Goal: Information Seeking & Learning: Learn about a topic

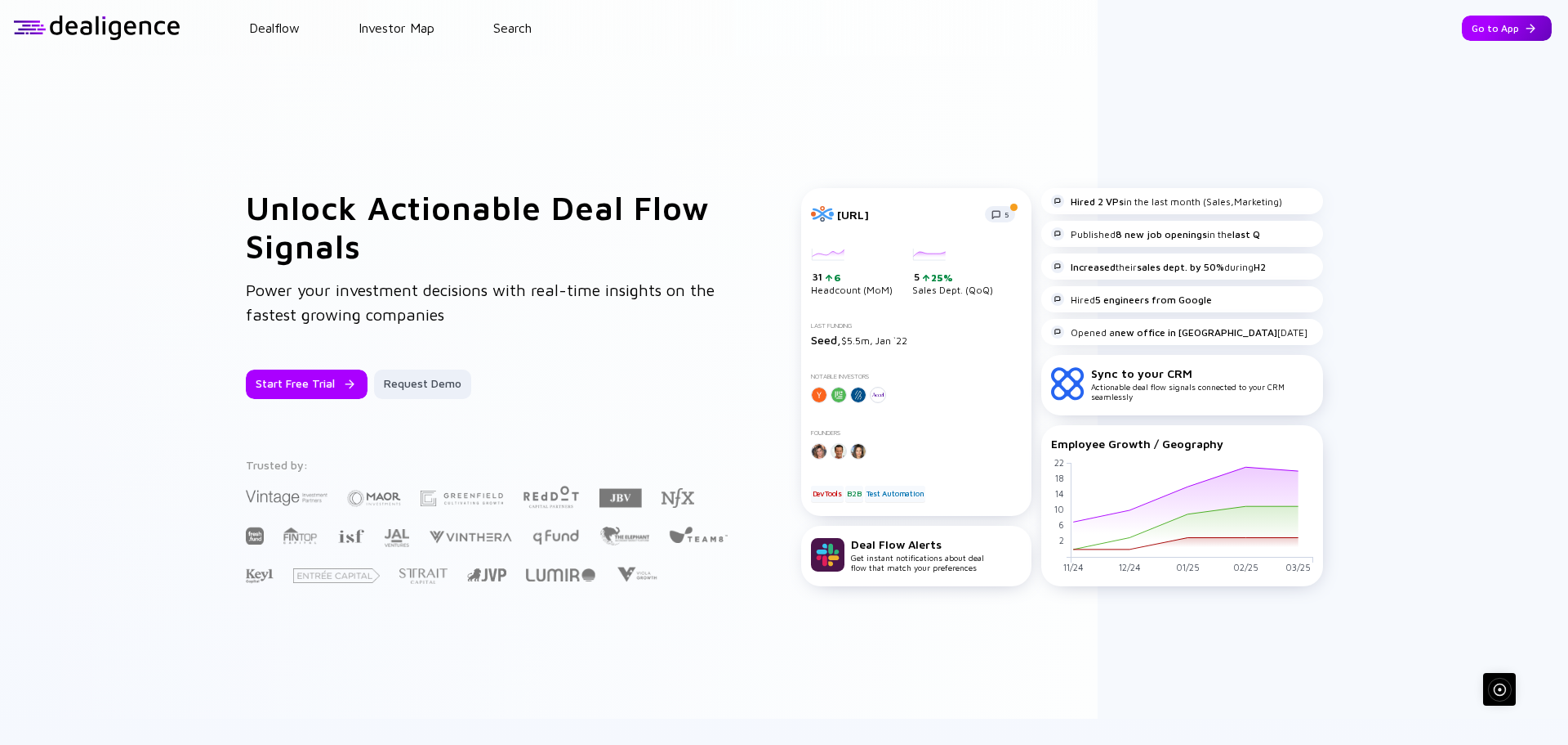
click at [1492, 34] on div "Go to App" at bounding box center [1507, 29] width 90 height 26
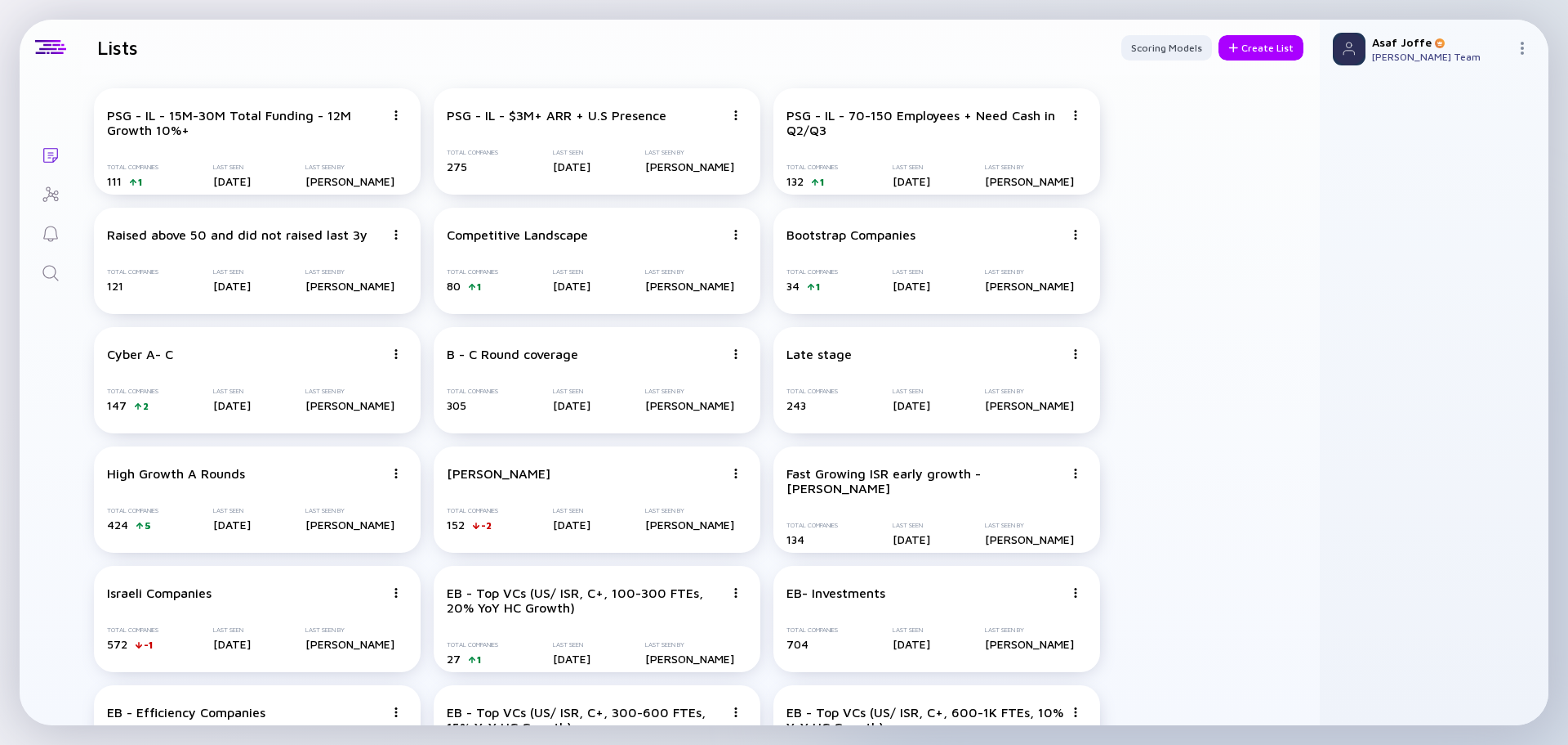
click at [45, 278] on icon "Search" at bounding box center [50, 273] width 20 height 20
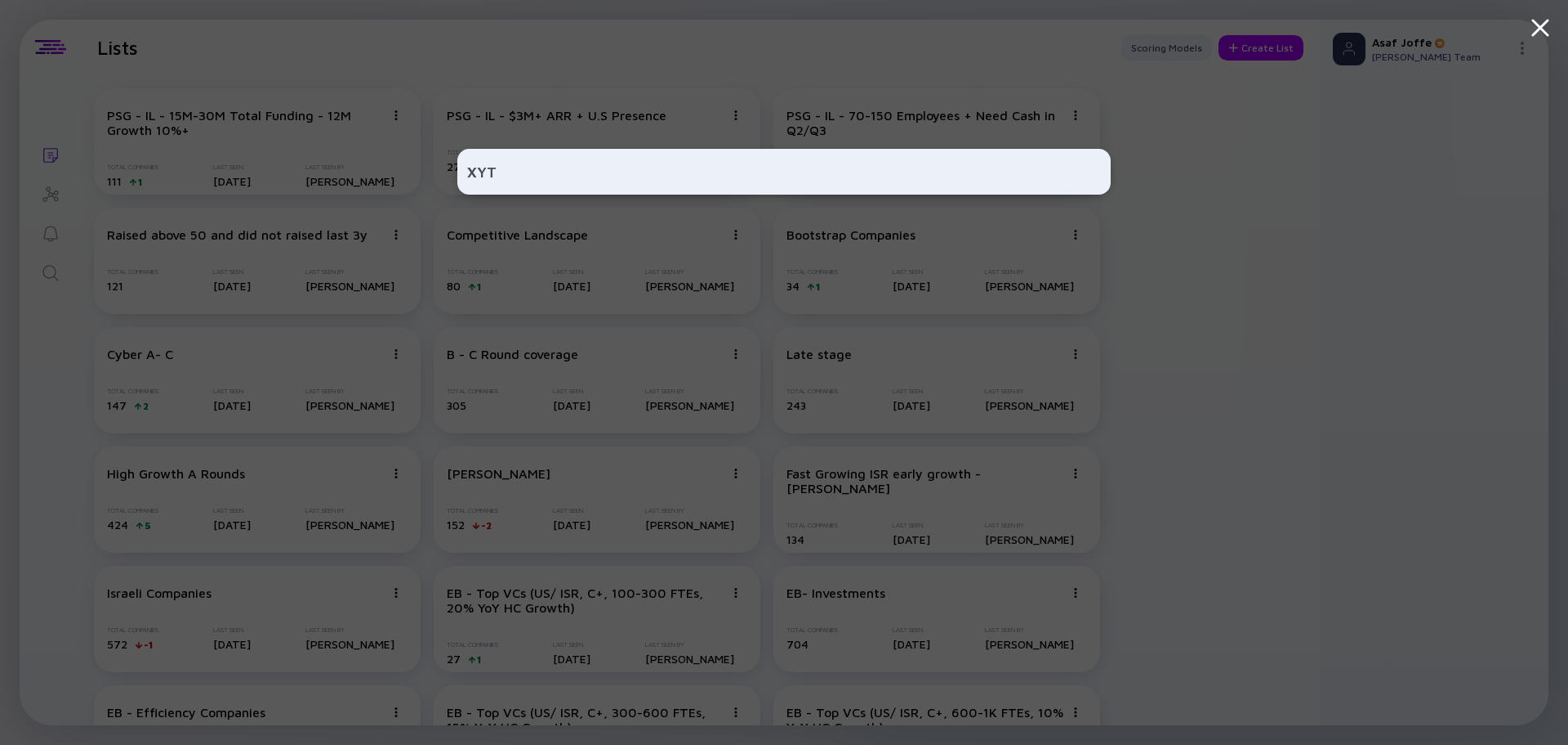
type input "XYTE"
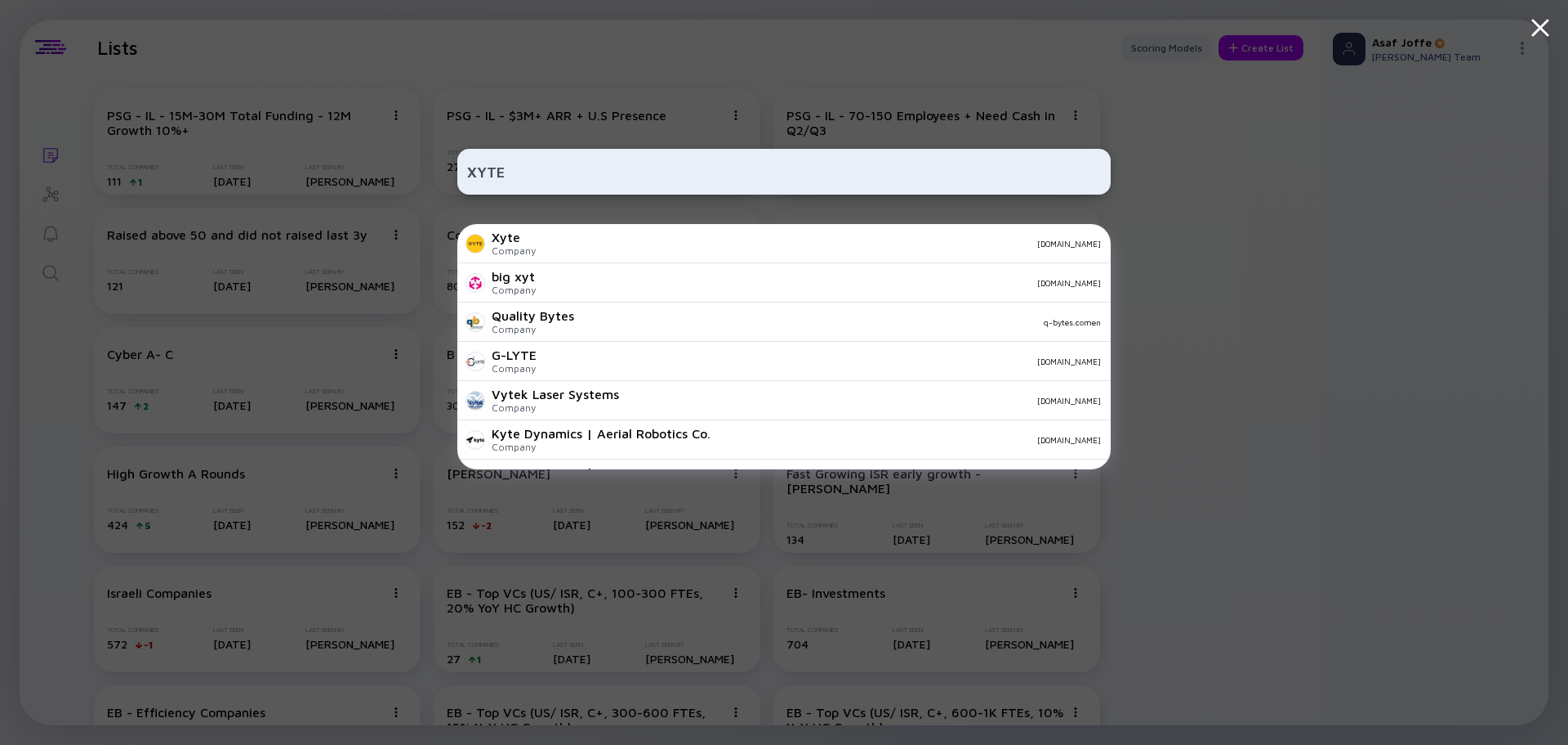
drag, startPoint x: 510, startPoint y: 168, endPoint x: 458, endPoint y: 168, distance: 52.0
click at [458, 168] on div "XYTE" at bounding box center [784, 172] width 654 height 45
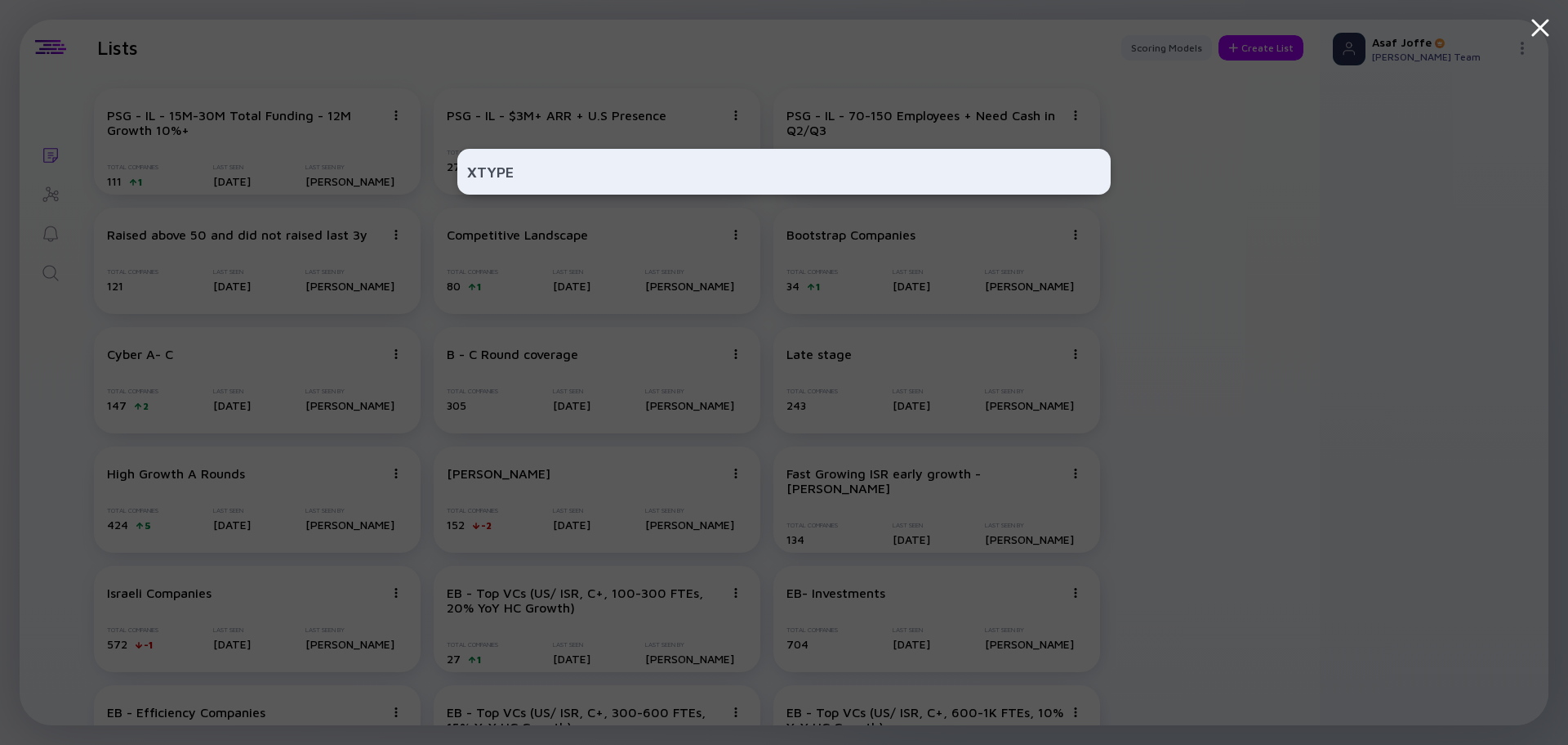
type input "XTYPE"
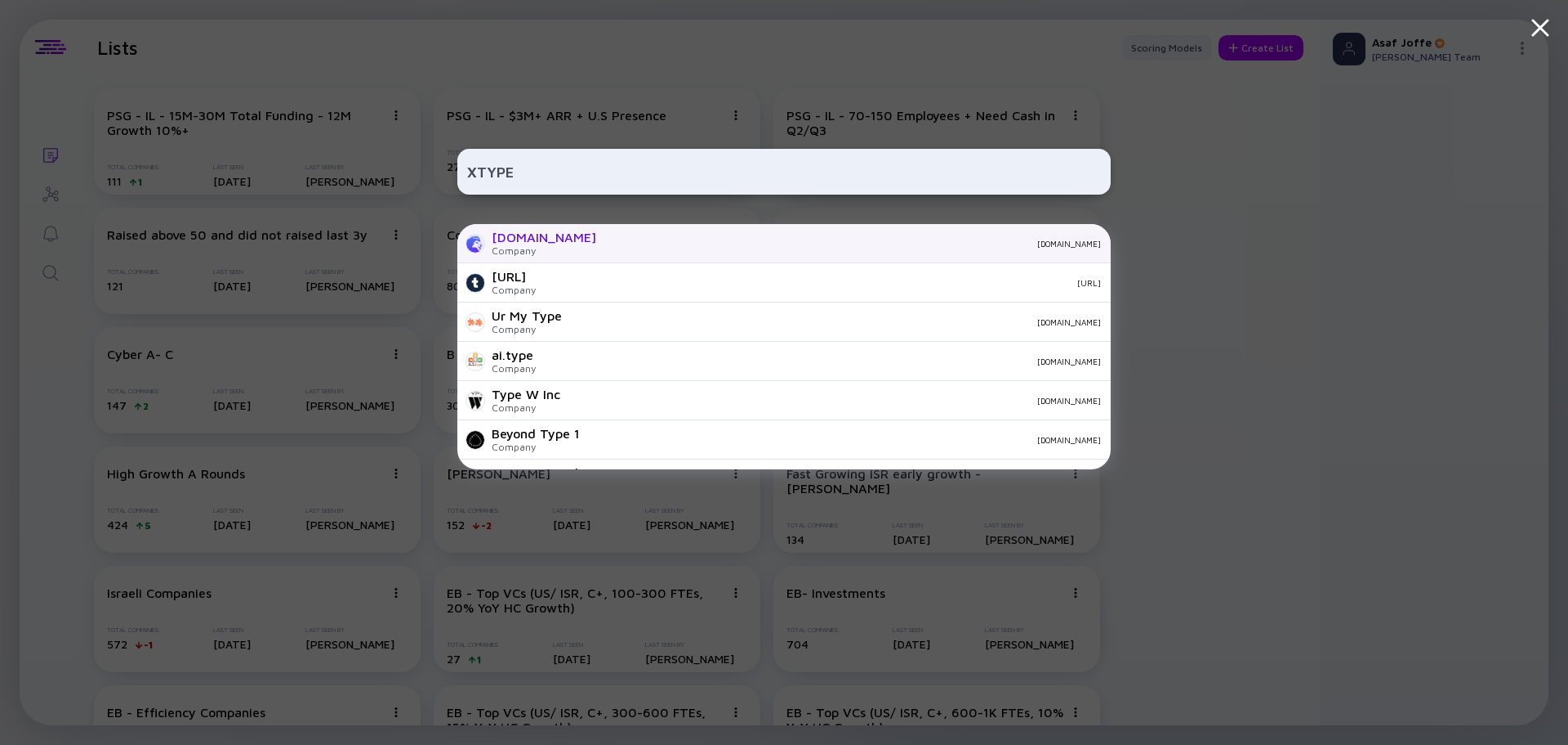
click at [677, 250] on div "[DOMAIN_NAME] Company [DOMAIN_NAME]" at bounding box center [784, 244] width 654 height 40
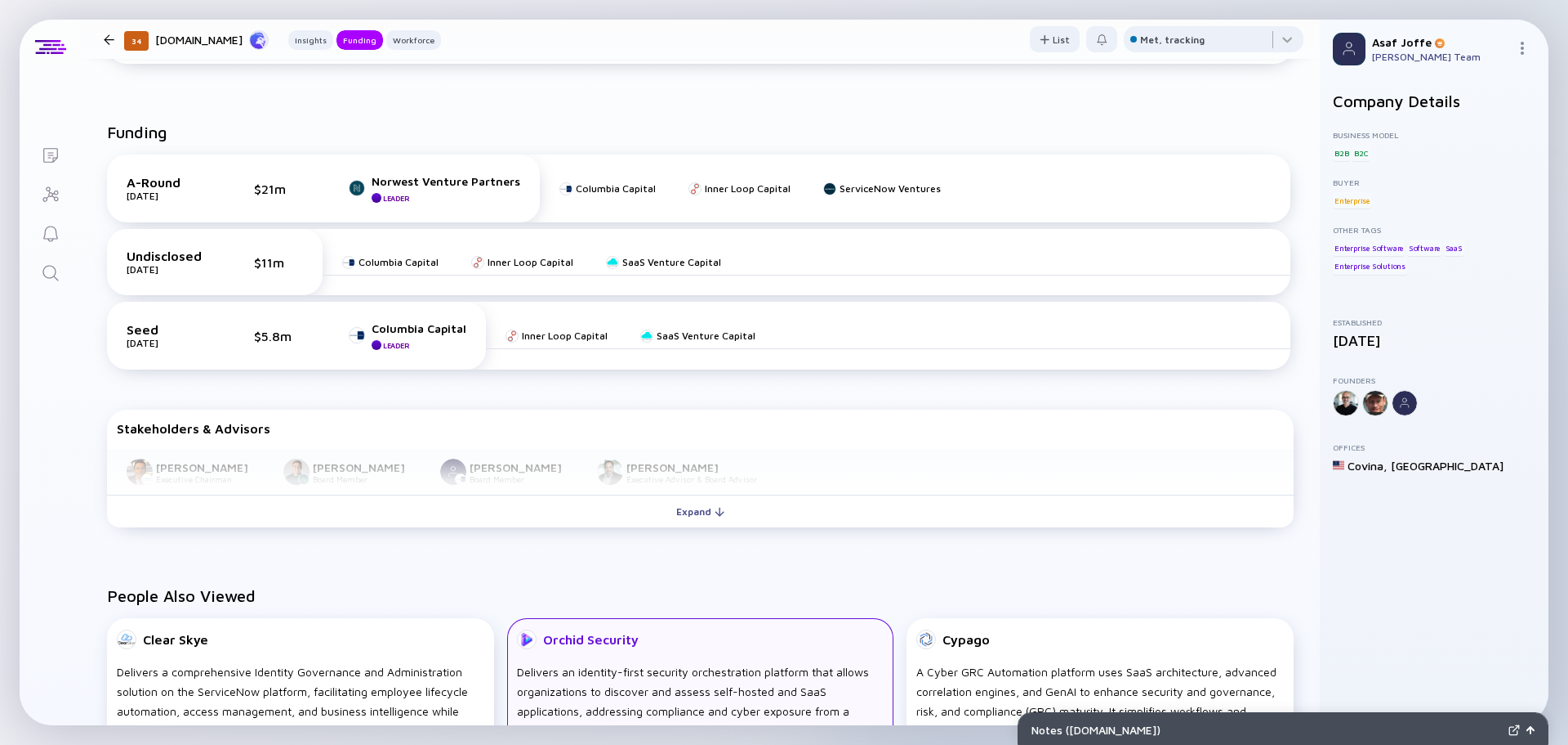
scroll to position [654, 0]
click at [61, 272] on link "Search" at bounding box center [50, 272] width 61 height 40
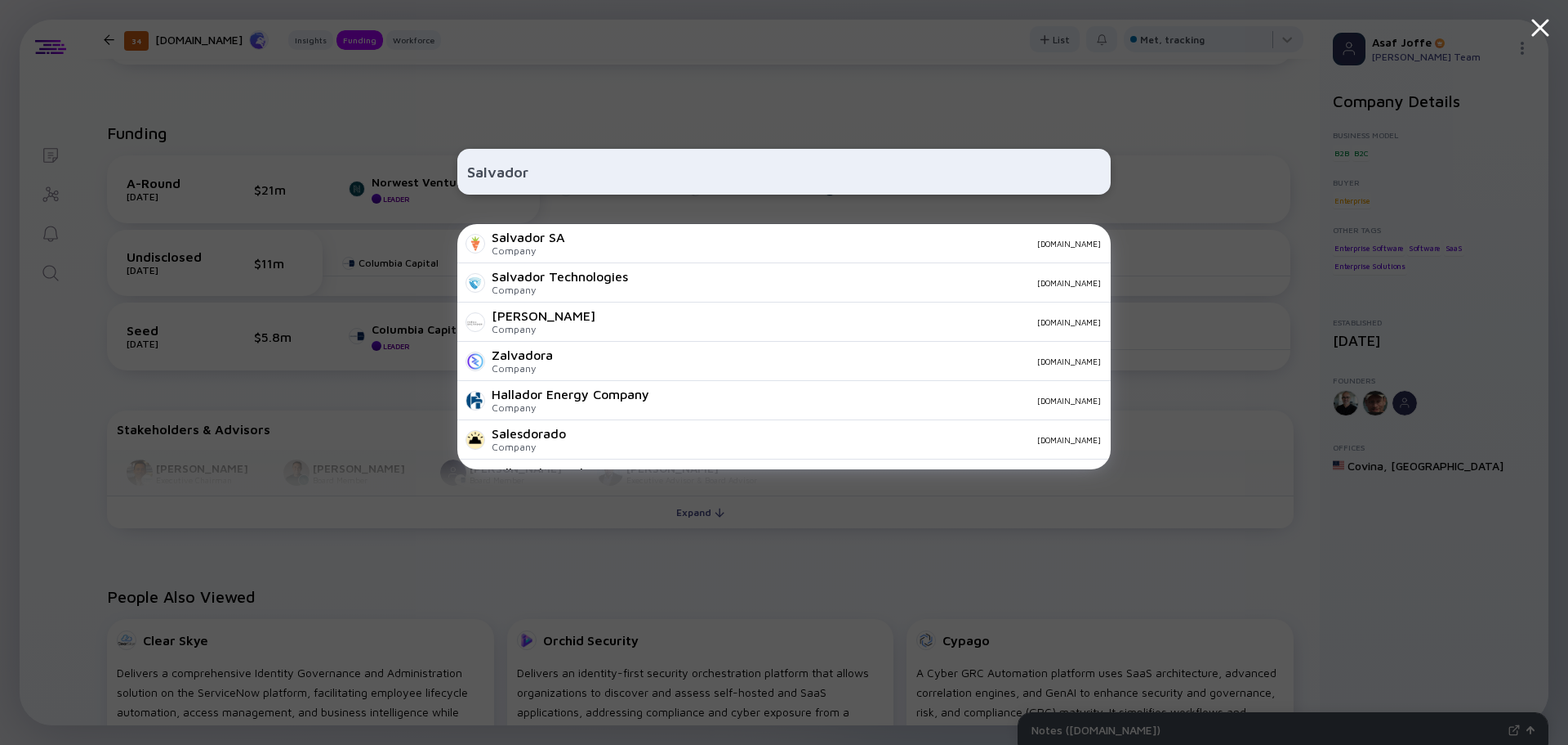
type input "Salvador"
click at [564, 286] on div "Company" at bounding box center [560, 290] width 136 height 12
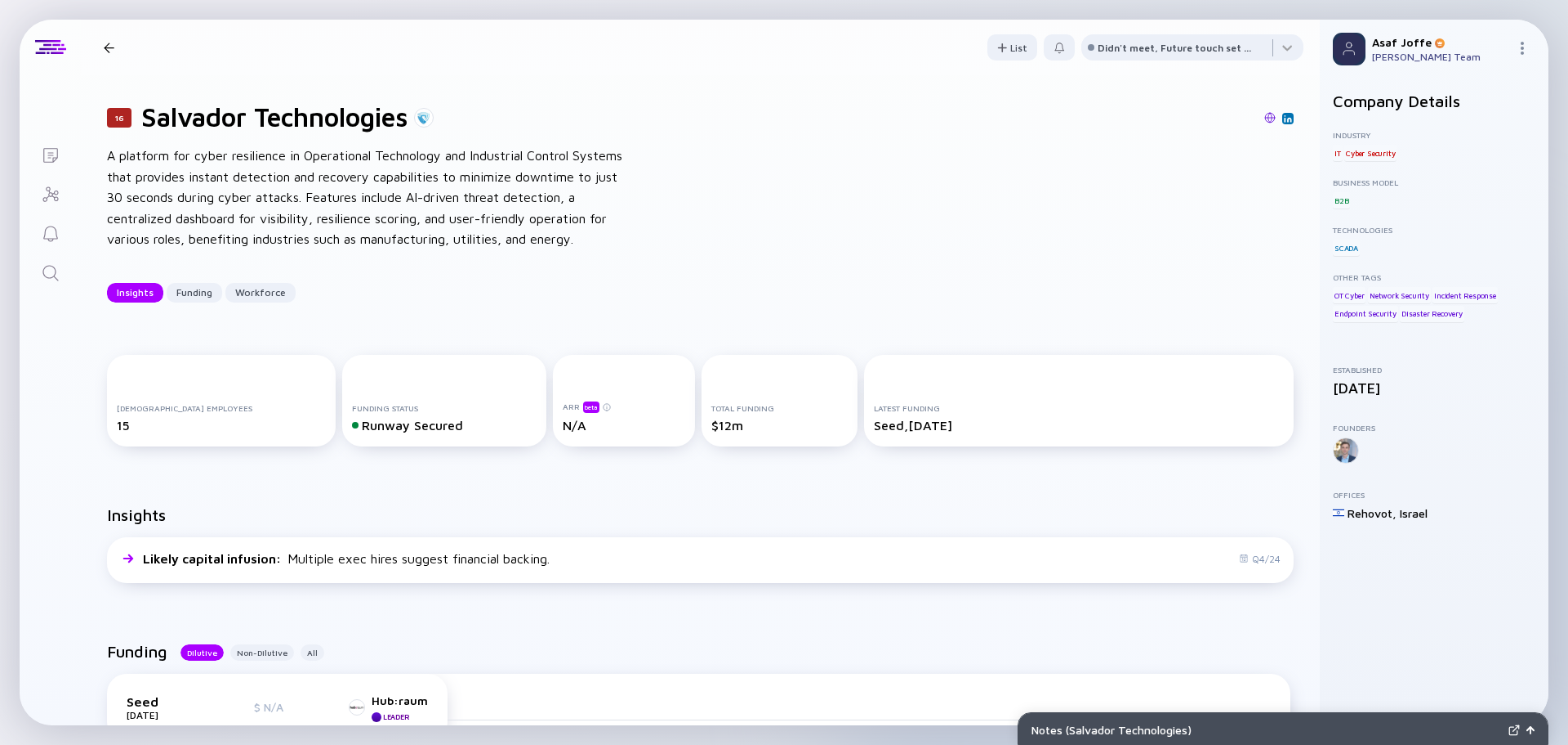
click at [384, 226] on div "A platform for cyber resilience in Operational Technology and Industrial Contro…" at bounding box center [367, 198] width 522 height 105
click at [518, 238] on div "A platform for cyber resilience in Operational Technology and Industrial Contro…" at bounding box center [367, 198] width 522 height 105
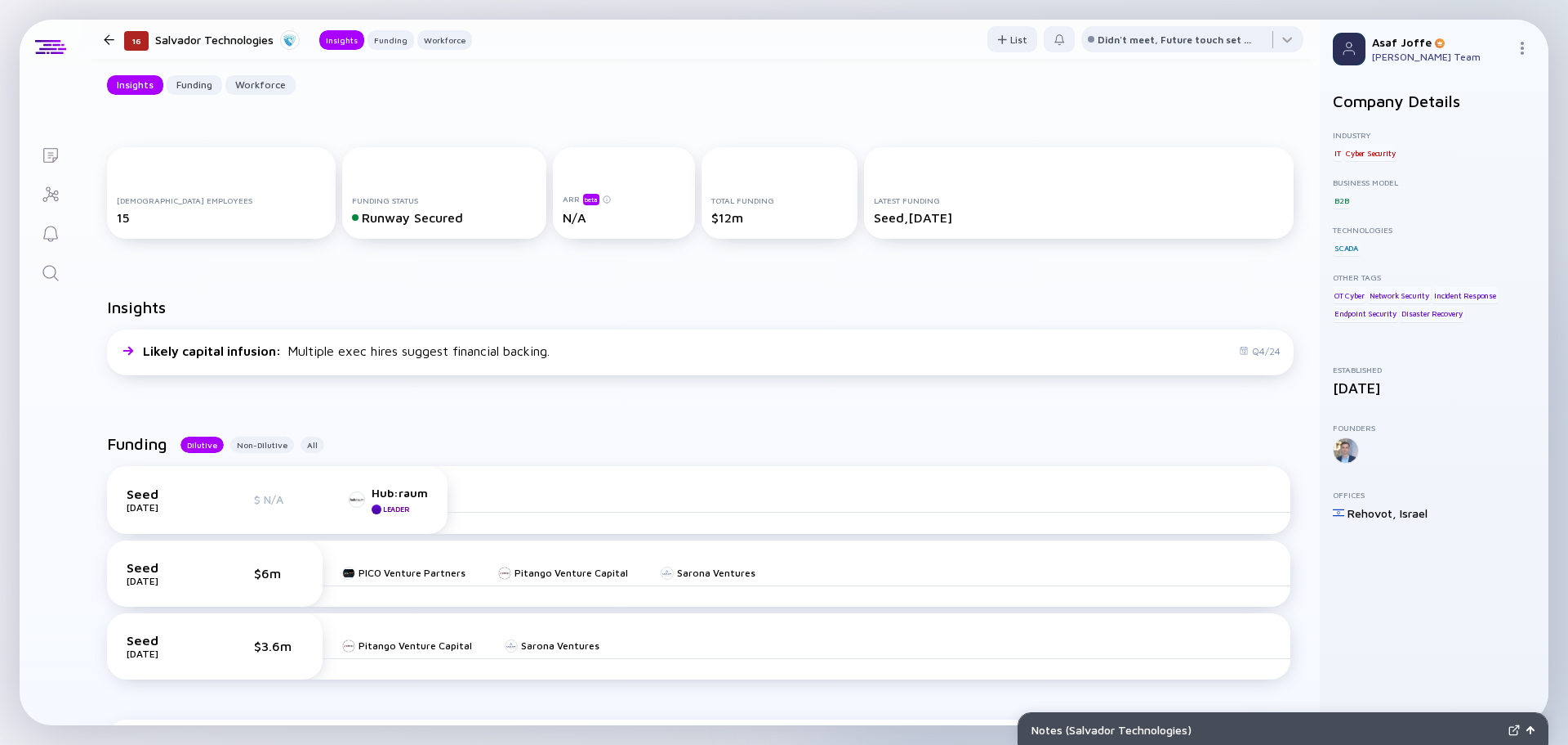
scroll to position [245, 0]
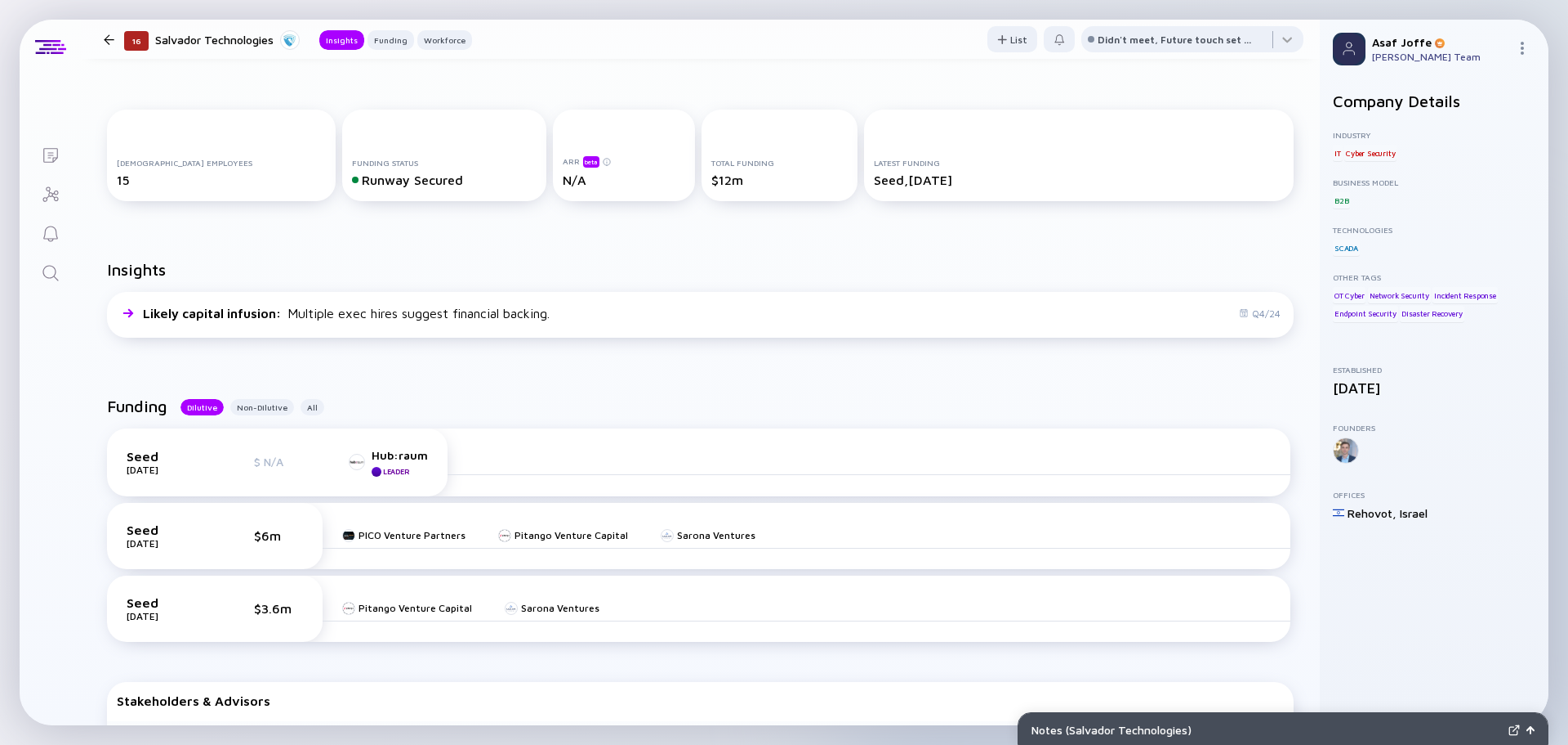
click at [56, 255] on link "Search" at bounding box center [50, 272] width 61 height 40
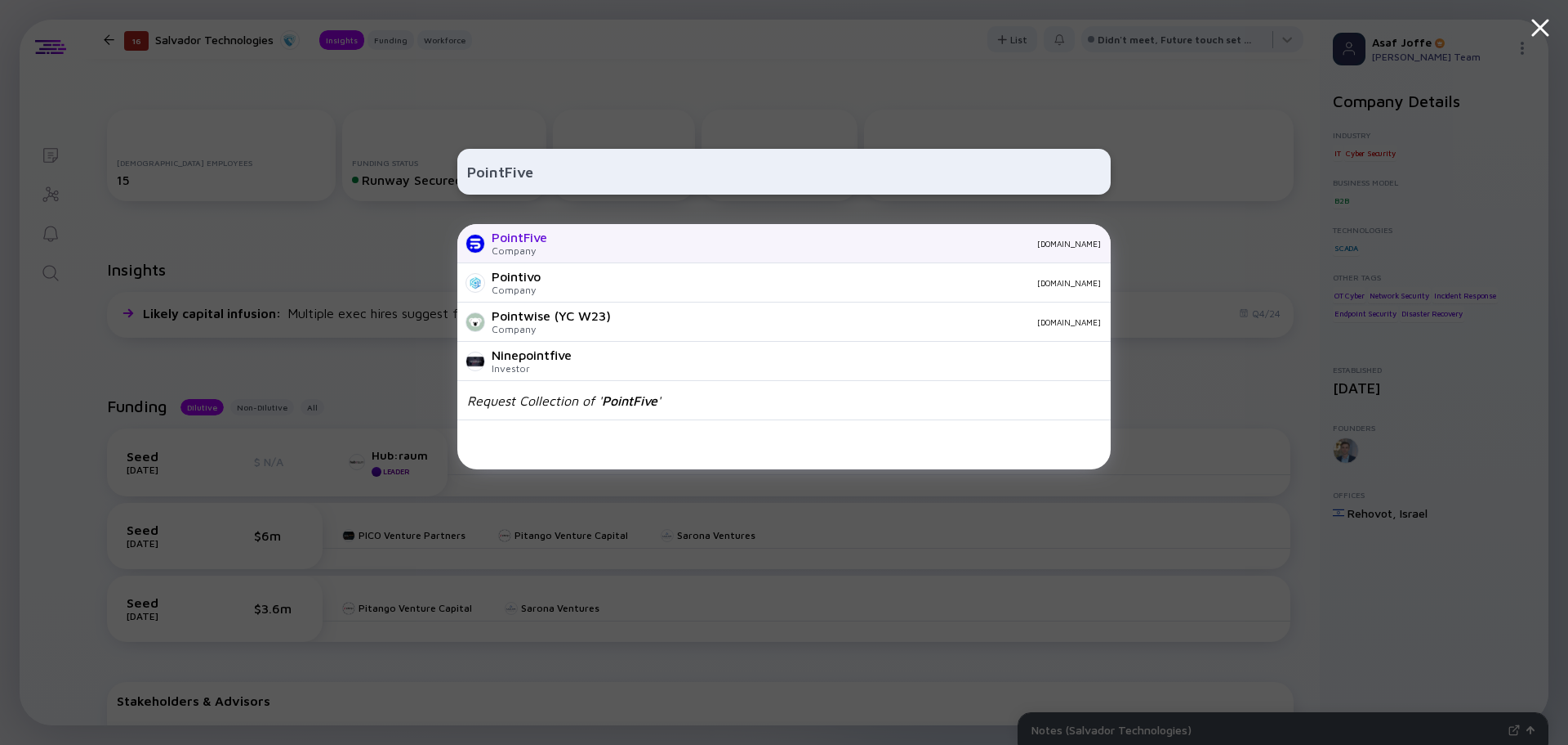
type input "PointFive"
click at [588, 246] on div "[DOMAIN_NAME]" at bounding box center [830, 244] width 541 height 10
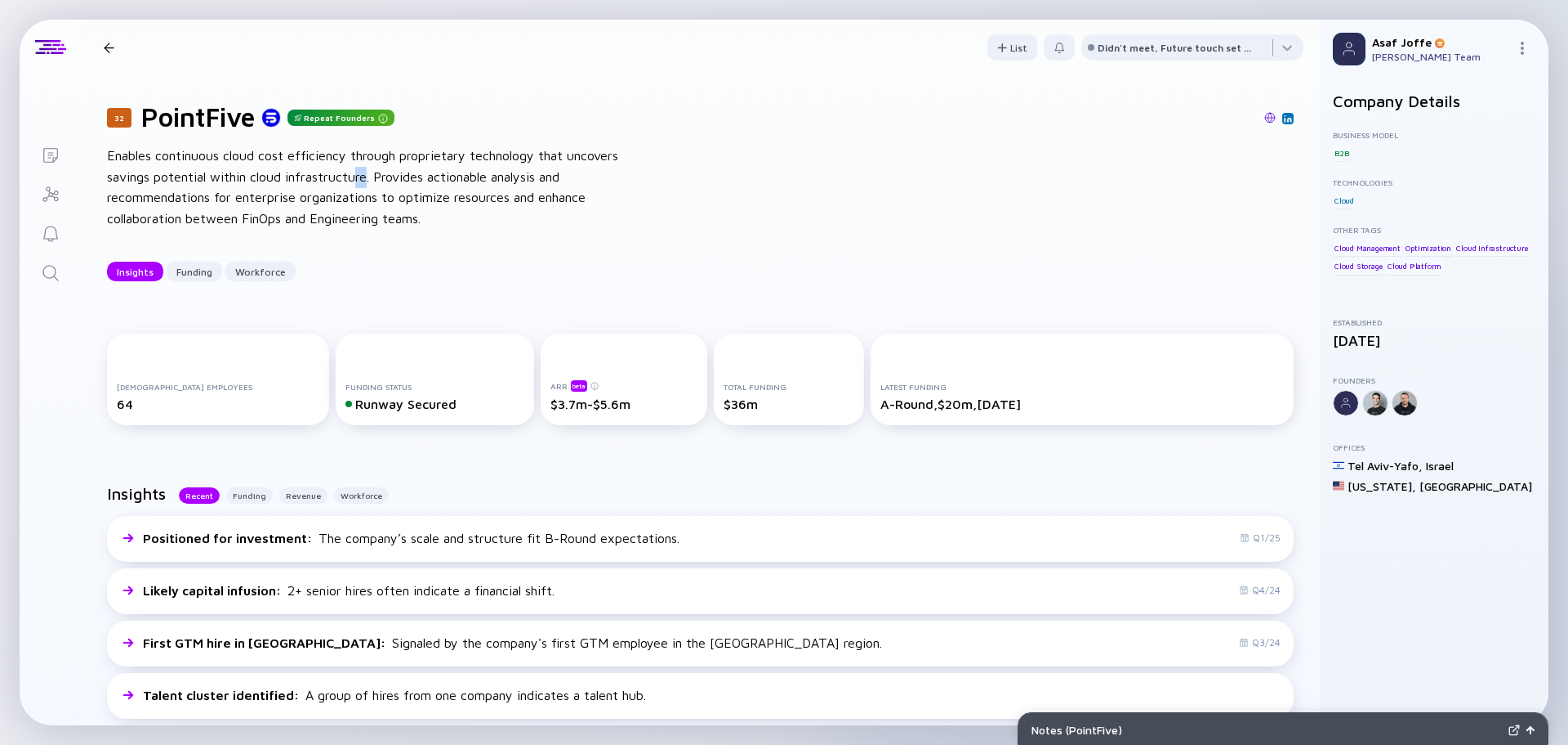
click at [353, 181] on div "Enables continuous cloud cost efficiency through proprietary technology that un…" at bounding box center [367, 187] width 522 height 83
click at [145, 165] on div "Enables continuous cloud cost efficiency through proprietary technology that un…" at bounding box center [367, 187] width 522 height 83
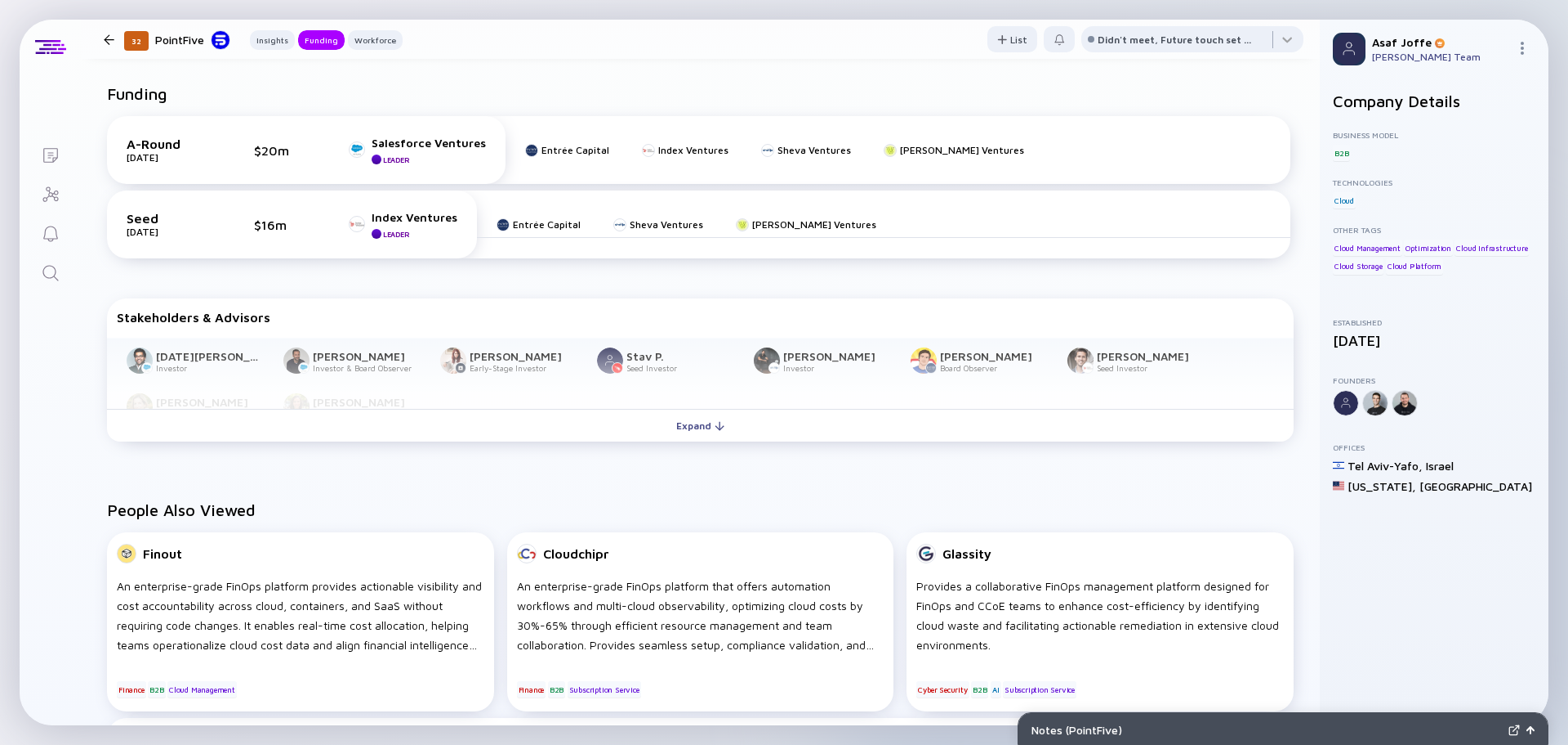
scroll to position [817, 0]
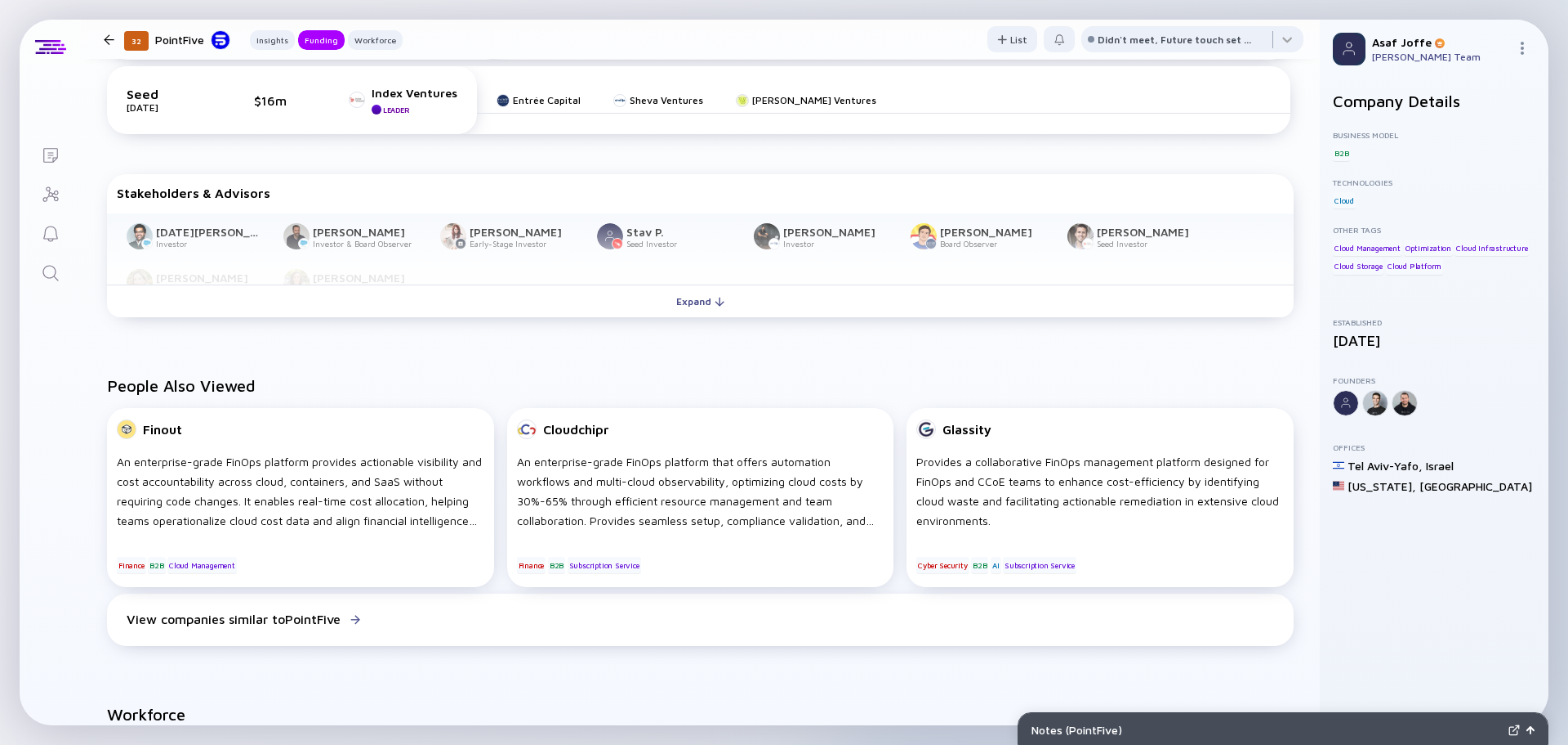
click at [47, 274] on icon "Search" at bounding box center [50, 273] width 20 height 20
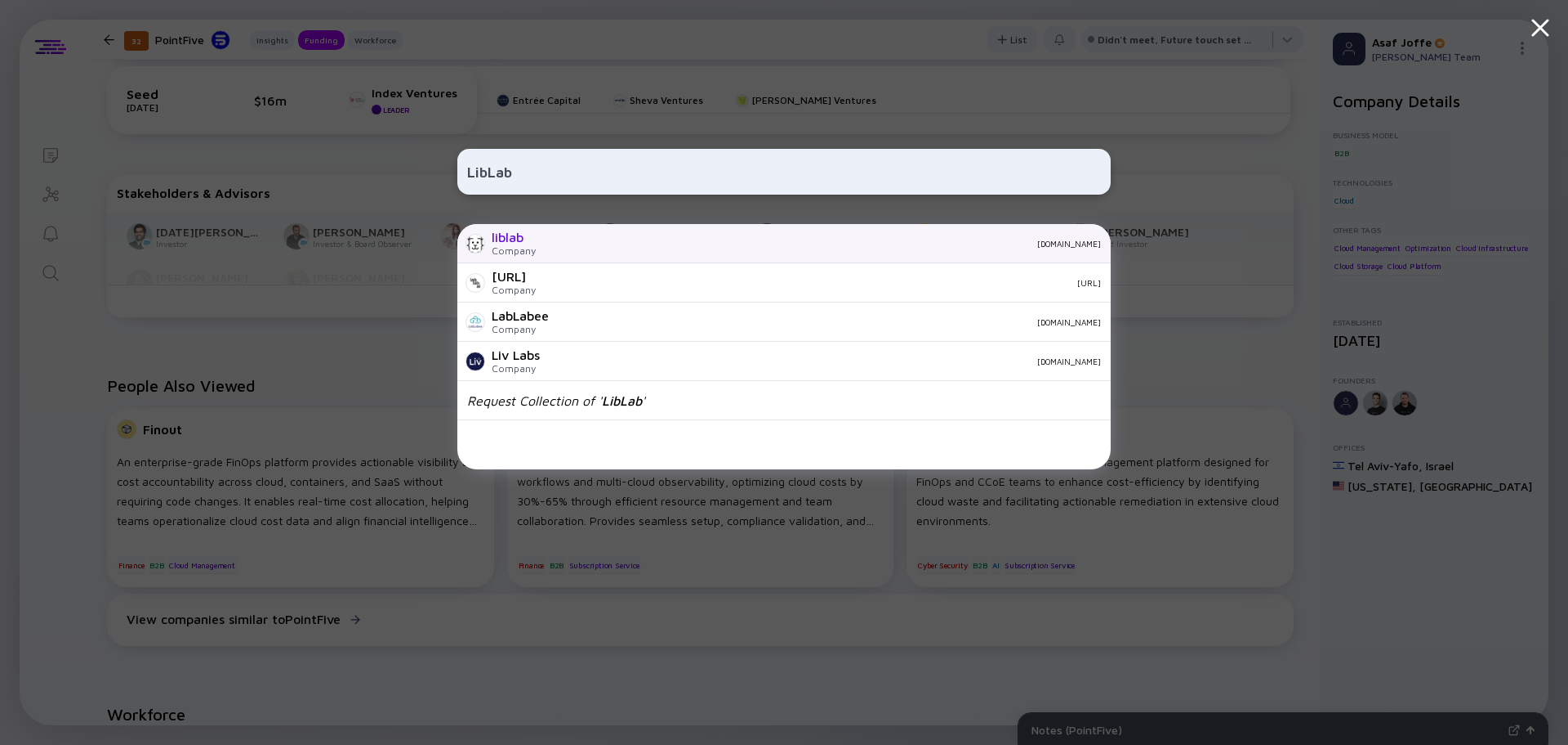
type input "LibLab"
click at [553, 245] on div "[DOMAIN_NAME]" at bounding box center [824, 244] width 552 height 10
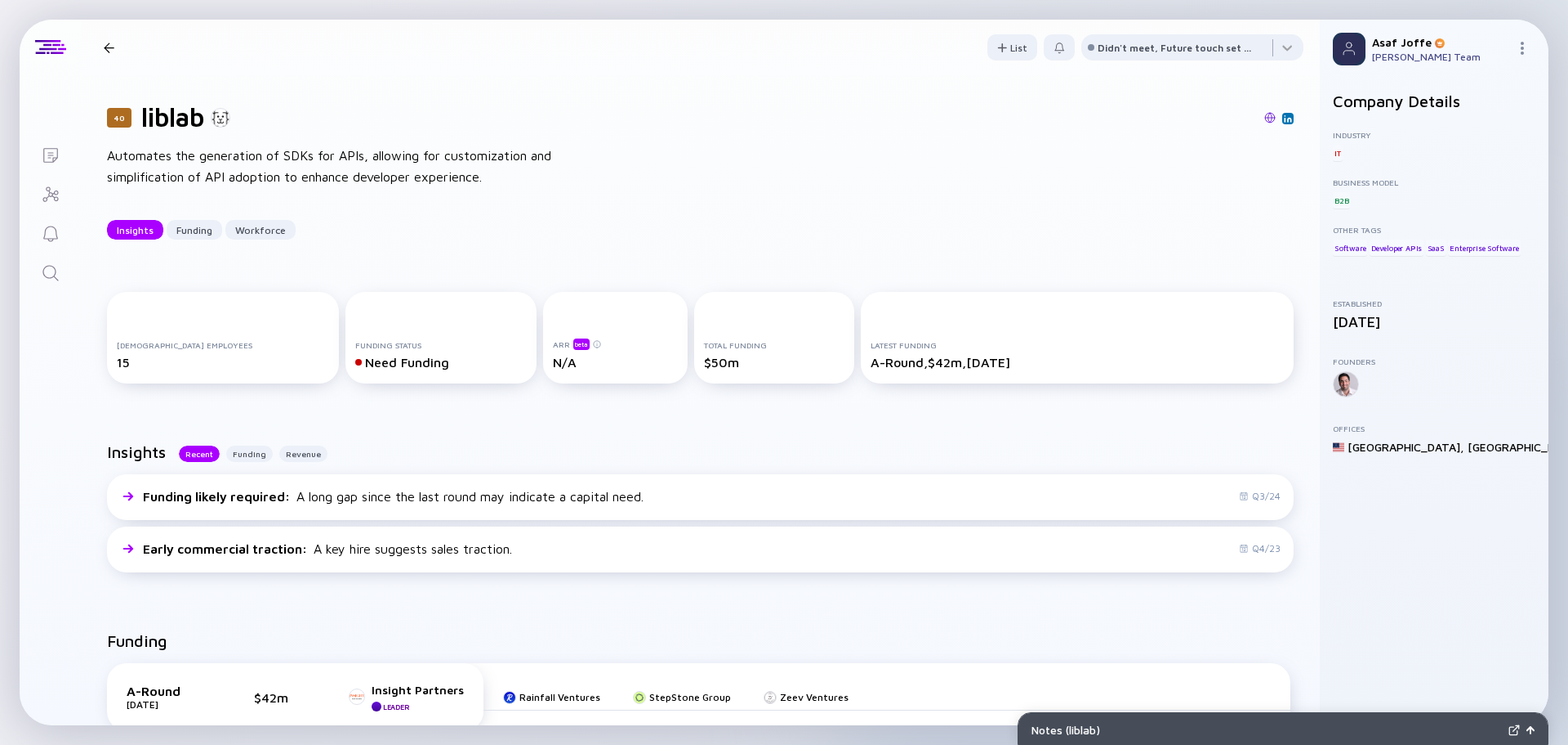
click at [36, 269] on link "Search" at bounding box center [50, 272] width 61 height 40
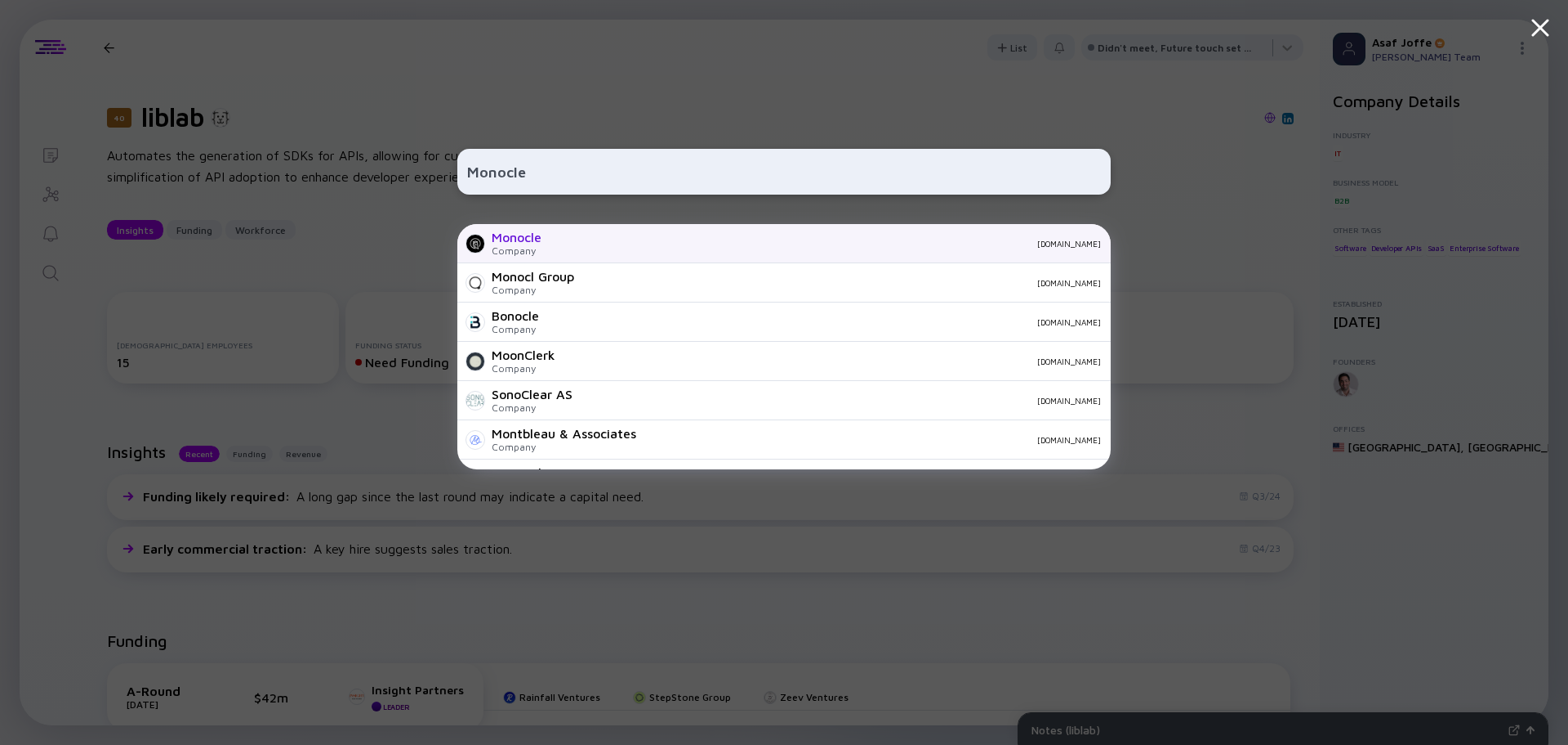
type input "Monocle"
click at [560, 239] on div "[DOMAIN_NAME]" at bounding box center [827, 244] width 546 height 10
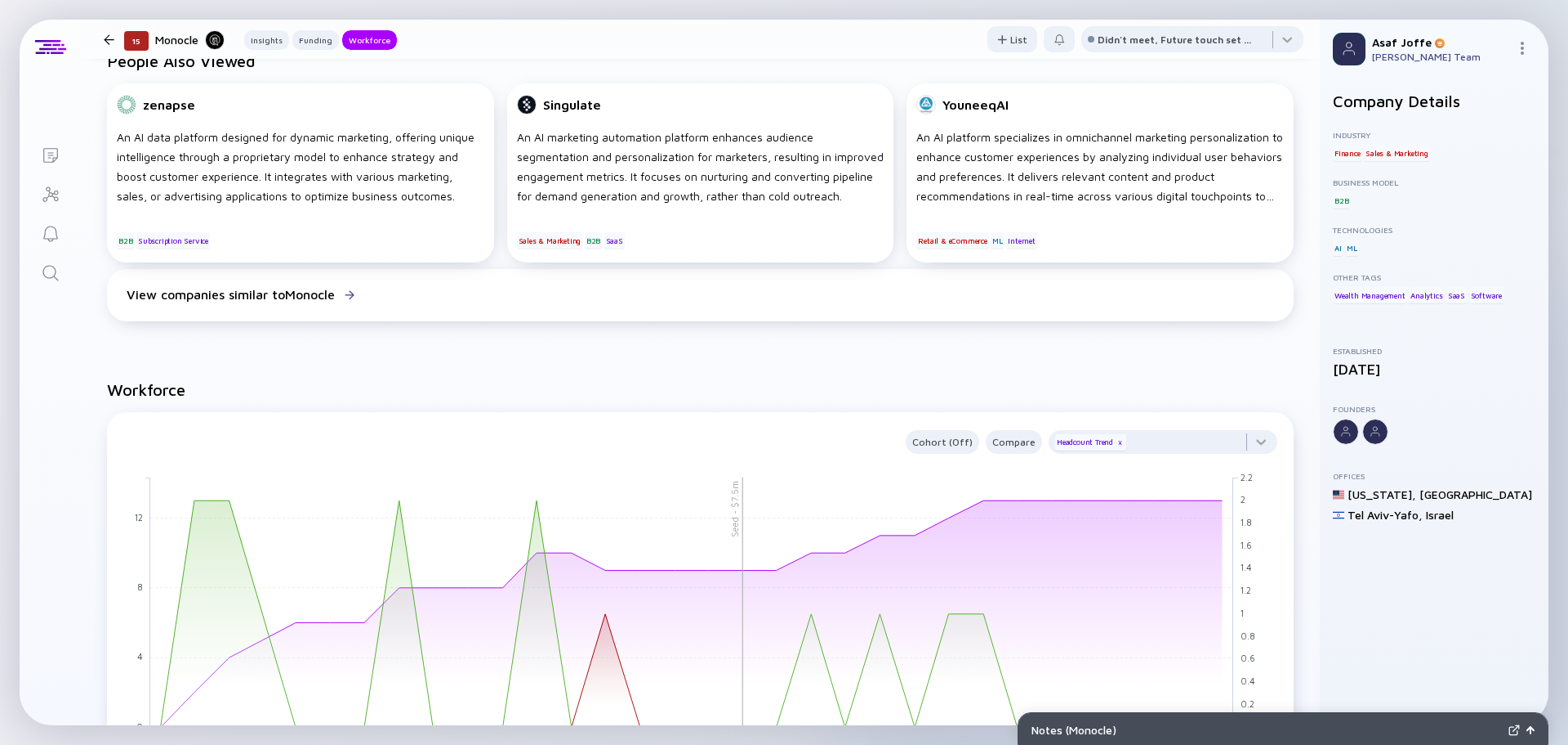
scroll to position [1062, 0]
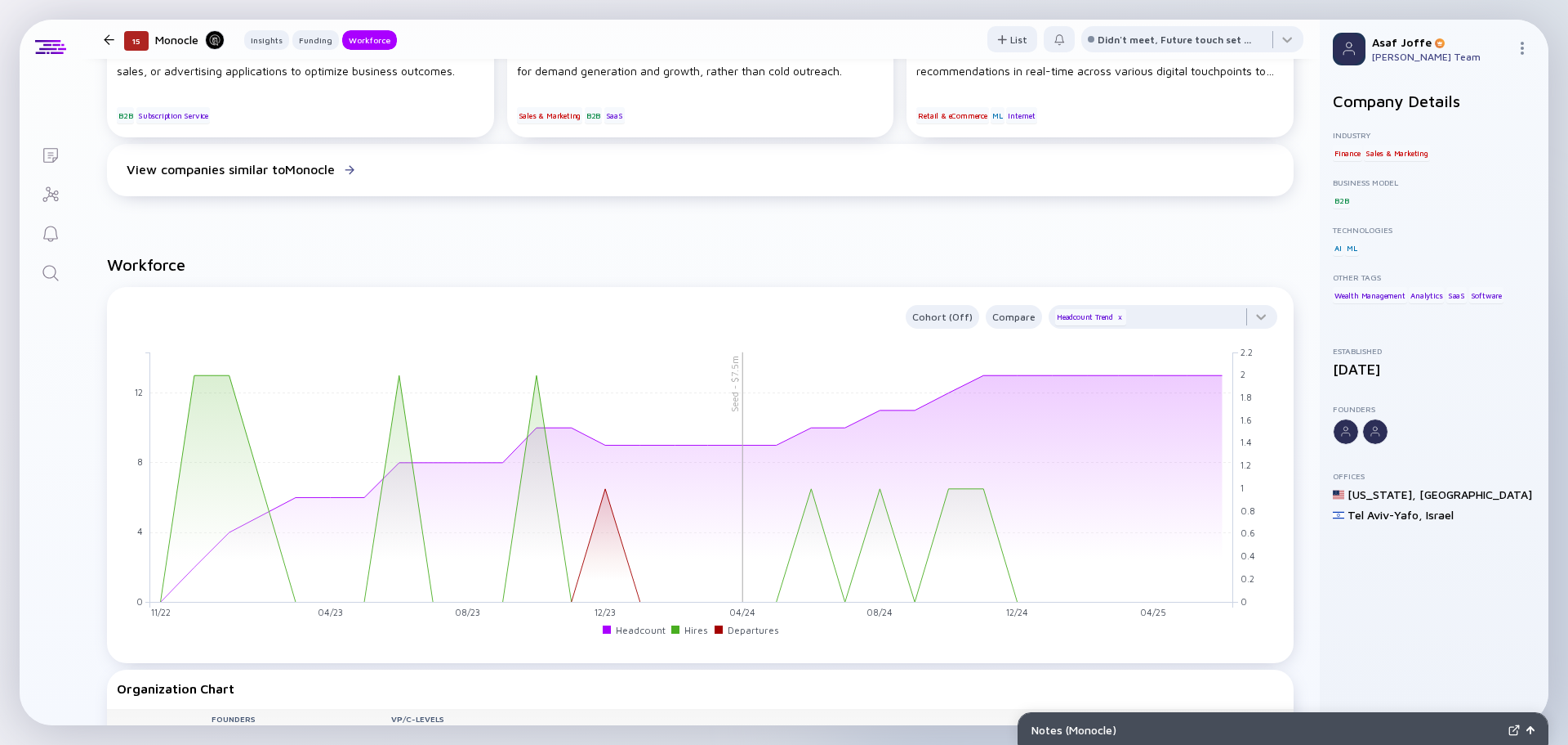
click at [24, 294] on div "Lists 15 Monocle Insights Funding Workforce List Didn't meet, Future touch set …" at bounding box center [784, 372] width 1529 height 705
click at [36, 287] on link "Search" at bounding box center [50, 272] width 61 height 40
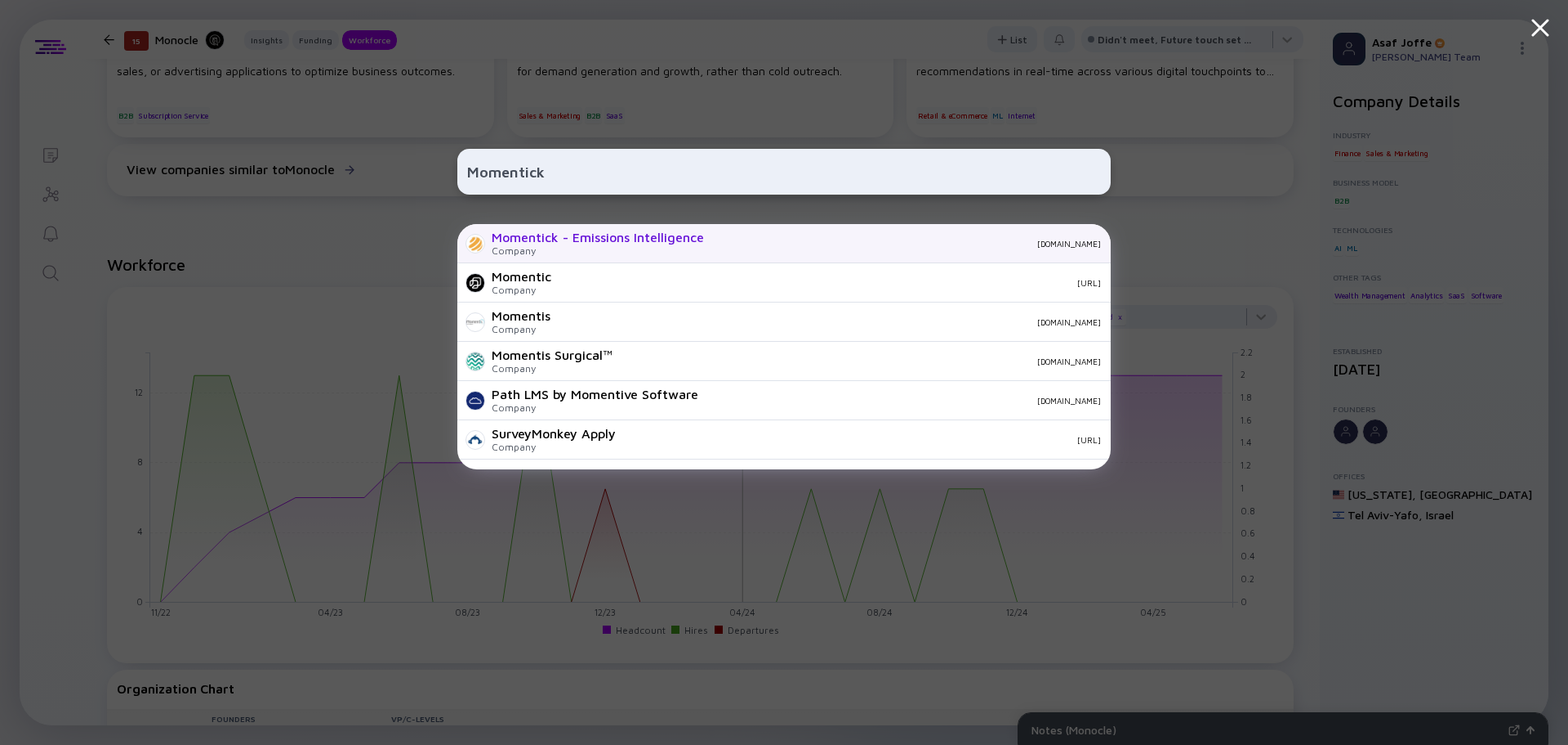
type input "Momentick"
click at [551, 237] on div "Momentick - Emissions Intelligence" at bounding box center [597, 236] width 212 height 15
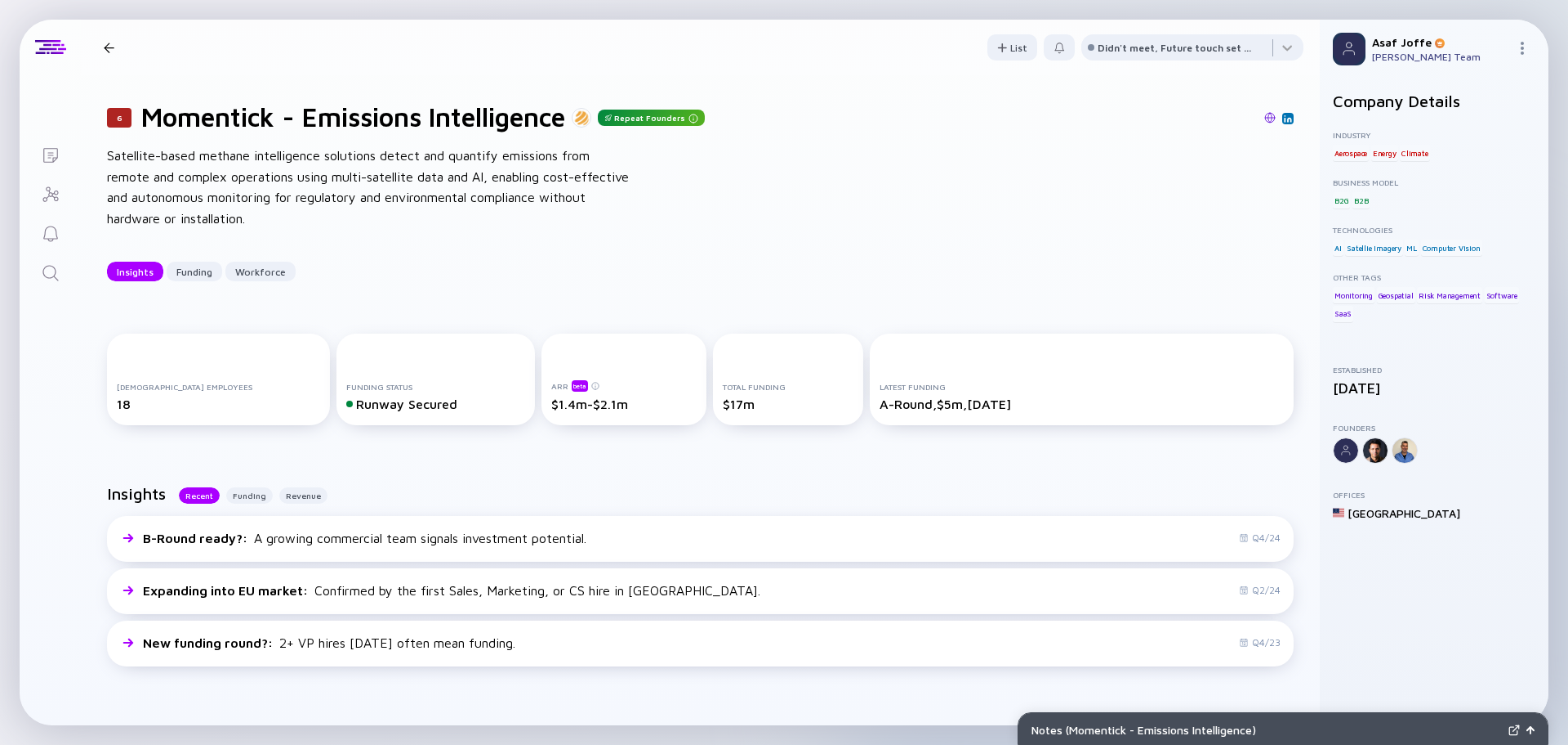
click at [39, 269] on link "Search" at bounding box center [50, 272] width 61 height 40
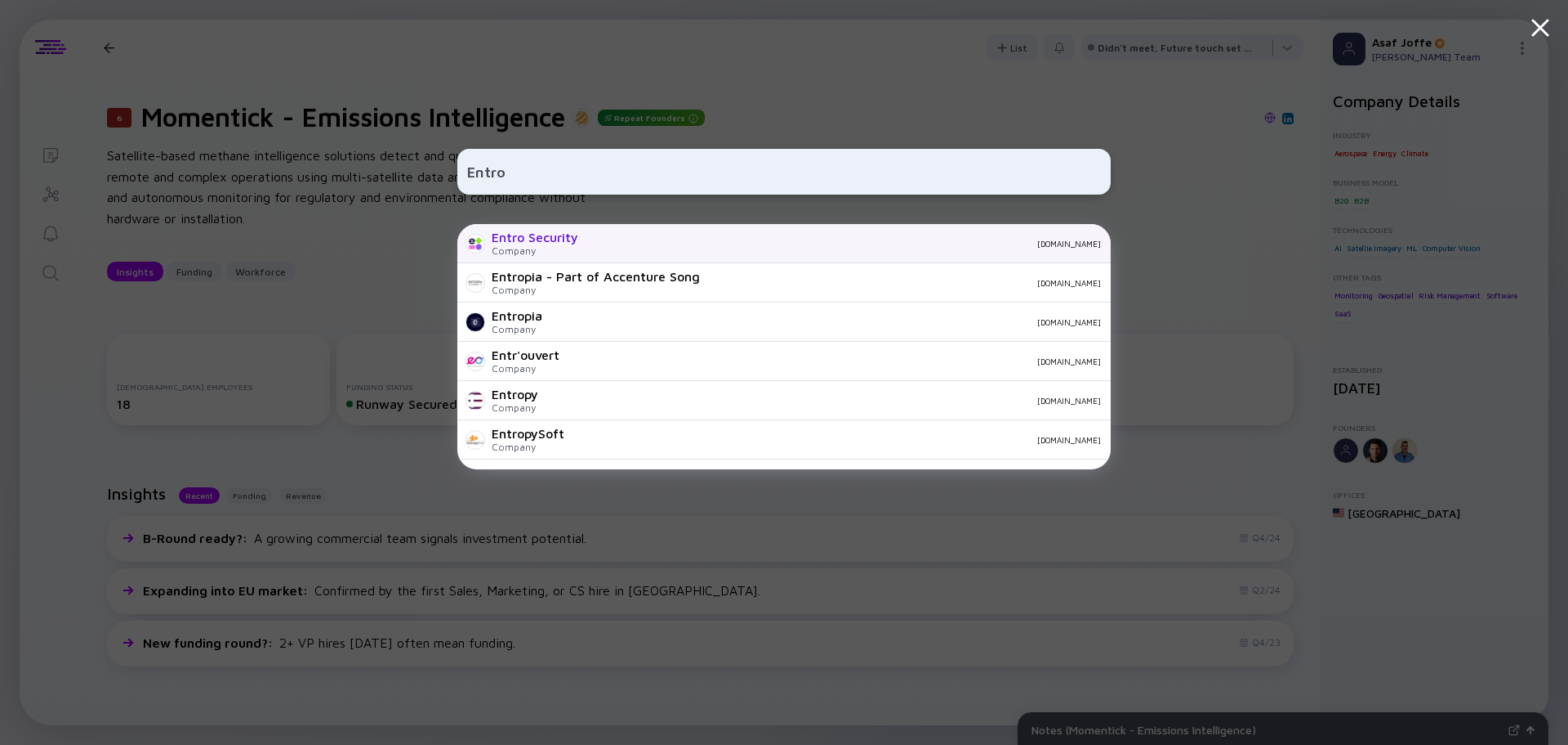
type input "Entro"
click at [563, 231] on div "Entro Security" at bounding box center [535, 236] width 87 height 15
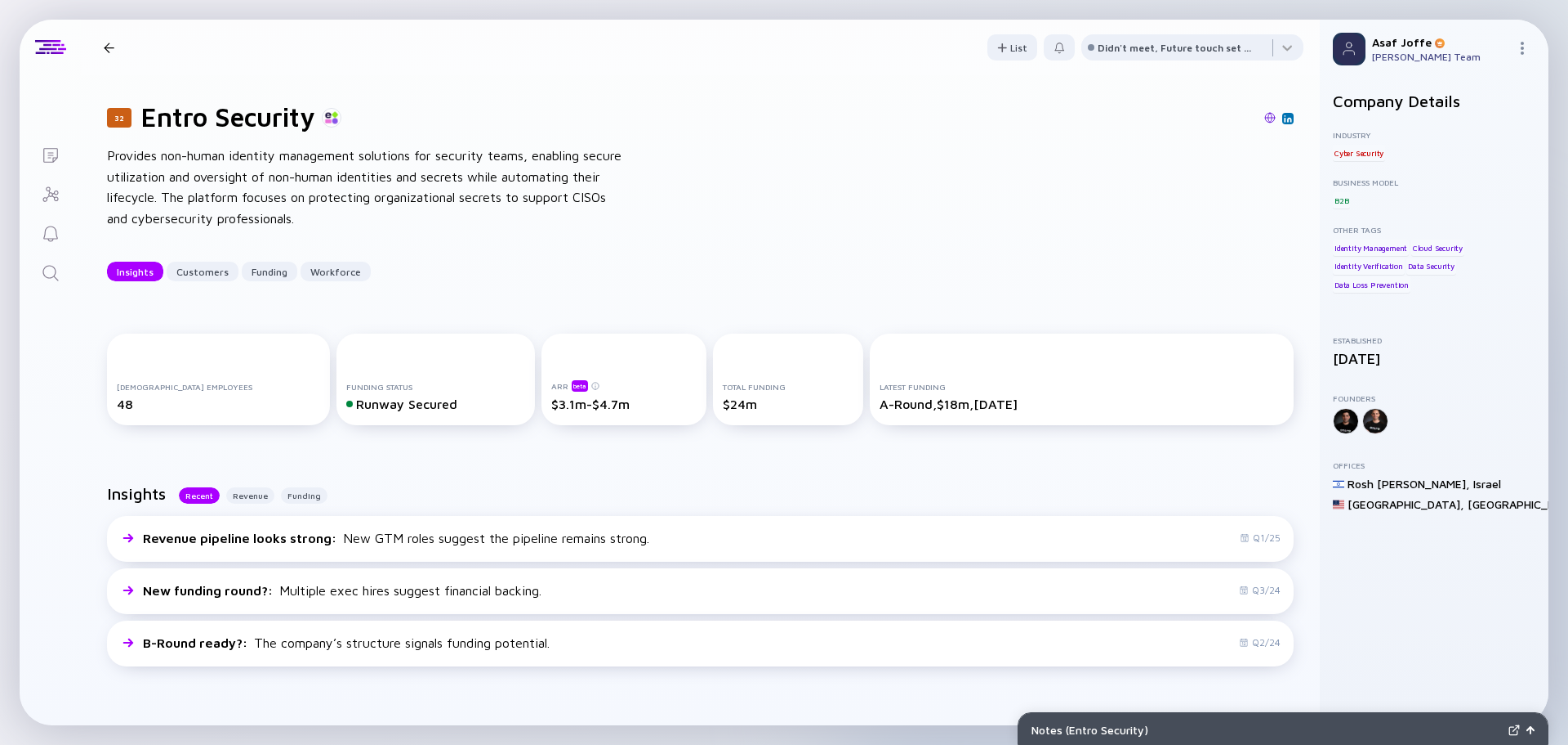
click at [44, 271] on icon "Search" at bounding box center [50, 273] width 20 height 20
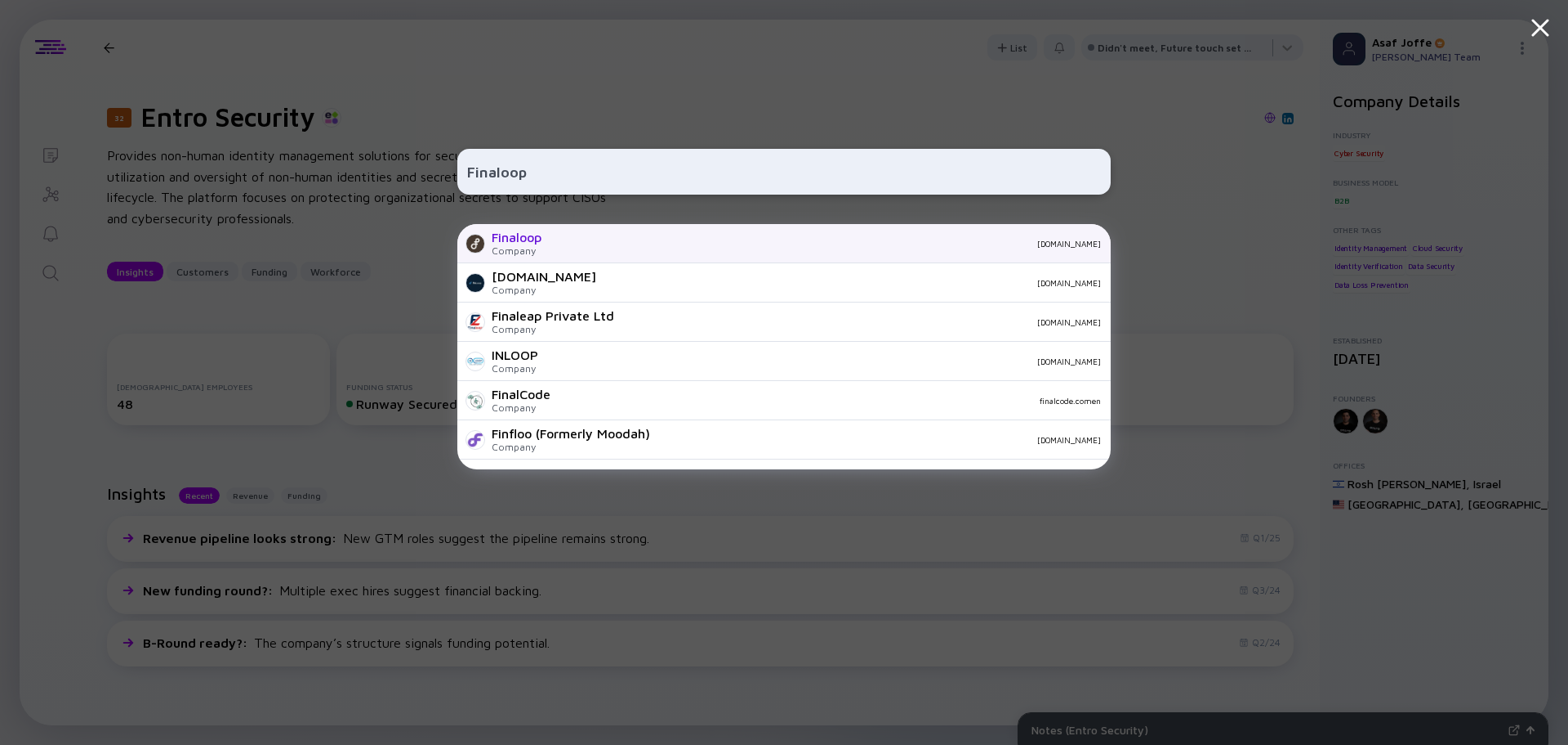
type input "Finaloop"
click at [568, 250] on div "Finaloop Company [DOMAIN_NAME]" at bounding box center [784, 244] width 654 height 40
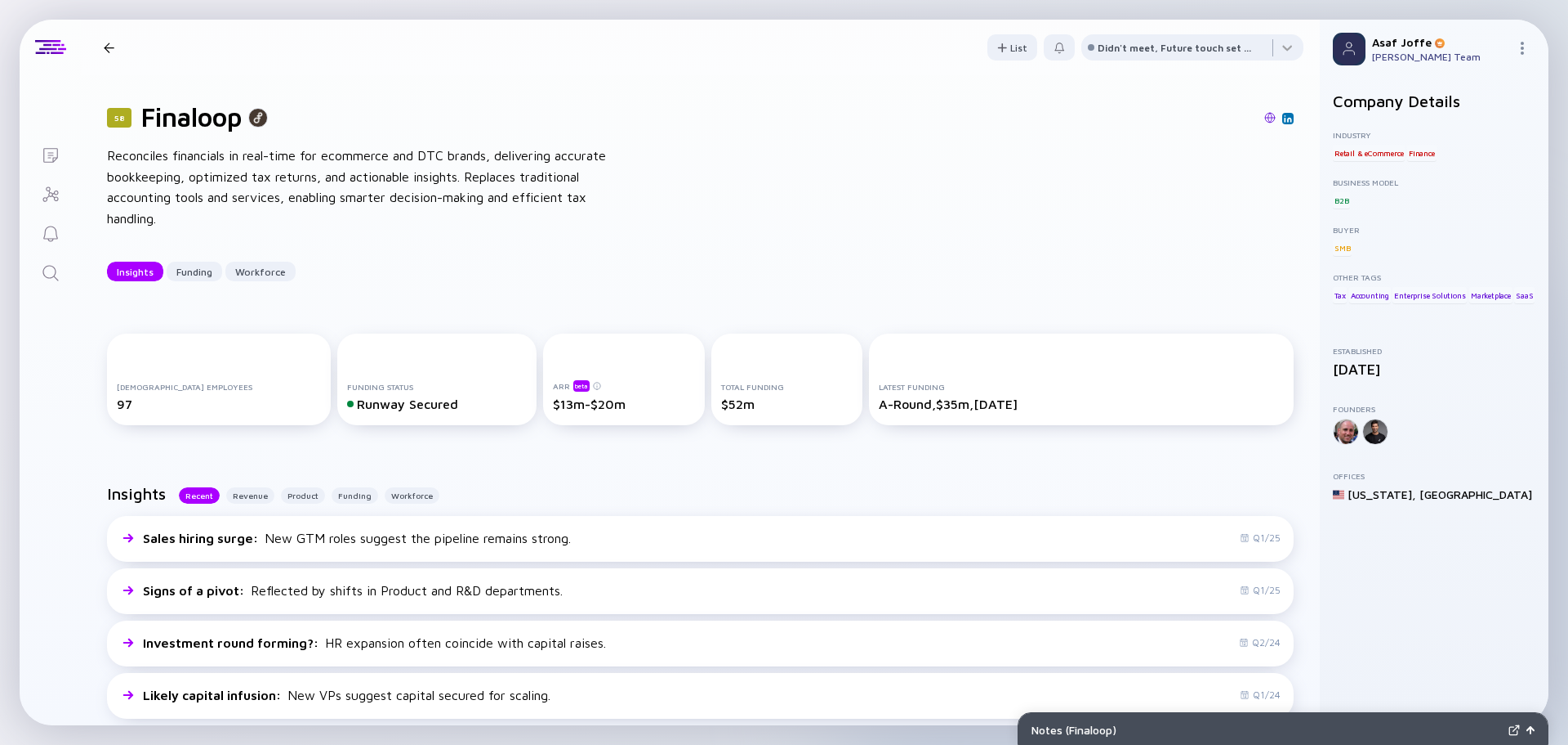
click at [55, 272] on icon "Search" at bounding box center [50, 273] width 16 height 16
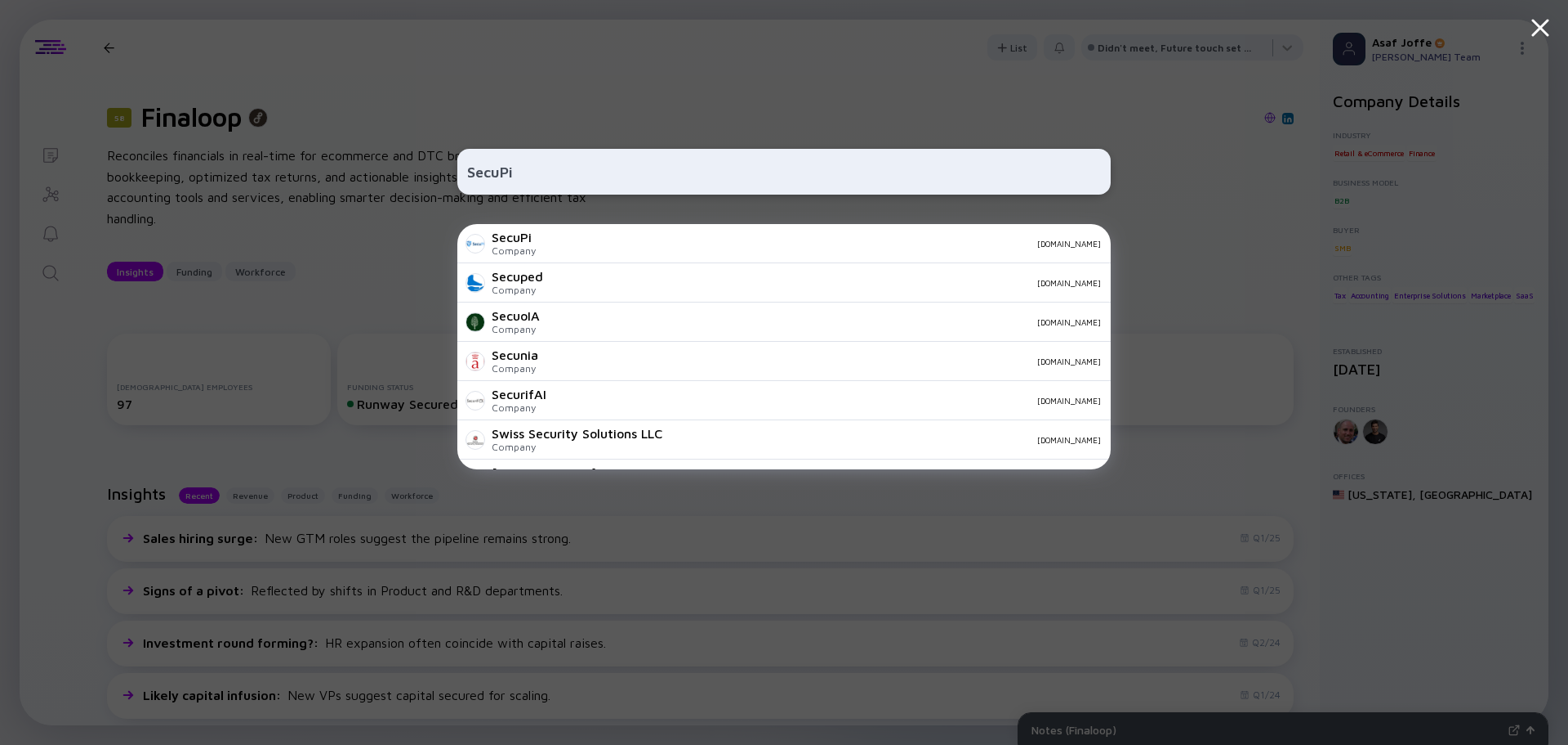
type input "SecuPi"
click at [620, 242] on div "[DOMAIN_NAME]" at bounding box center [824, 244] width 552 height 10
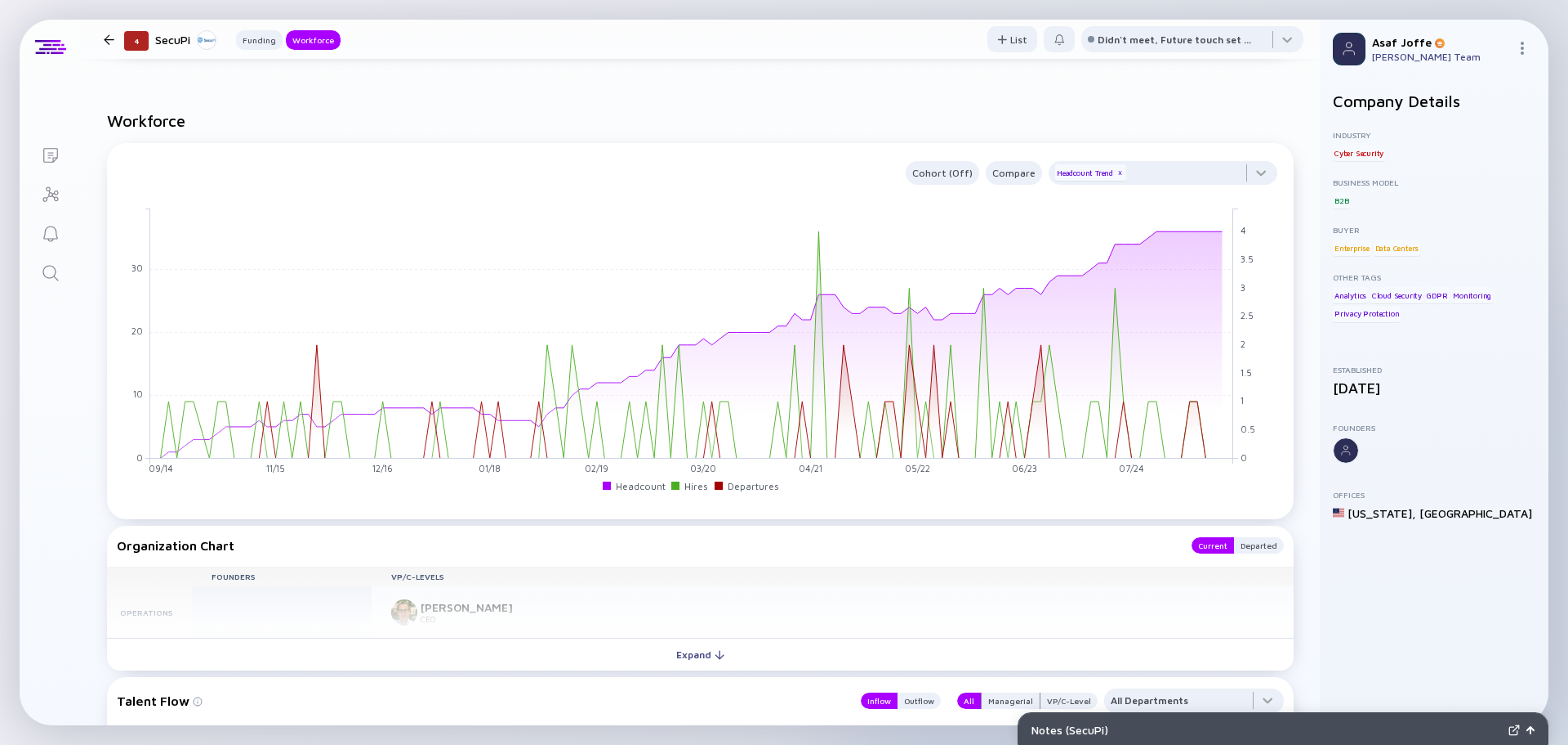
scroll to position [981, 0]
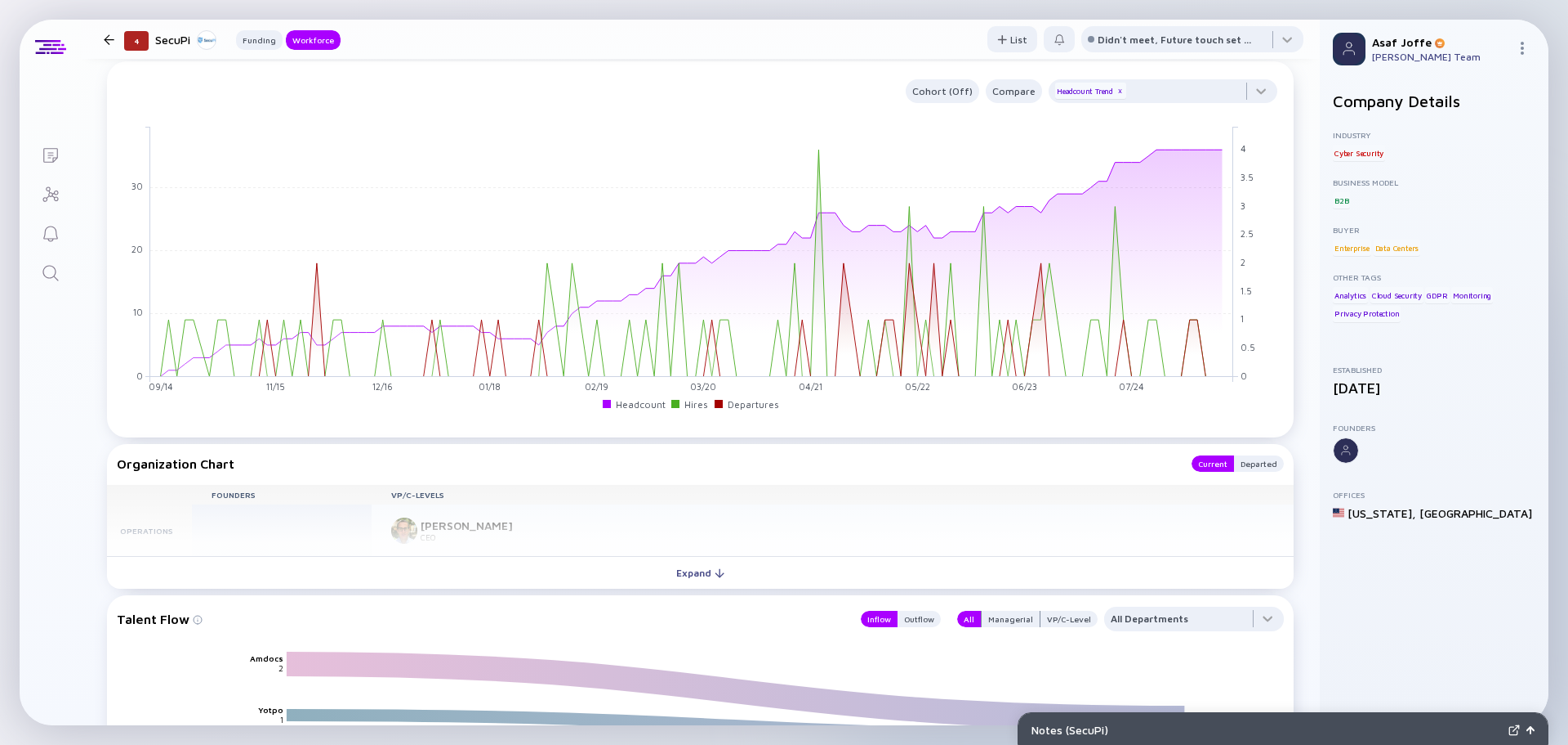
click at [50, 277] on icon "Search" at bounding box center [50, 273] width 20 height 20
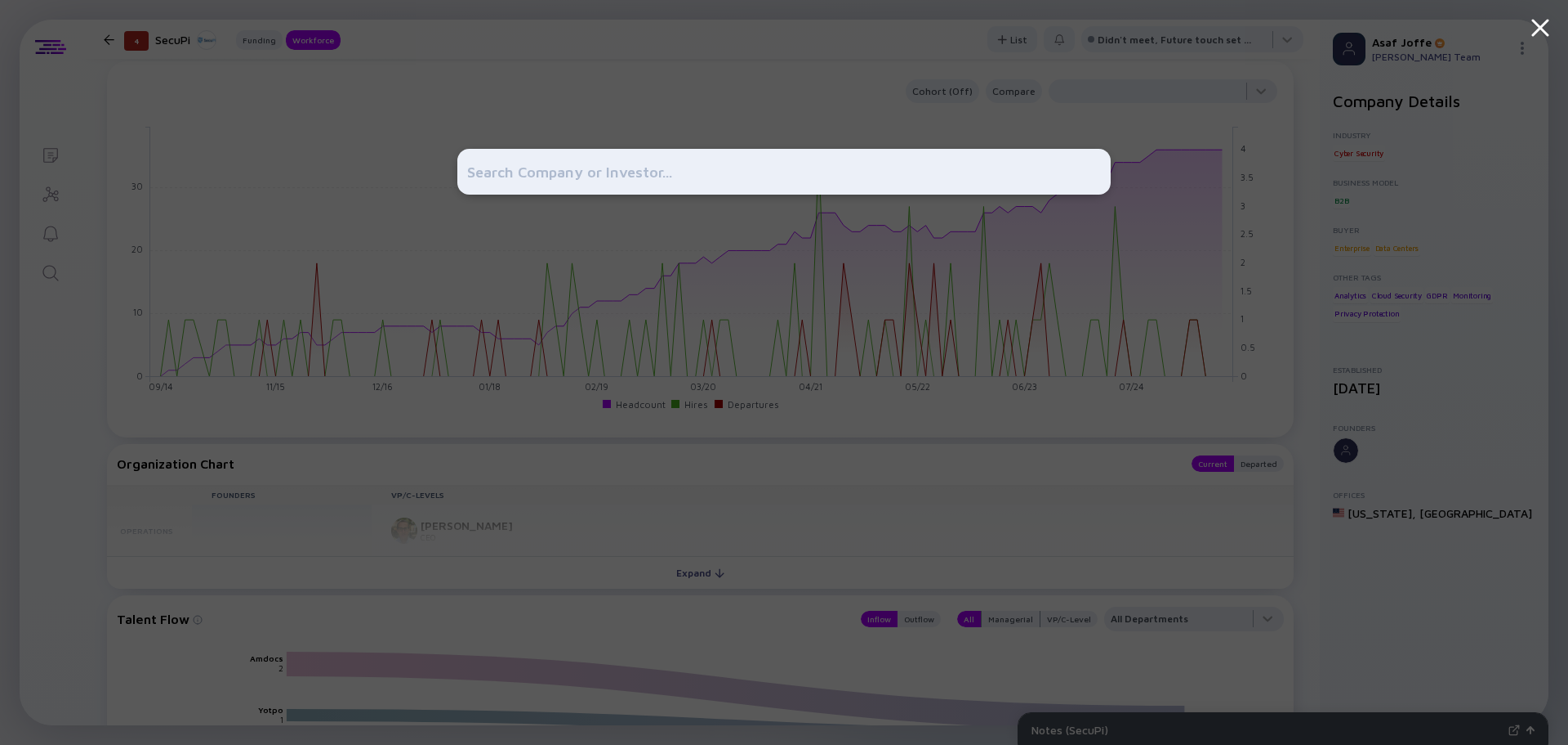
drag, startPoint x: 50, startPoint y: 277, endPoint x: 59, endPoint y: 276, distance: 9.1
drag, startPoint x: 59, startPoint y: 276, endPoint x: 674, endPoint y: 209, distance: 618.6
click at [675, 216] on div at bounding box center [784, 372] width 654 height 745
click at [642, 171] on input "text" at bounding box center [784, 172] width 634 height 30
paste input "Lightbits"
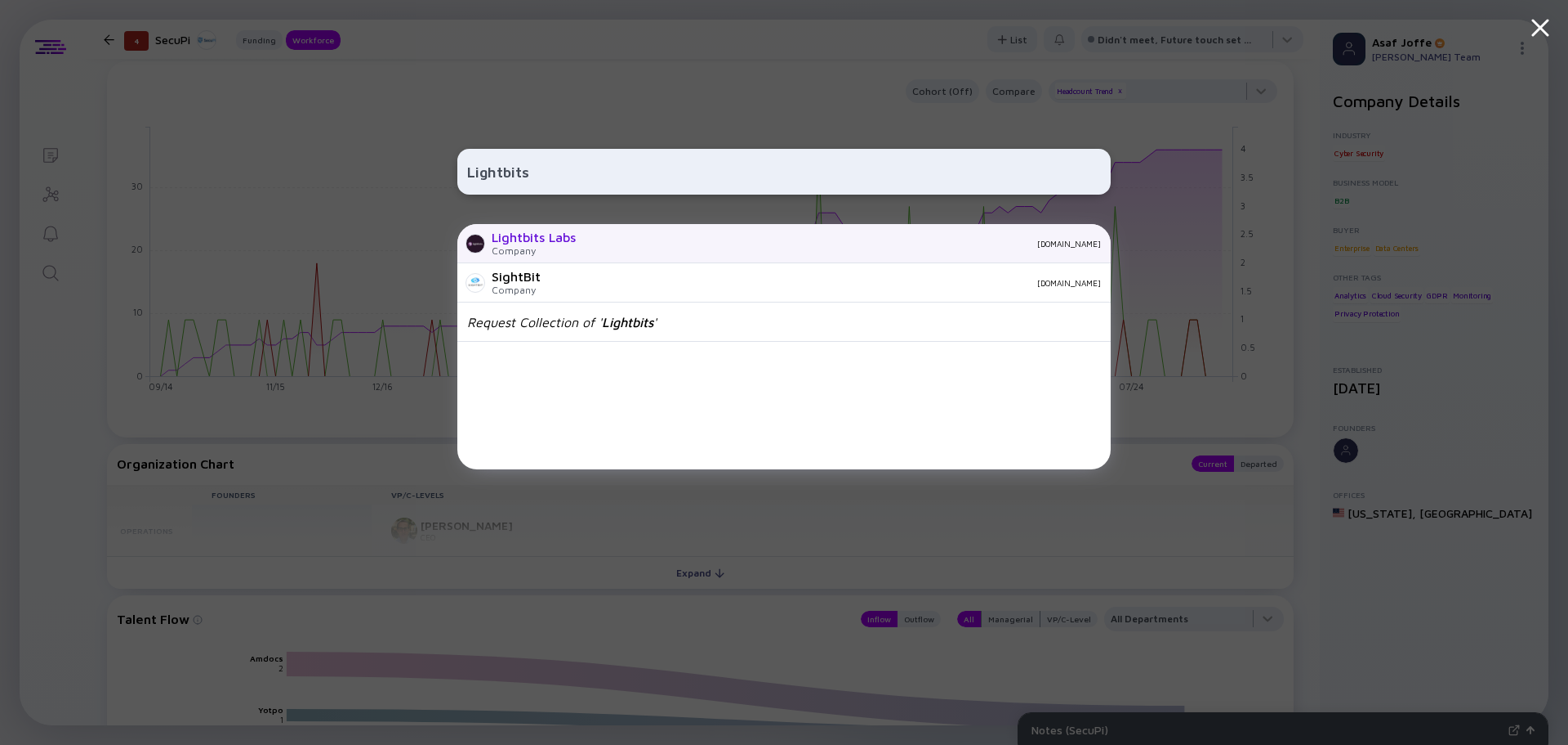
type input "Lightbits"
click at [576, 230] on div "Lightbits Labs" at bounding box center [533, 236] width 84 height 15
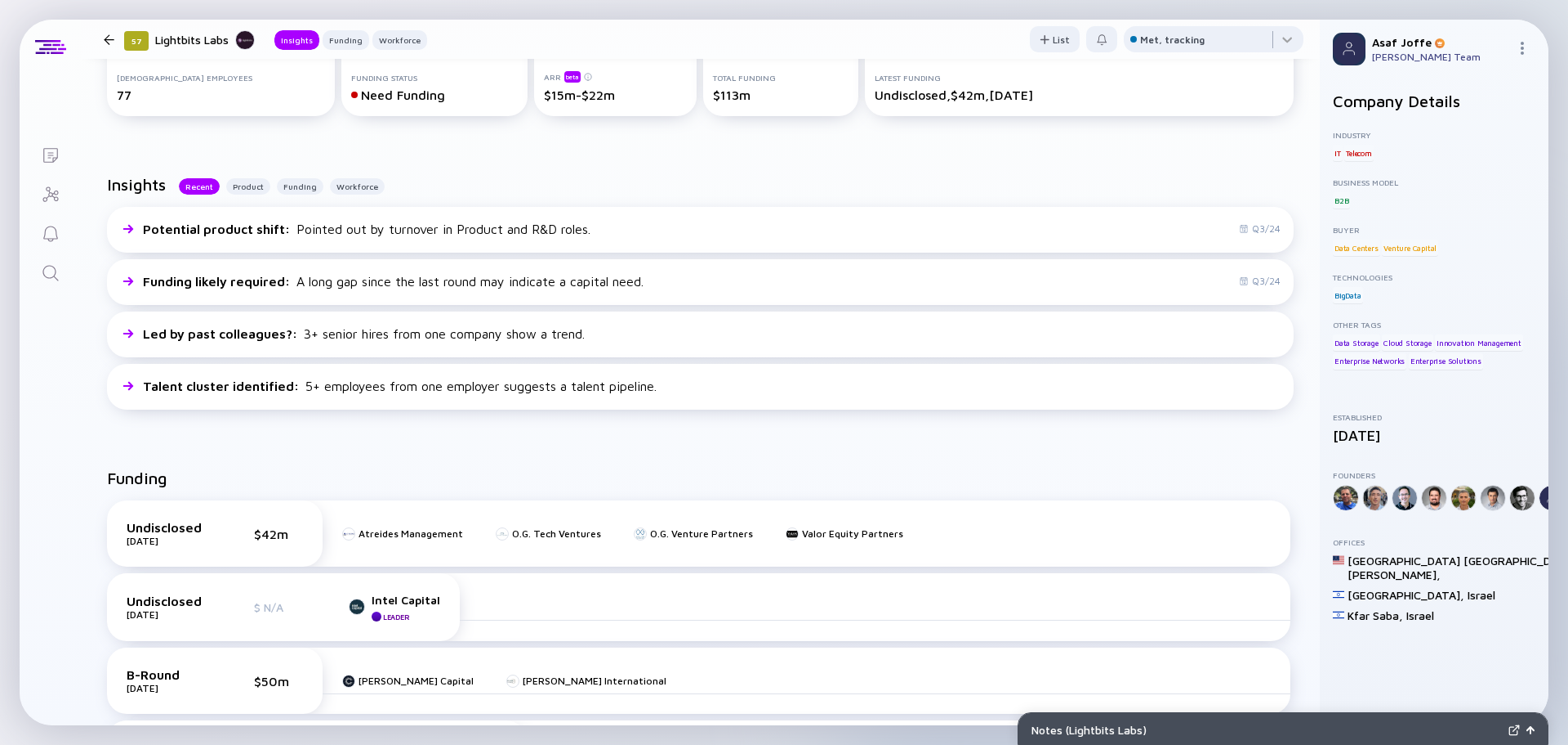
scroll to position [409, 0]
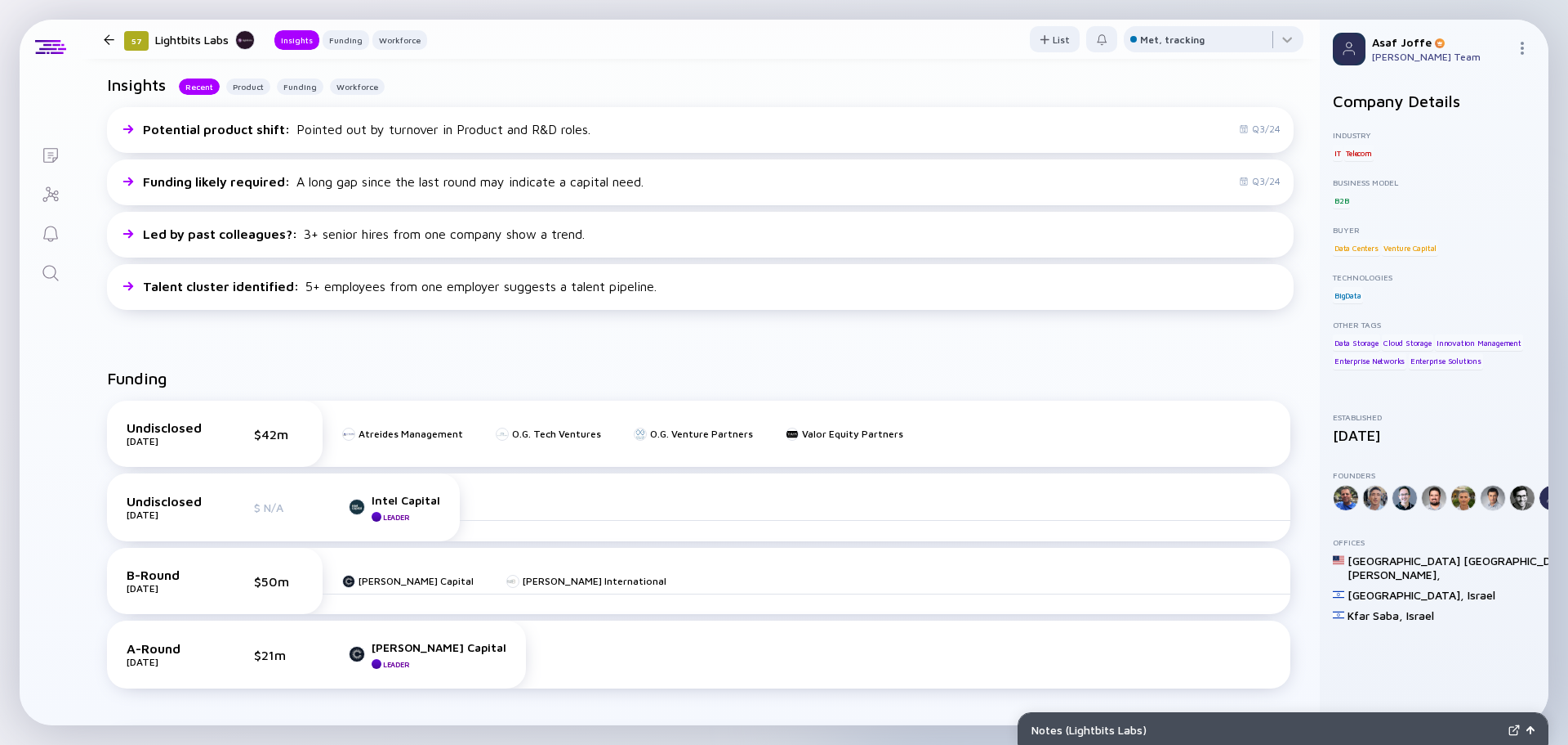
click at [64, 267] on link "Search" at bounding box center [50, 272] width 61 height 40
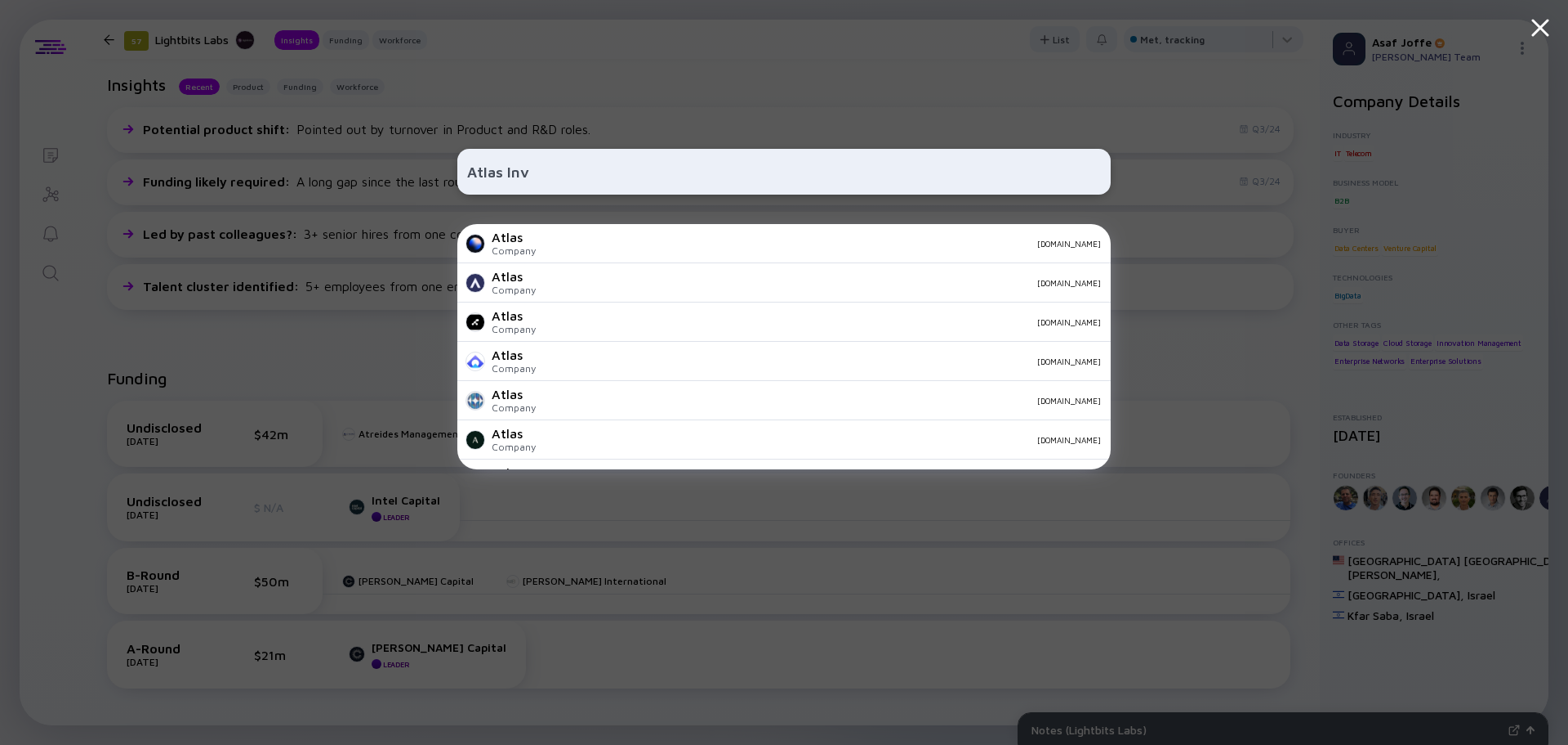
type input "Atlas Inve"
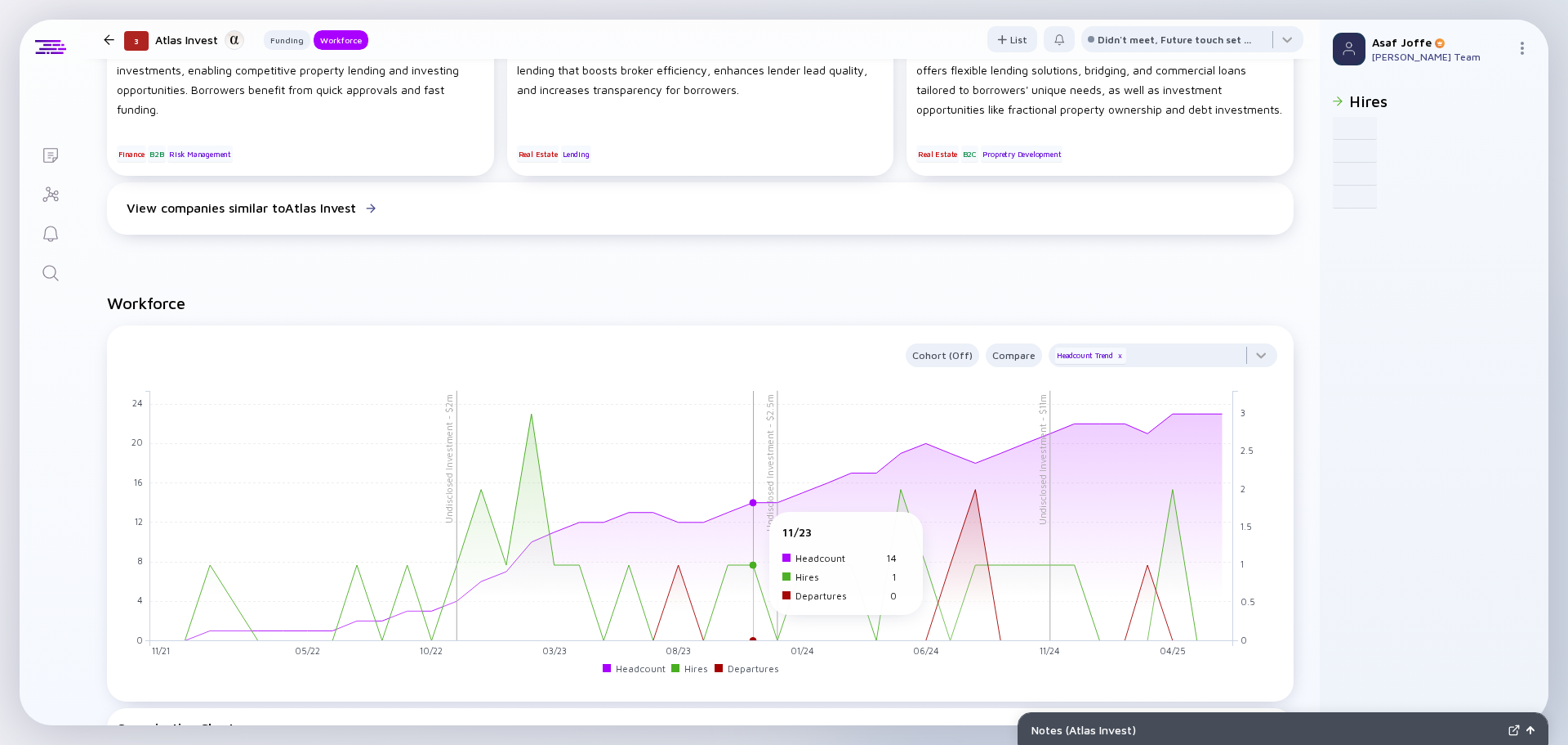
scroll to position [1062, 0]
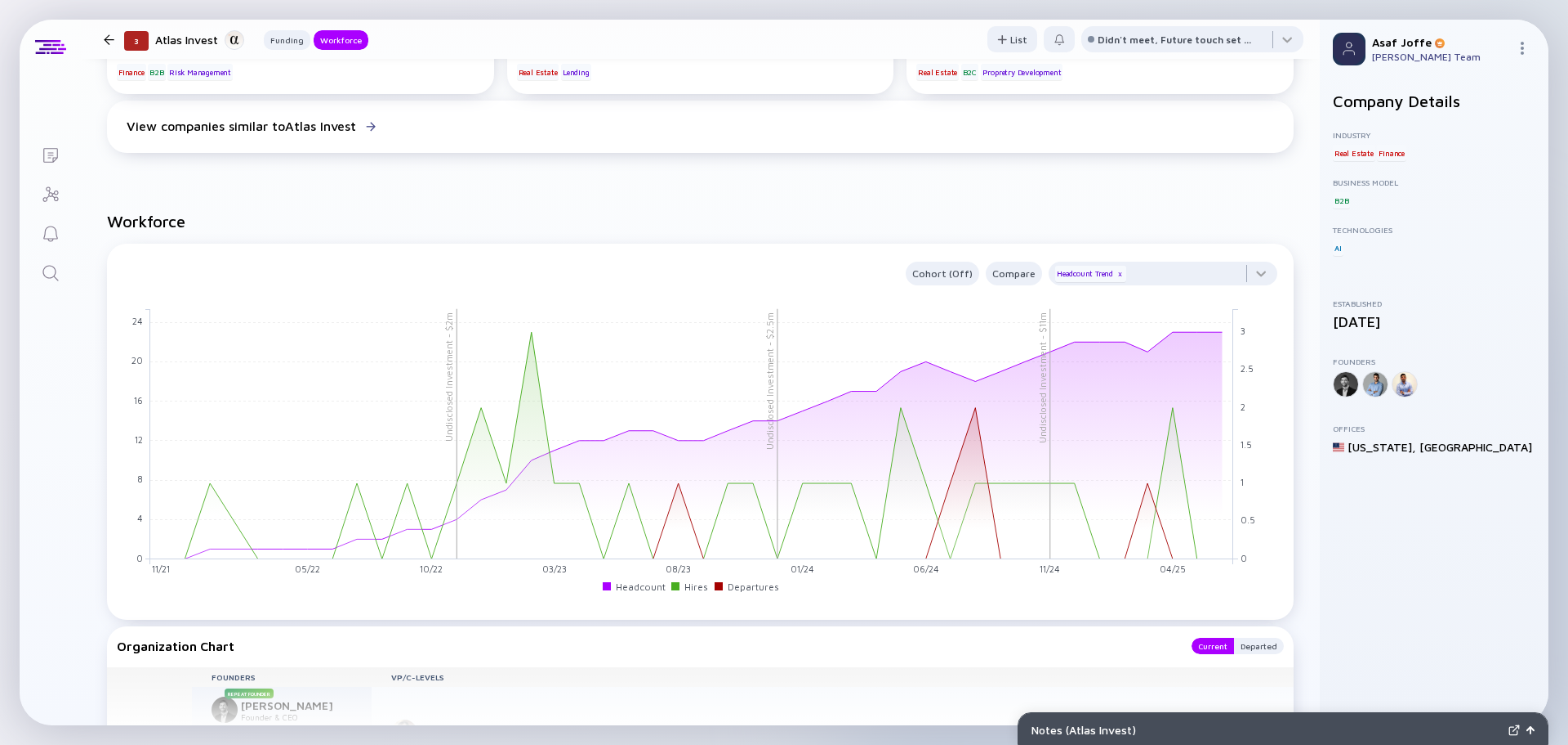
click at [62, 276] on link "Search" at bounding box center [50, 272] width 61 height 40
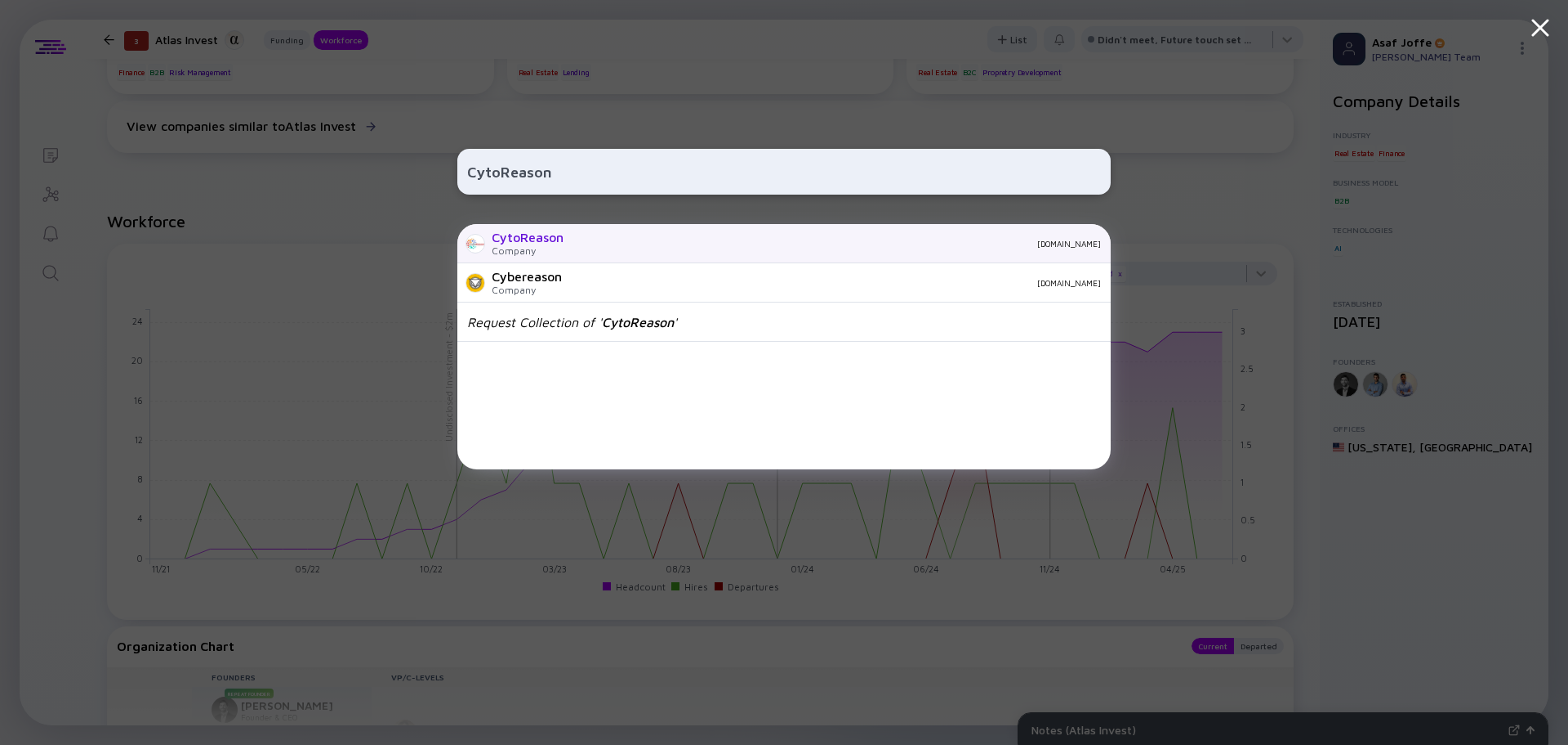
type input "CytoReason"
click at [587, 256] on div "CytoReason Company [DOMAIN_NAME]" at bounding box center [784, 244] width 654 height 40
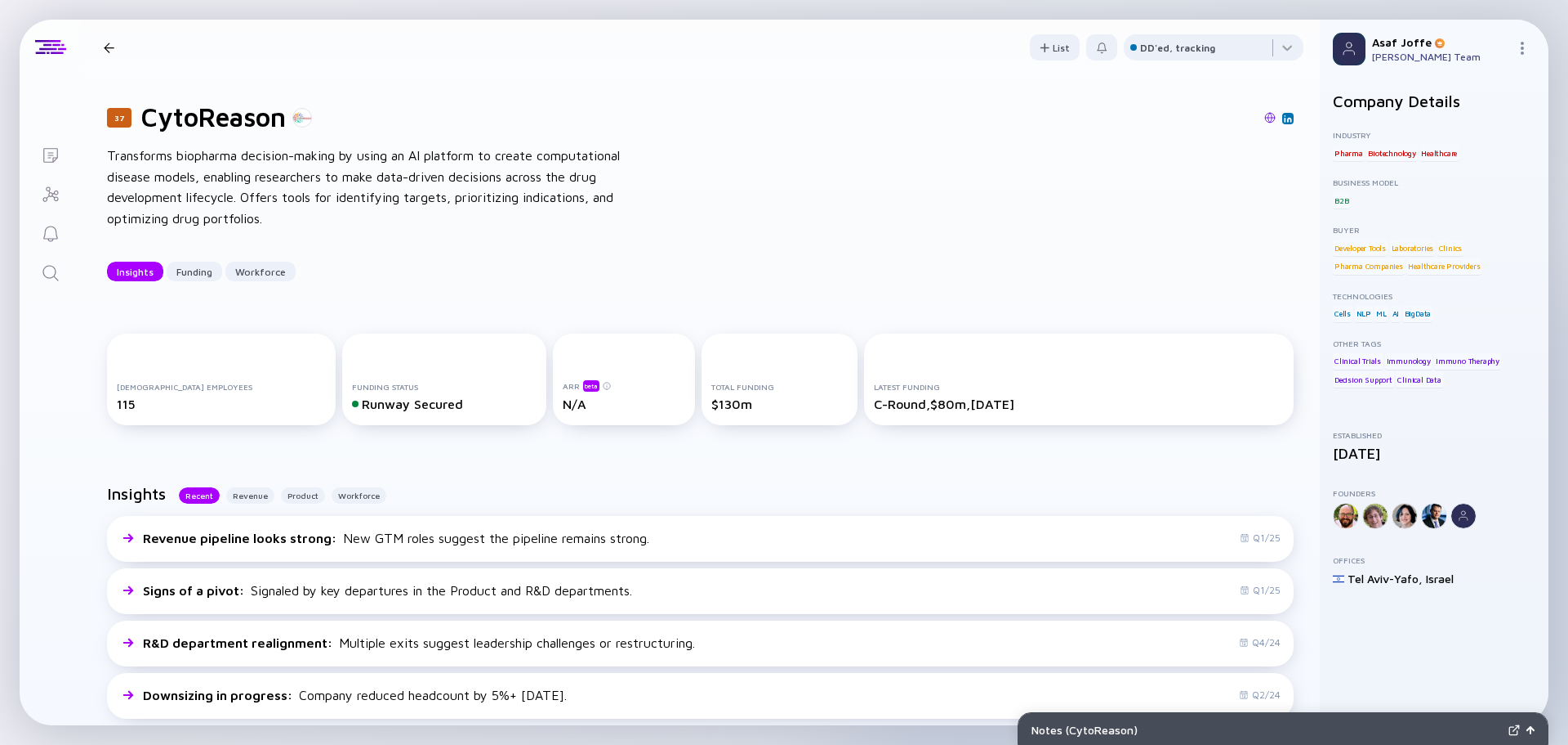
click at [62, 274] on link "Search" at bounding box center [50, 272] width 61 height 40
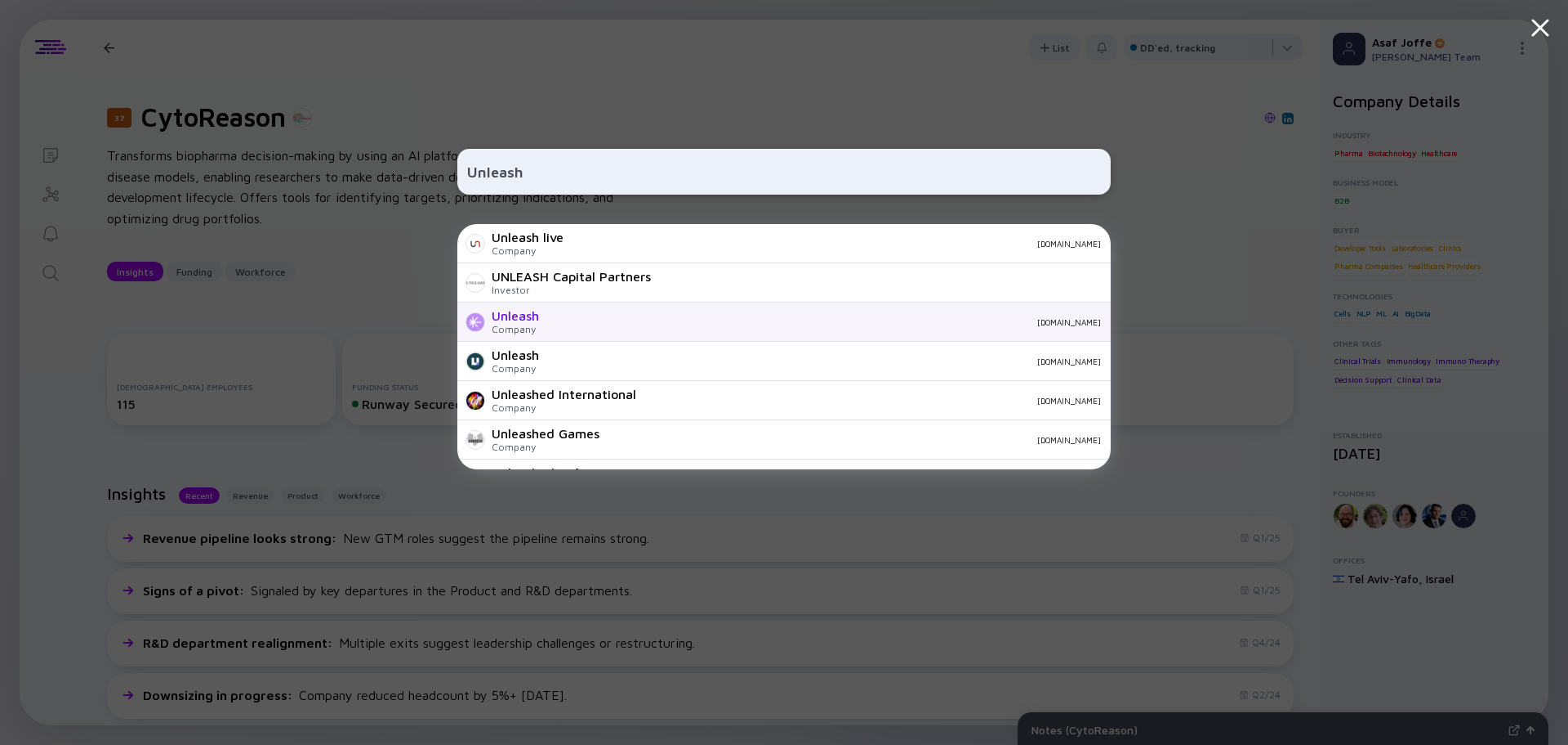
type input "Unleash"
click at [541, 323] on div "Unleash Company [DOMAIN_NAME]" at bounding box center [784, 322] width 654 height 40
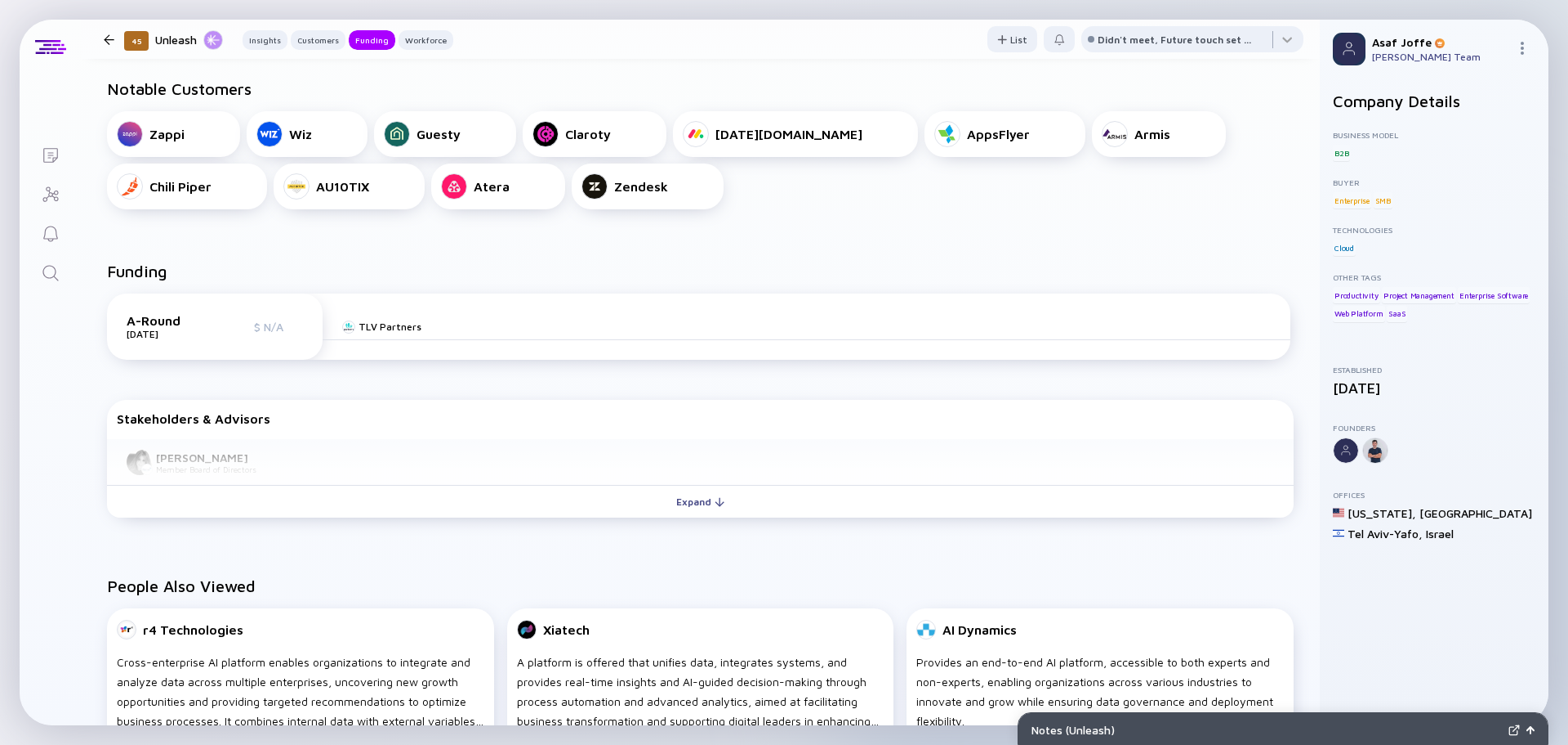
scroll to position [736, 0]
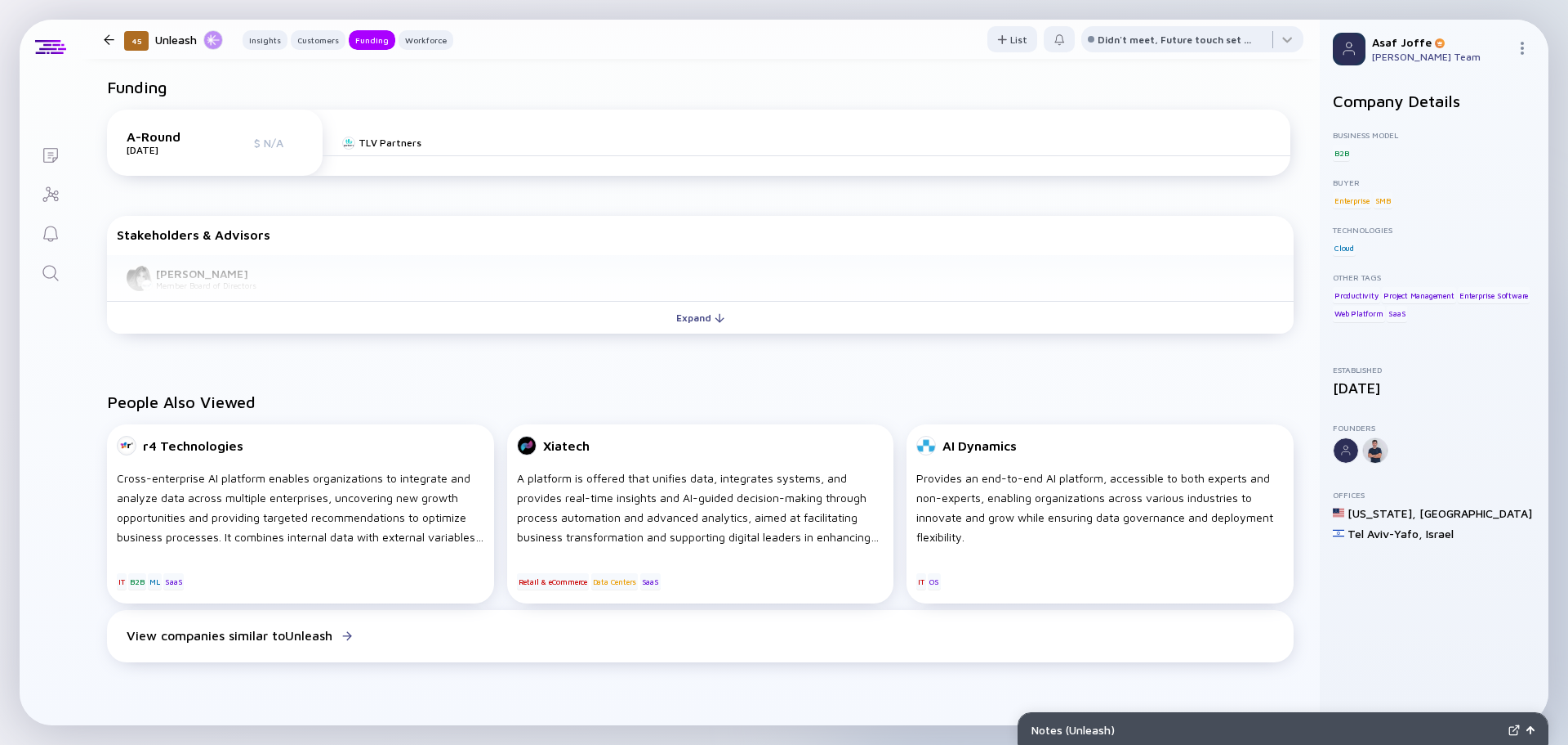
click at [42, 267] on icon "Search" at bounding box center [50, 273] width 20 height 20
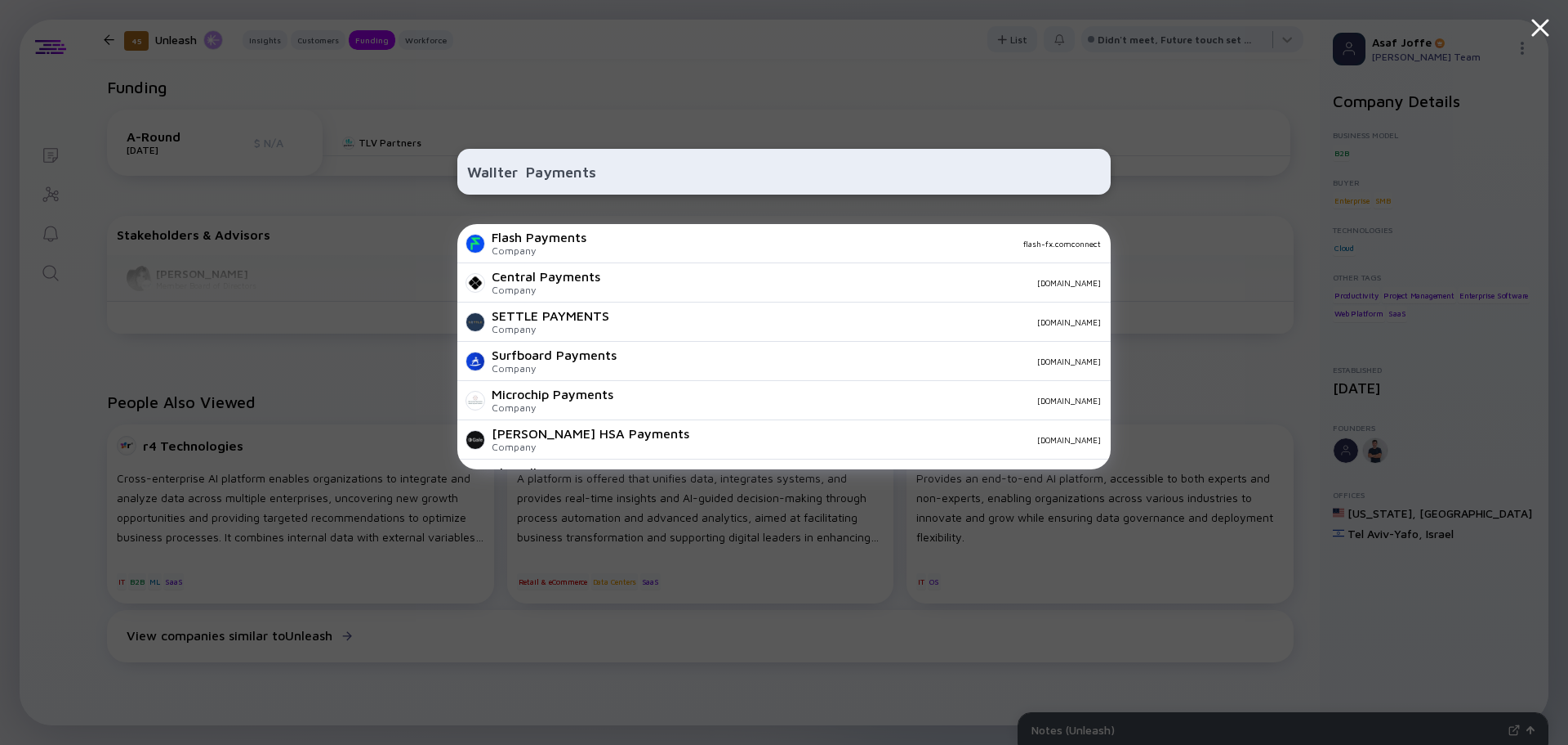
click at [526, 168] on input "Wallter Payments" at bounding box center [784, 172] width 634 height 30
click at [539, 167] on input "Wallter Payments" at bounding box center [784, 172] width 634 height 30
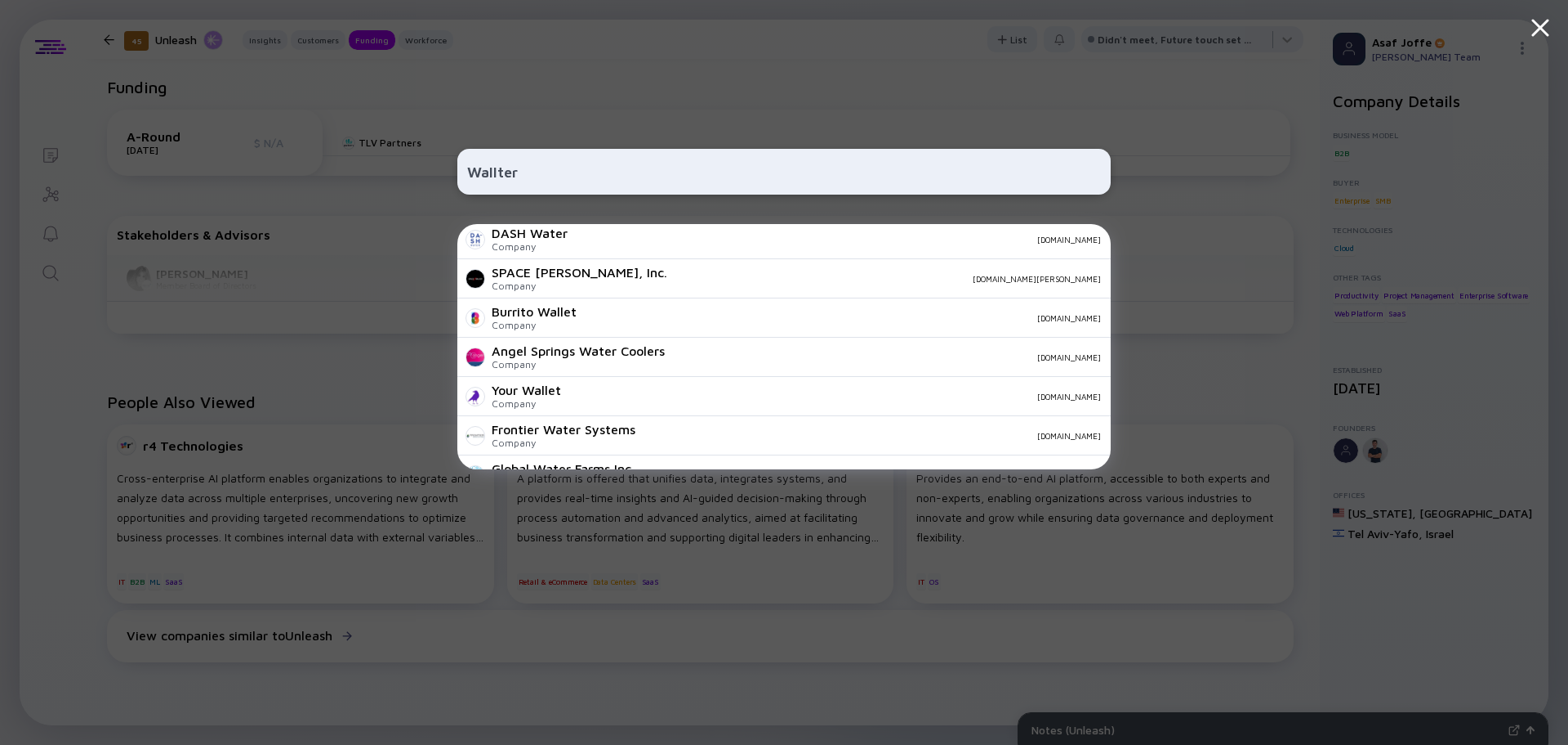
scroll to position [575, 0]
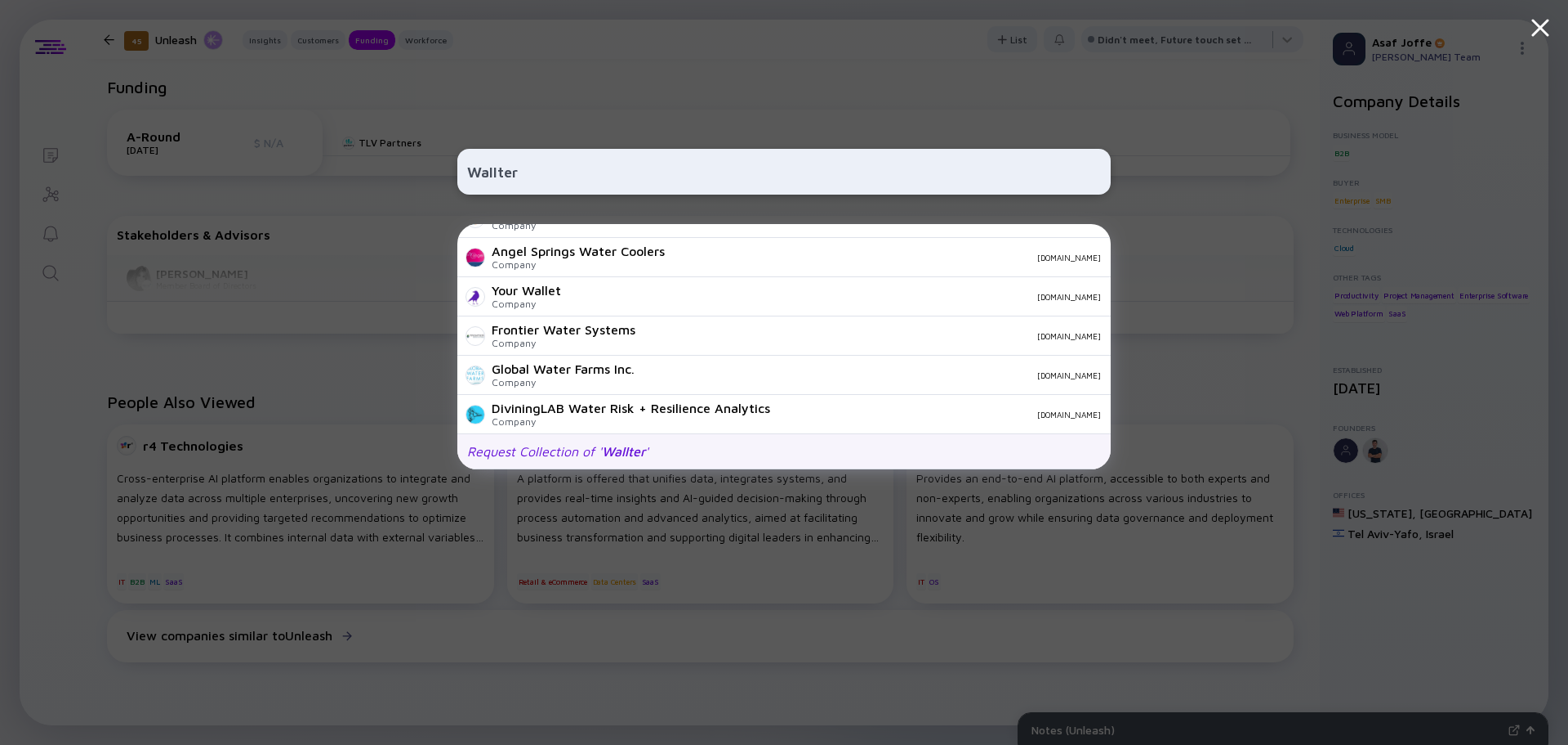
click at [568, 452] on div "Request Collection of ' Wallter '" at bounding box center [558, 451] width 182 height 15
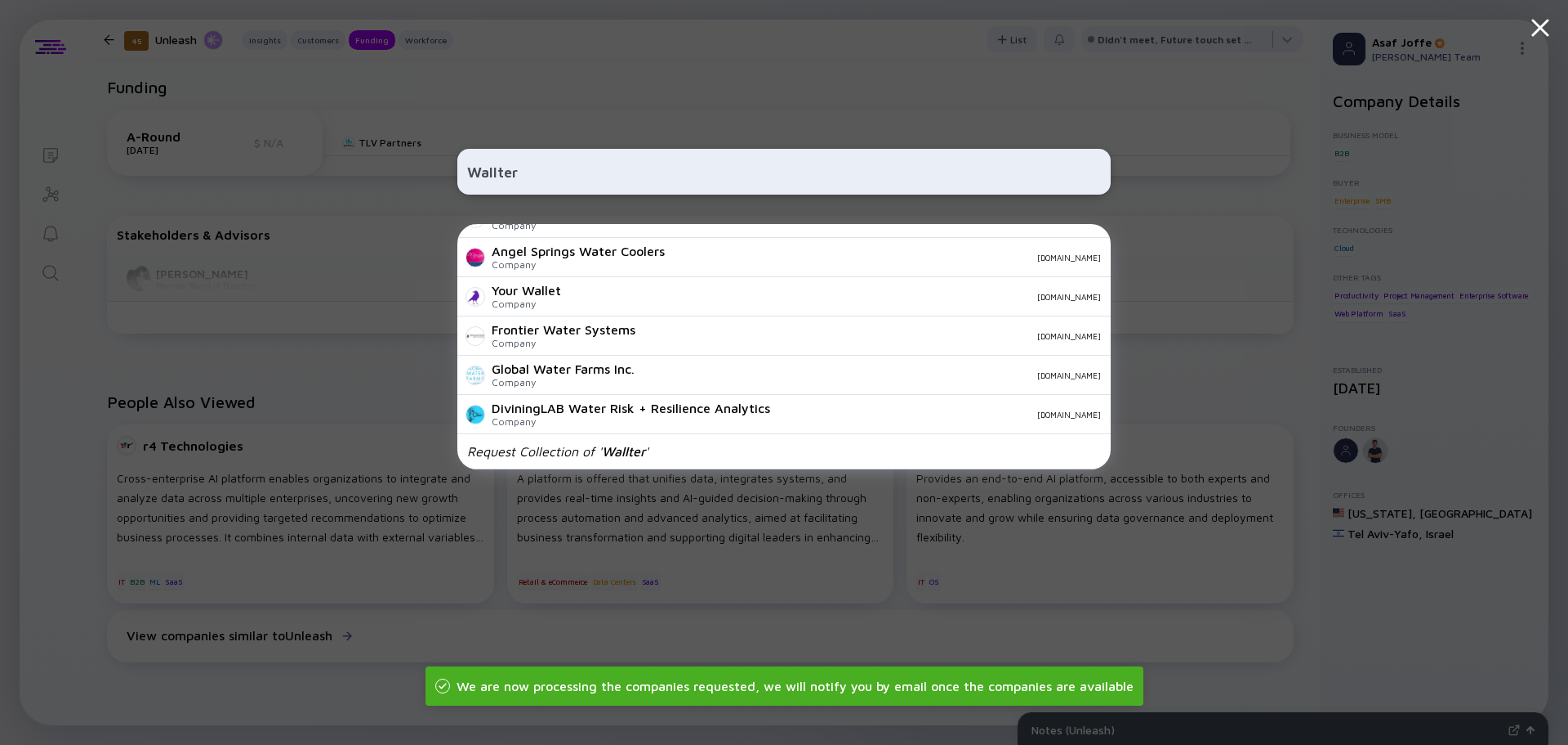
click at [595, 150] on div "Wallter" at bounding box center [784, 172] width 654 height 45
click at [584, 175] on input "Wallter" at bounding box center [784, 172] width 634 height 30
paste input "Valoo"
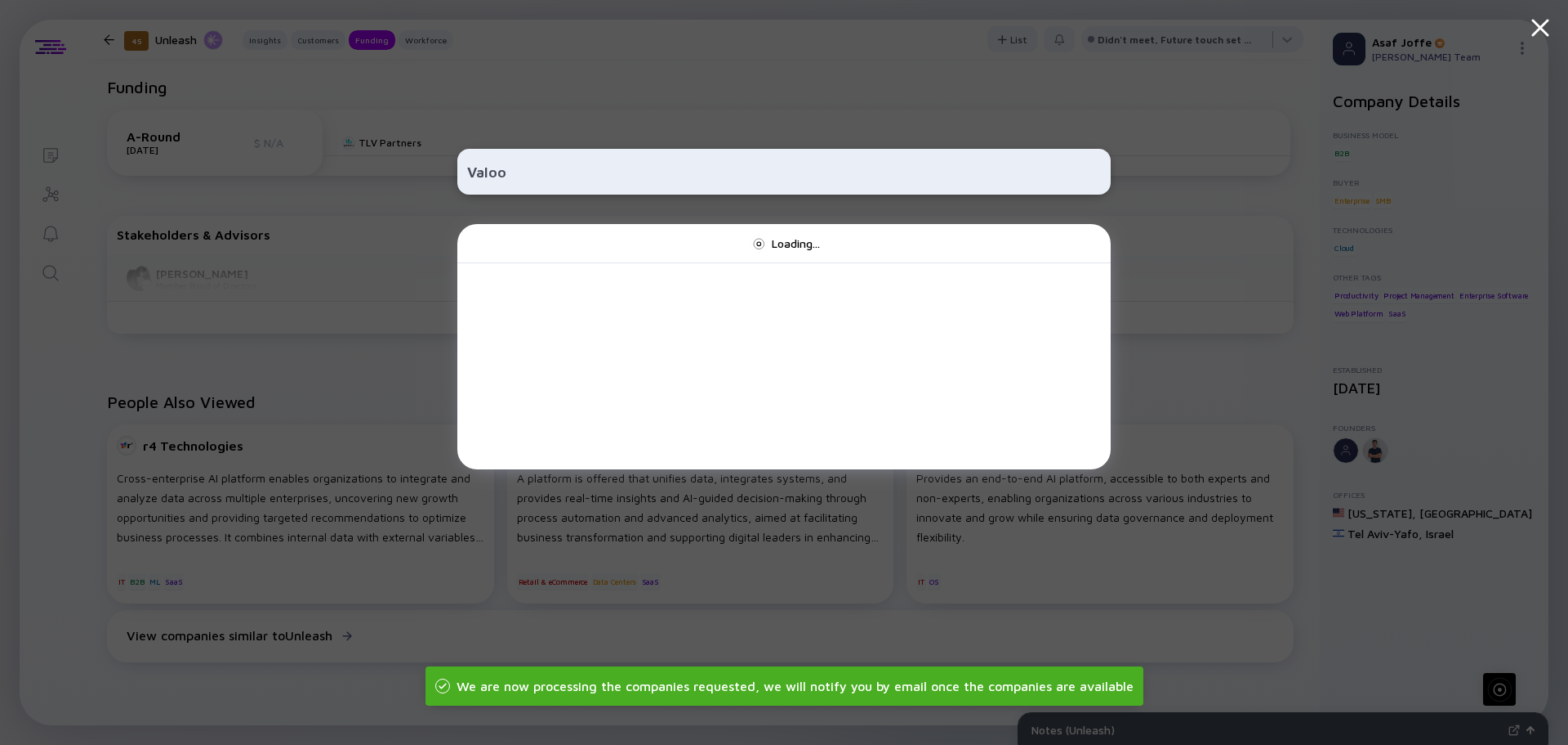
scroll to position [0, 0]
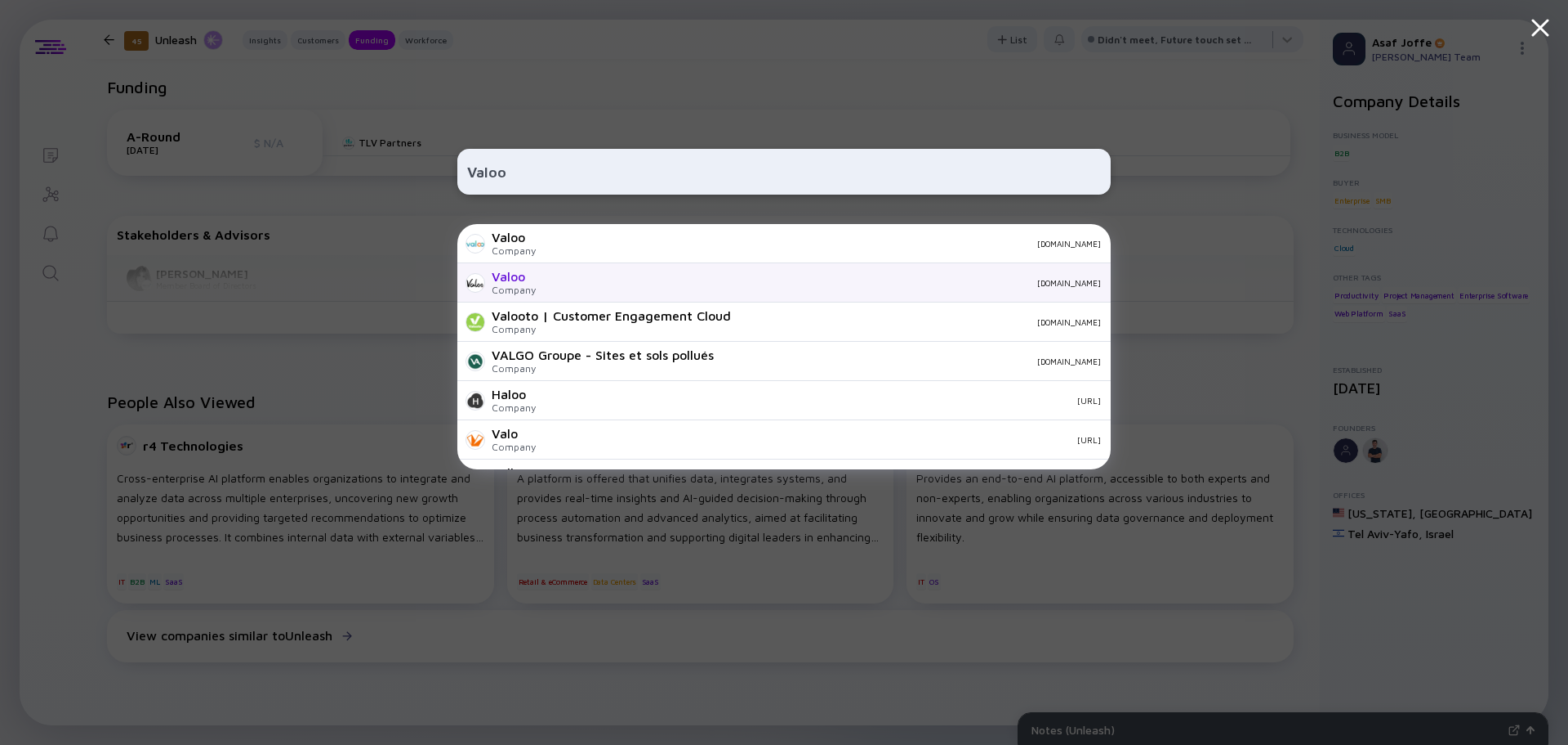
type input "Valoo"
click at [558, 276] on div "Valoo Company [DOMAIN_NAME]" at bounding box center [784, 283] width 654 height 40
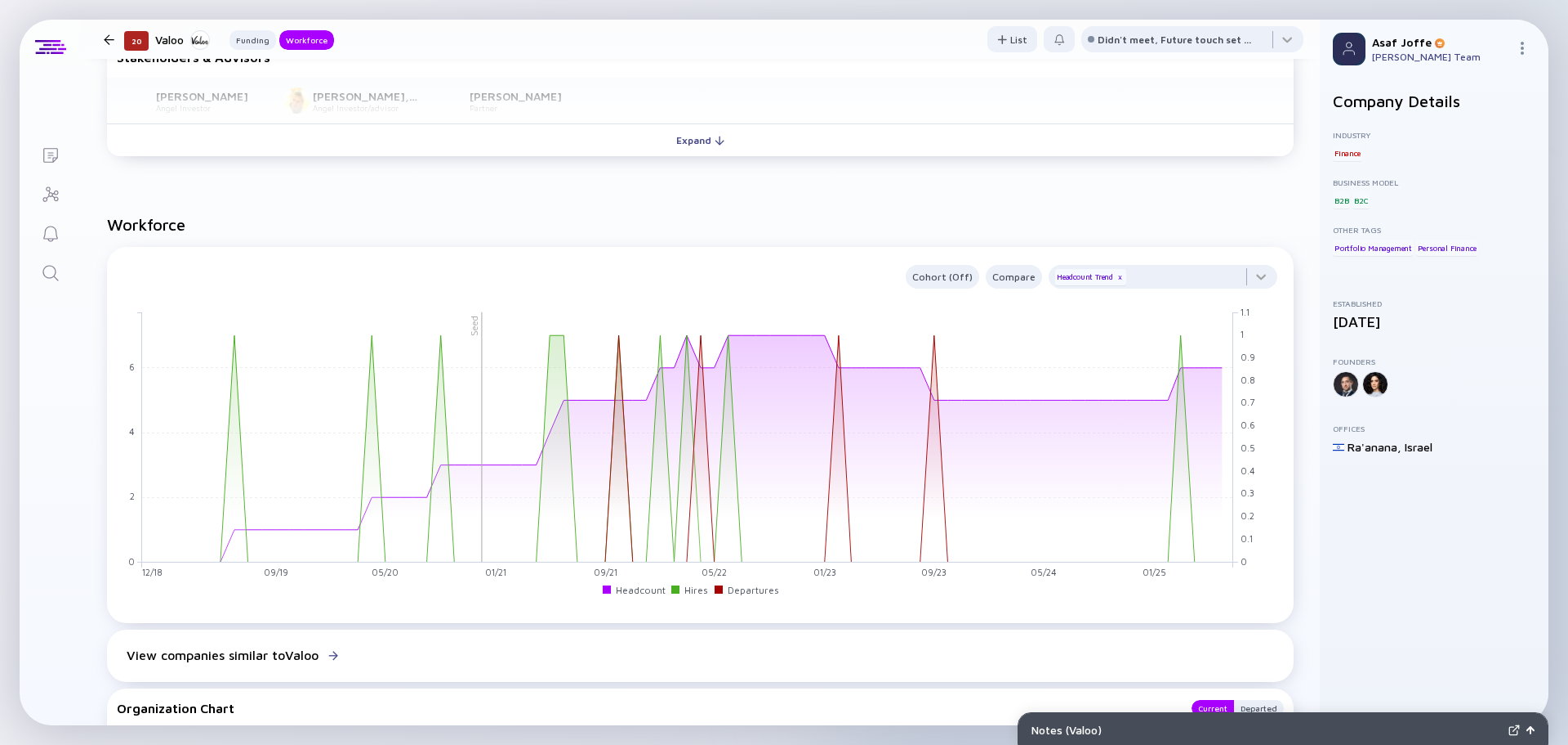
scroll to position [572, 0]
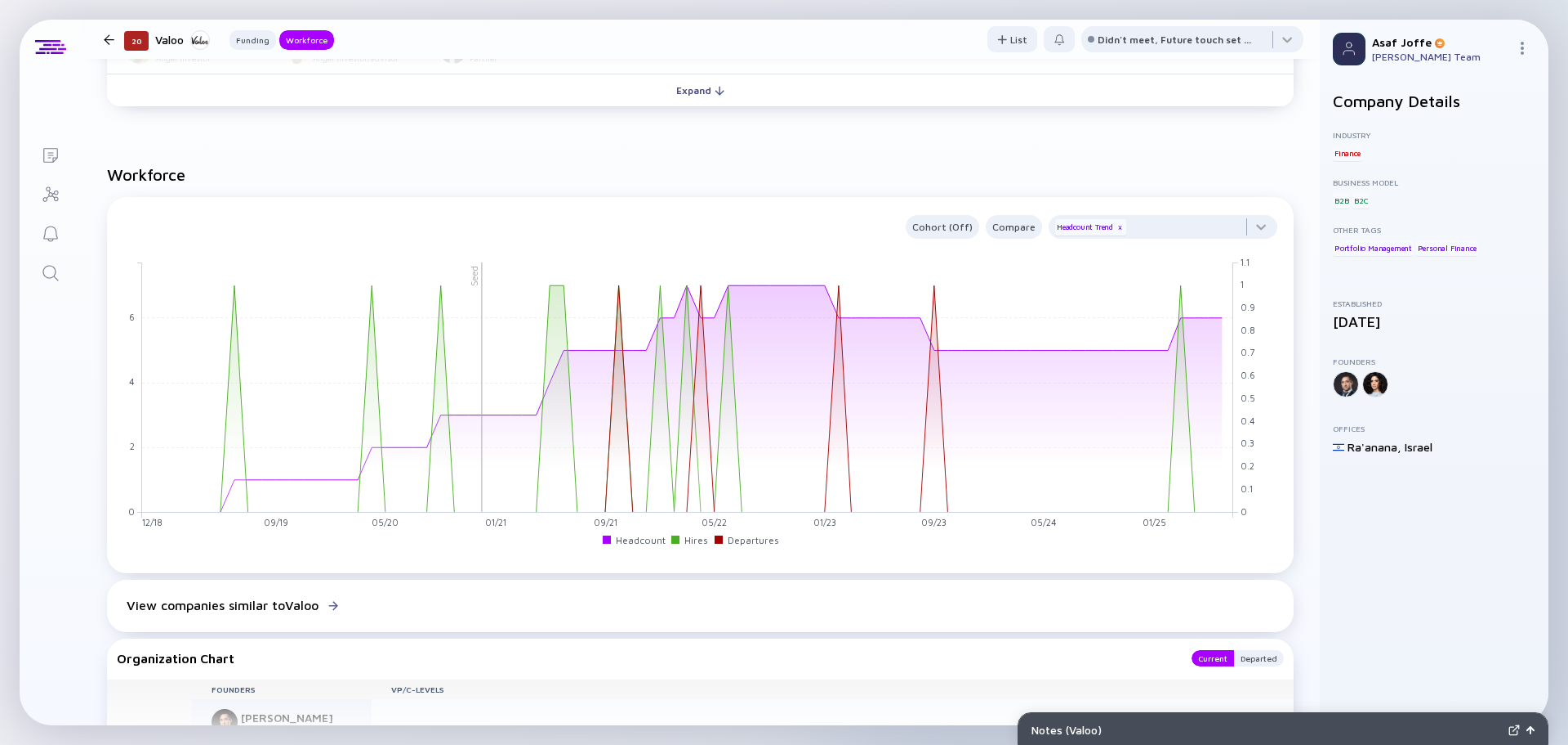
click at [50, 268] on icon "Search" at bounding box center [50, 273] width 20 height 20
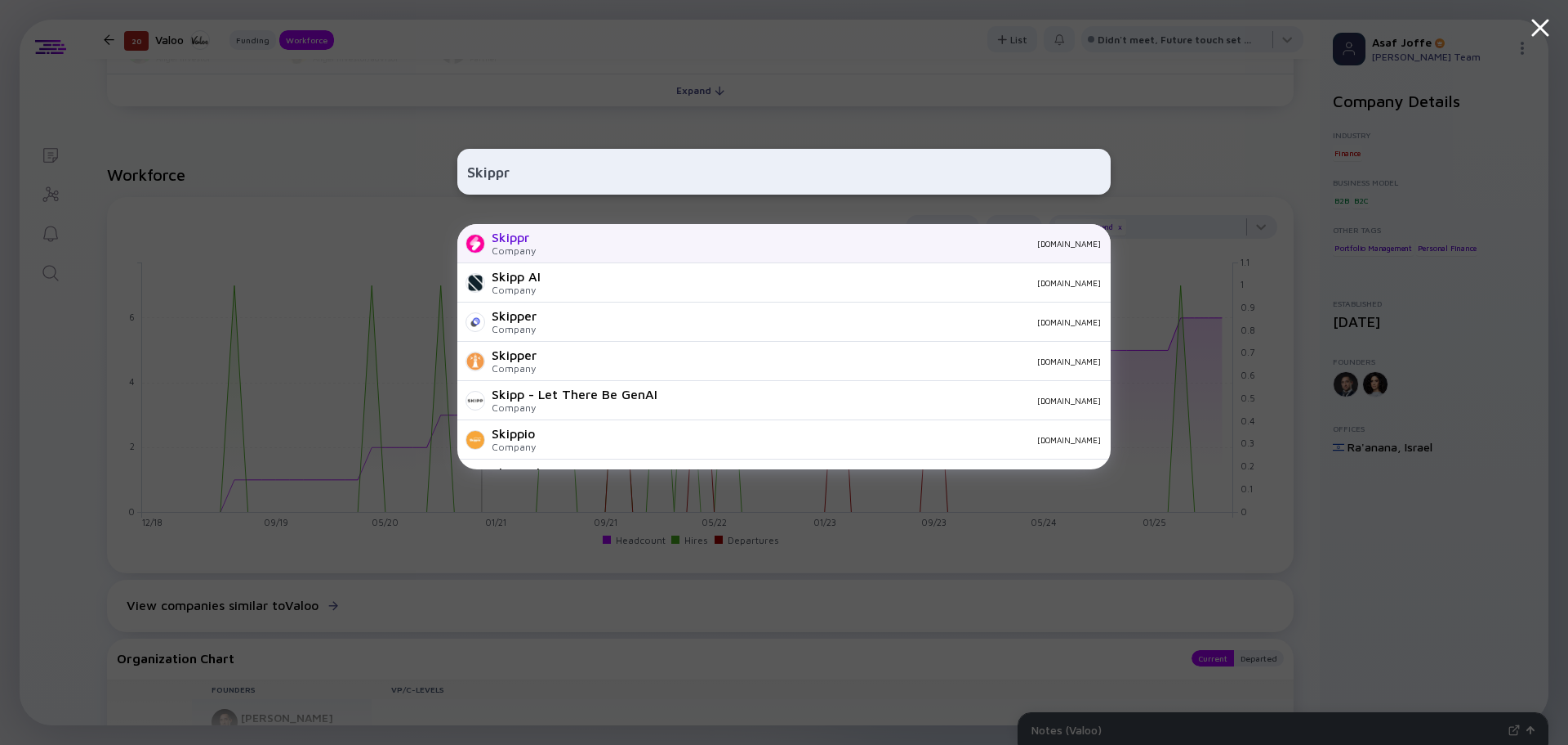
type input "Skippr"
click at [550, 253] on div "Skippr Company [DOMAIN_NAME]" at bounding box center [784, 244] width 654 height 40
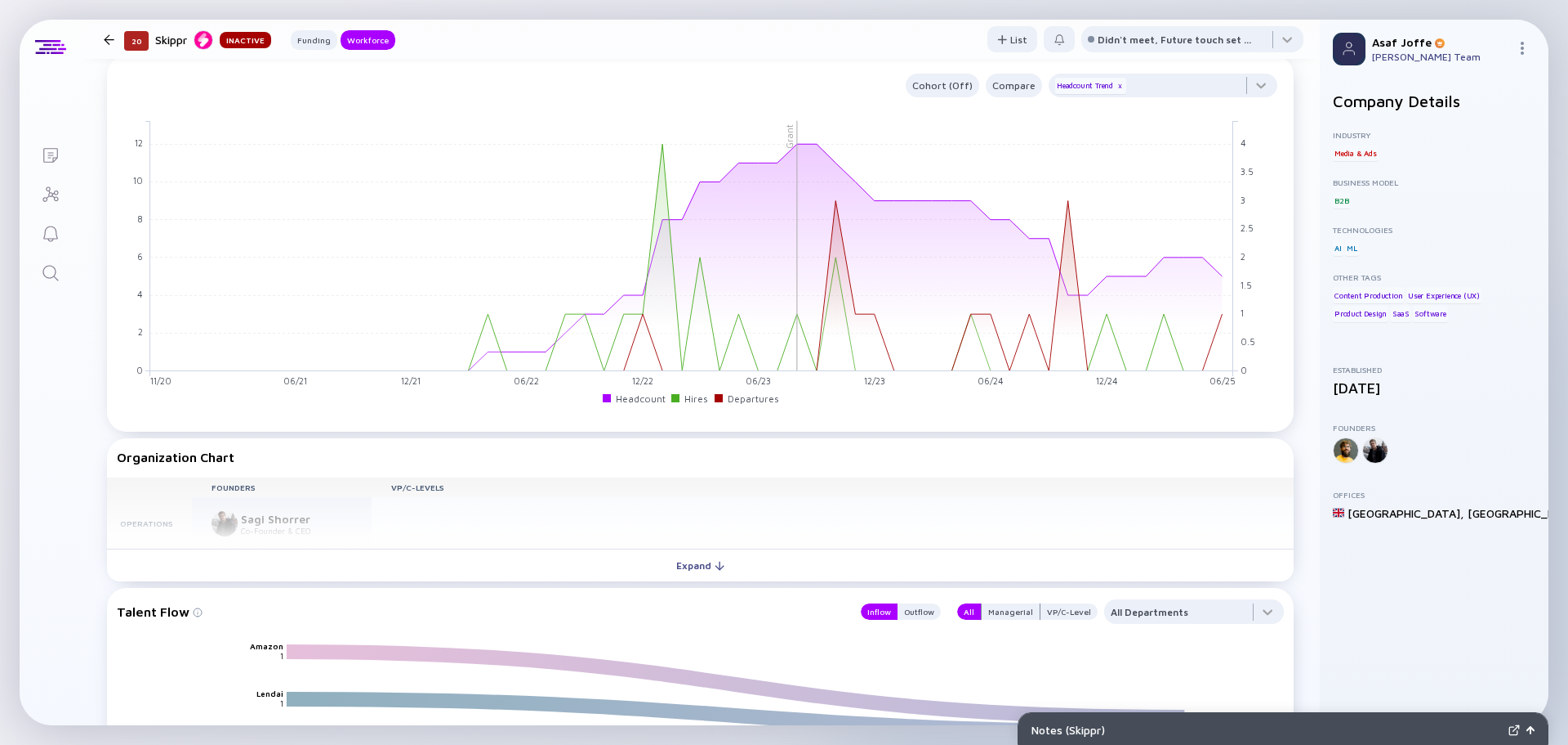
scroll to position [1144, 0]
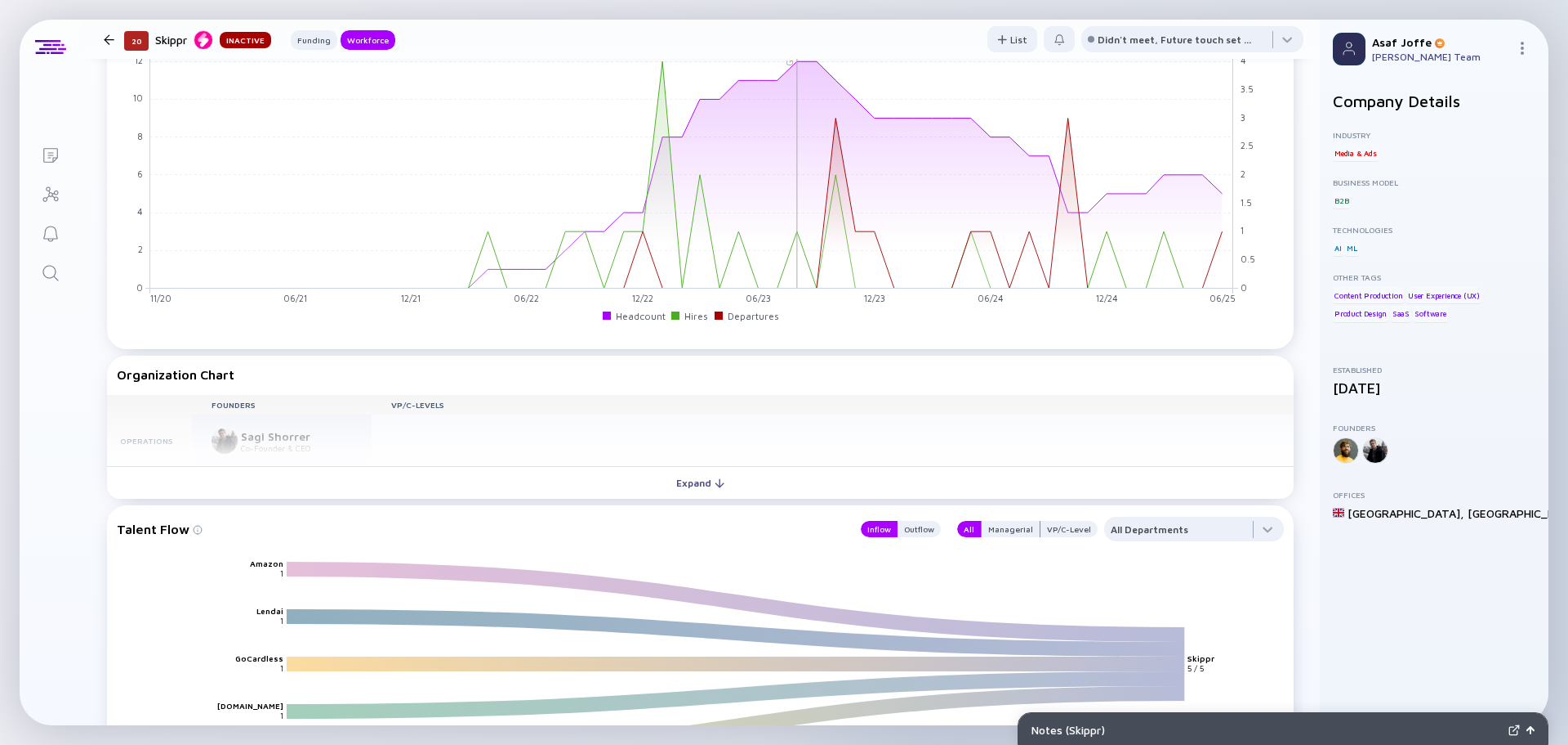
click at [42, 277] on icon "Search" at bounding box center [50, 273] width 20 height 20
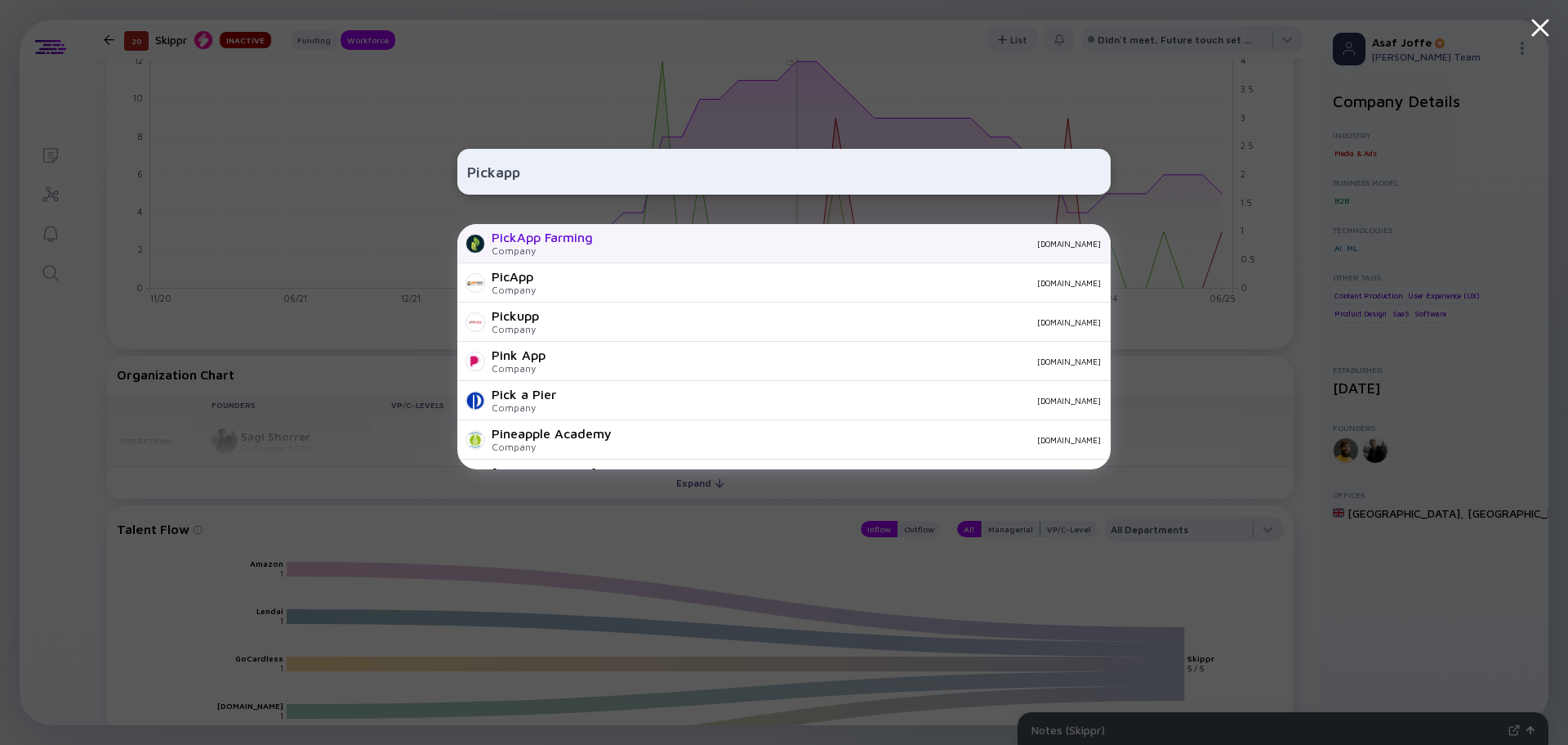
type input "Pickapp"
click at [548, 229] on div "PickApp Farming Company [DOMAIN_NAME]" at bounding box center [784, 244] width 654 height 40
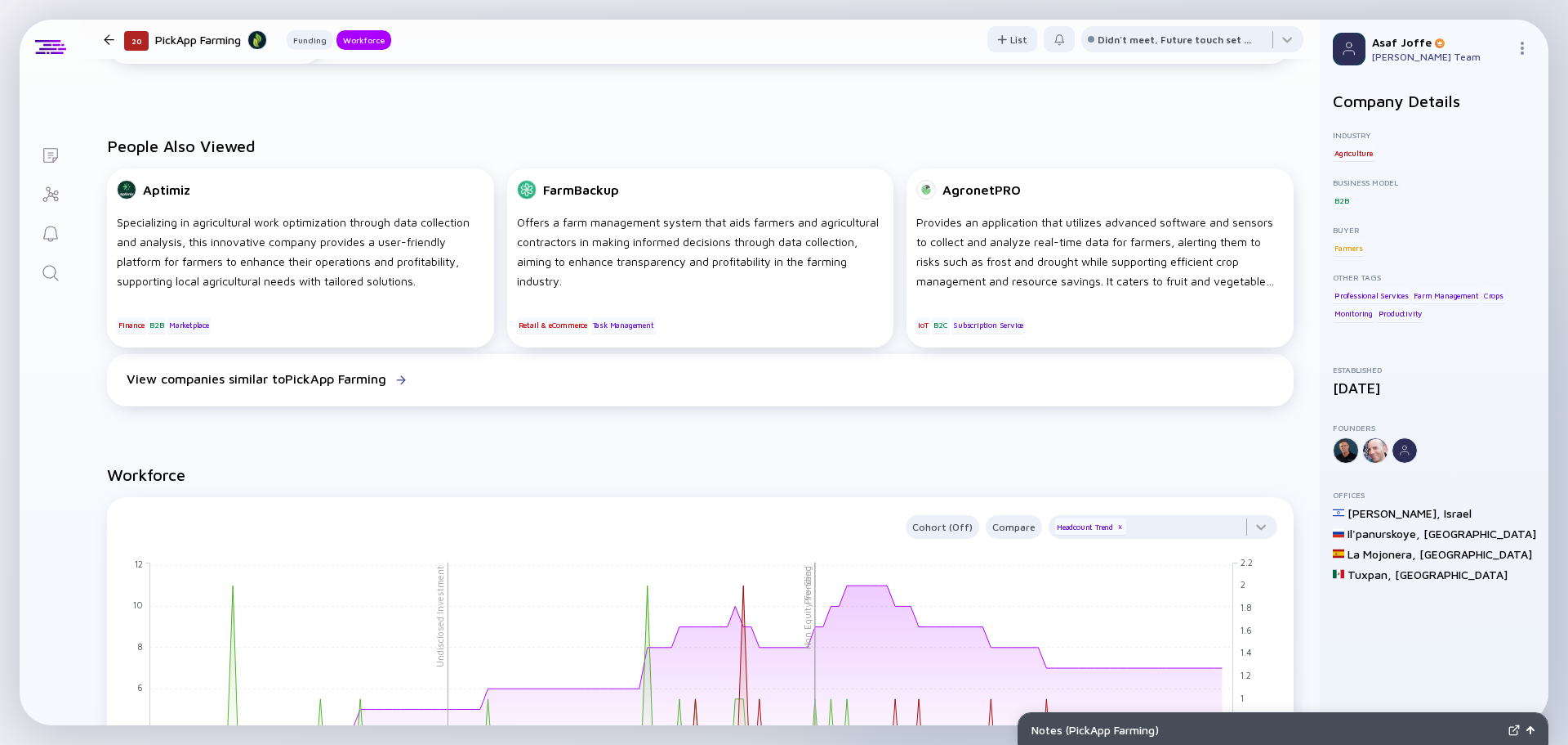
scroll to position [736, 0]
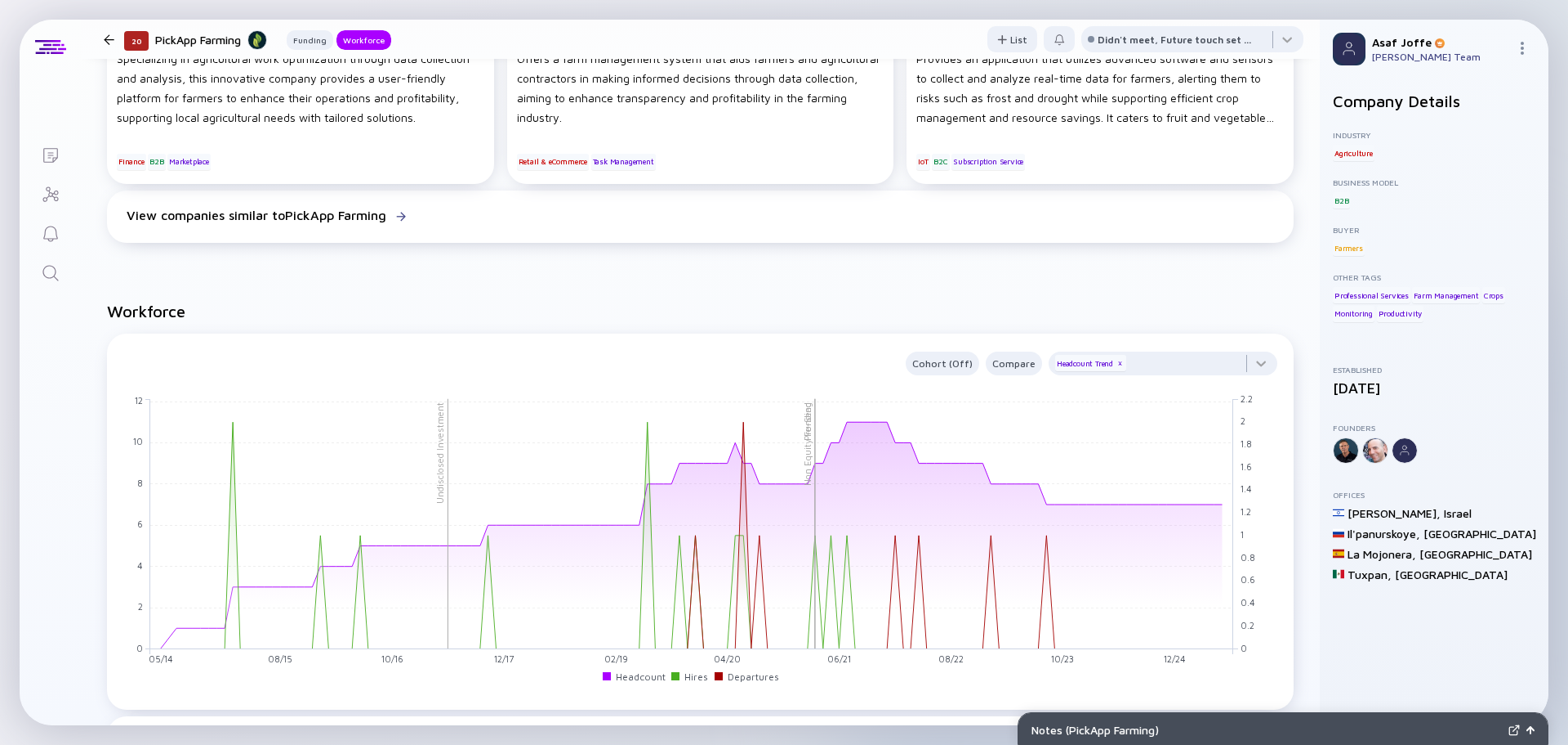
click at [48, 262] on link "Search" at bounding box center [50, 272] width 61 height 40
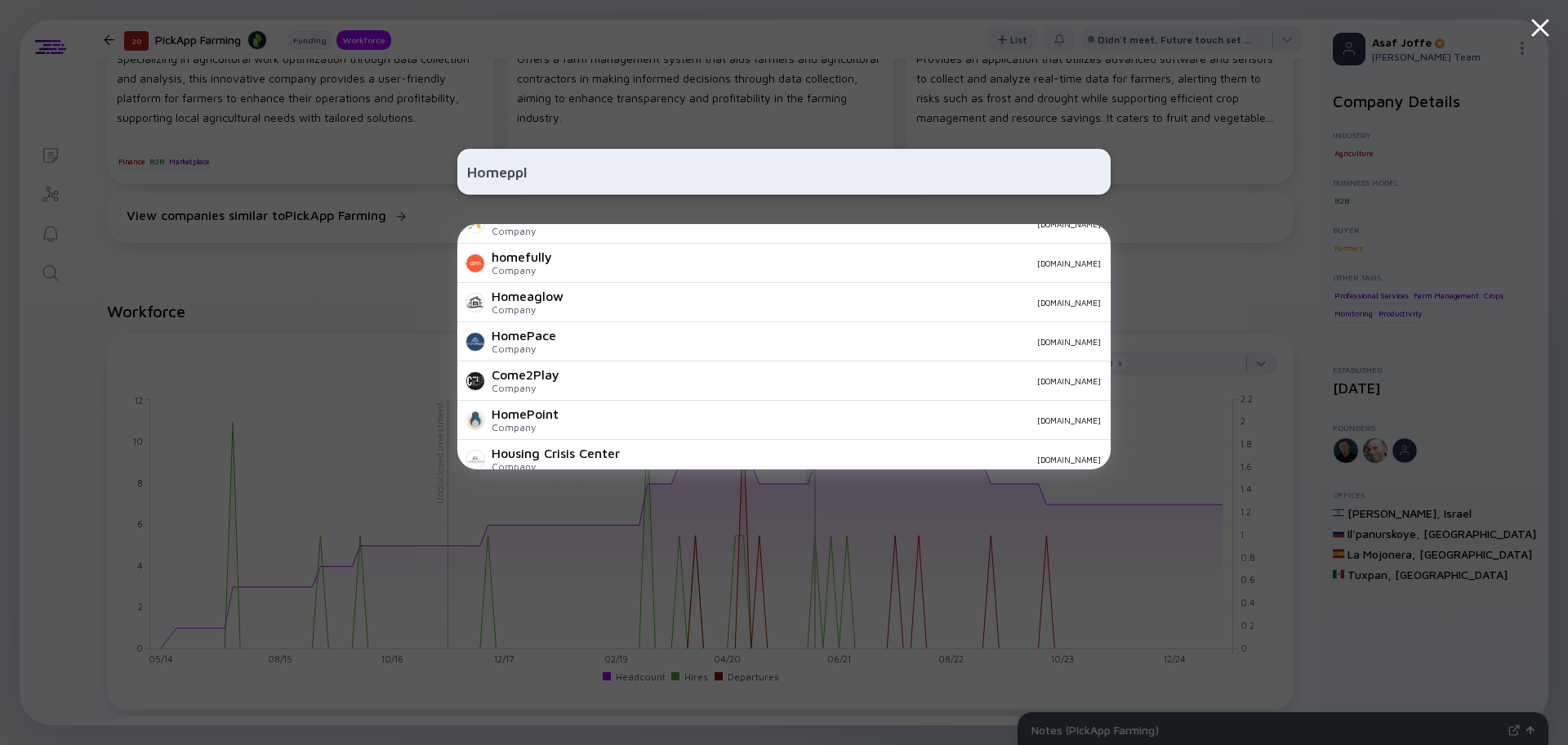
scroll to position [411, 0]
click at [503, 174] on input "Homeppl" at bounding box center [784, 172] width 634 height 30
paste input "Fortress"
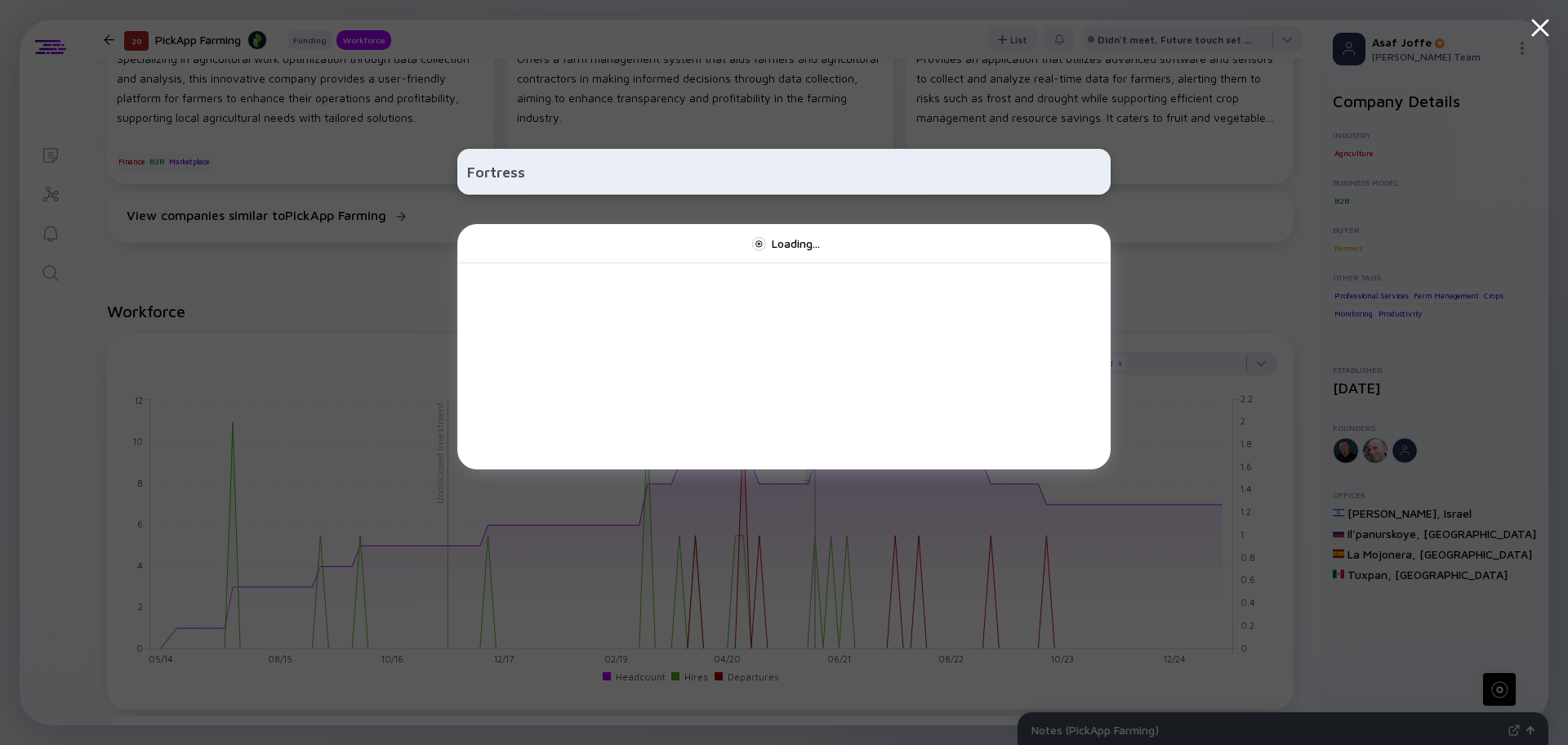
scroll to position [0, 0]
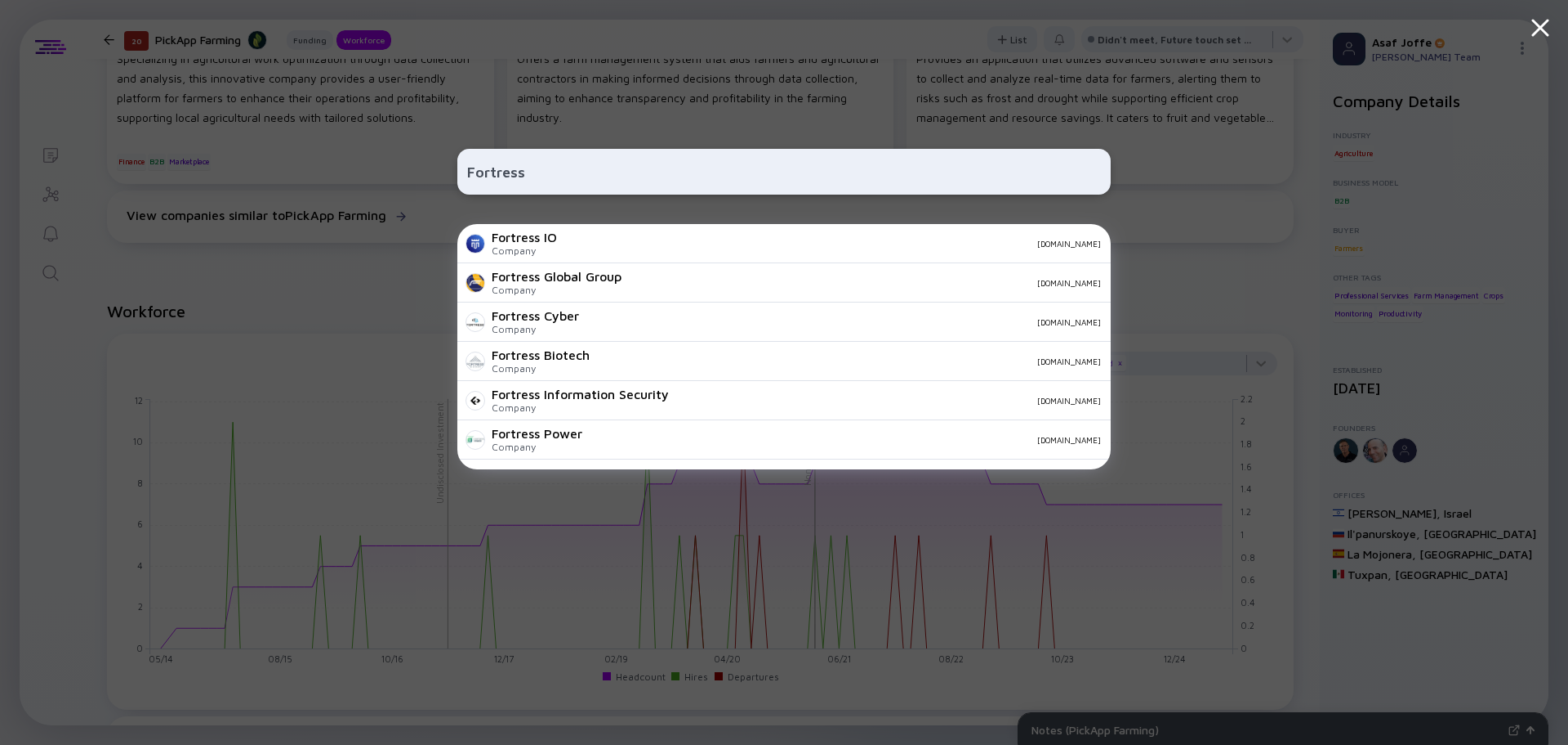
type input "Fortress"
click at [661, 278] on div "[DOMAIN_NAME]" at bounding box center [868, 283] width 466 height 10
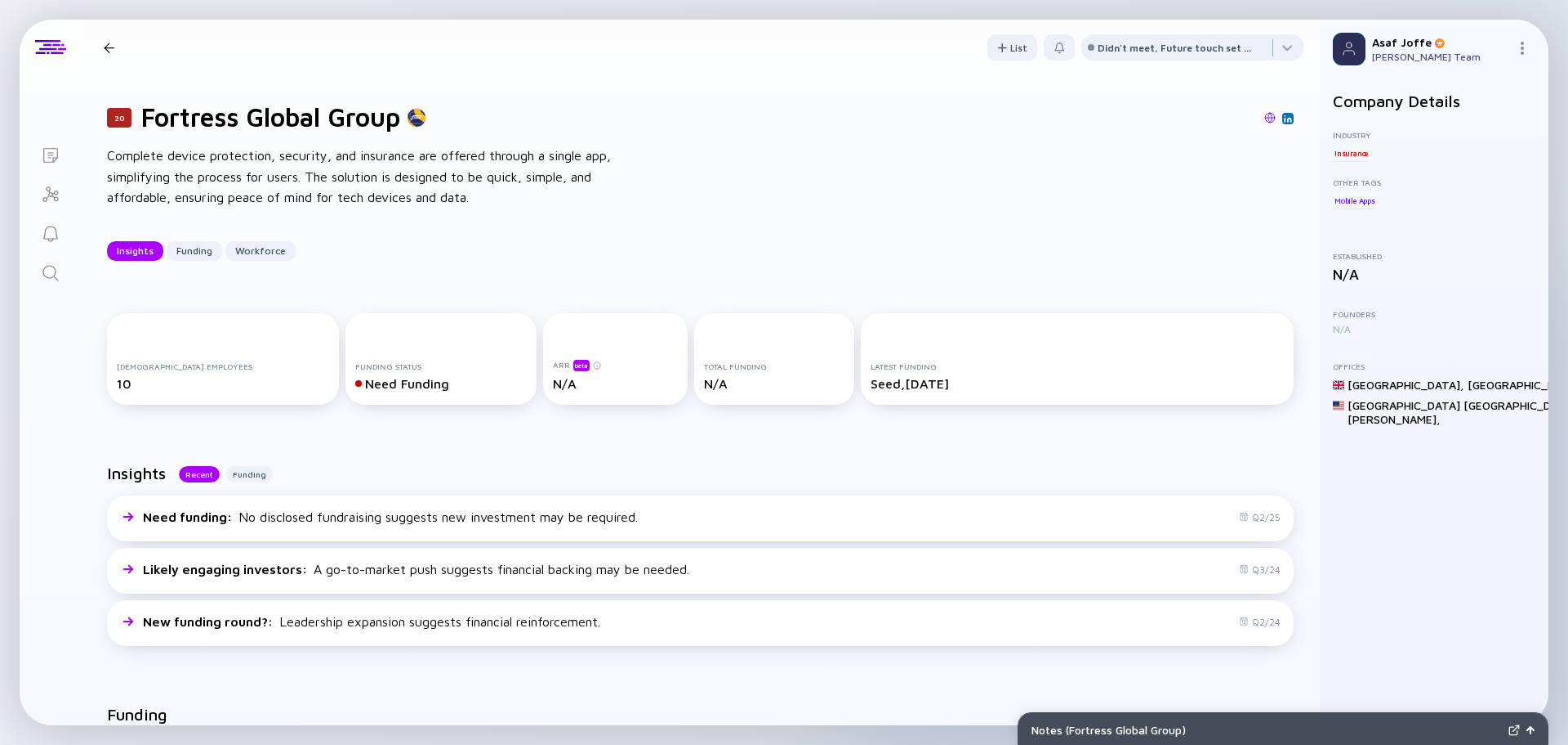
click at [1265, 122] on img at bounding box center [1271, 118] width 12 height 12
click at [40, 277] on icon "Search" at bounding box center [50, 273] width 20 height 20
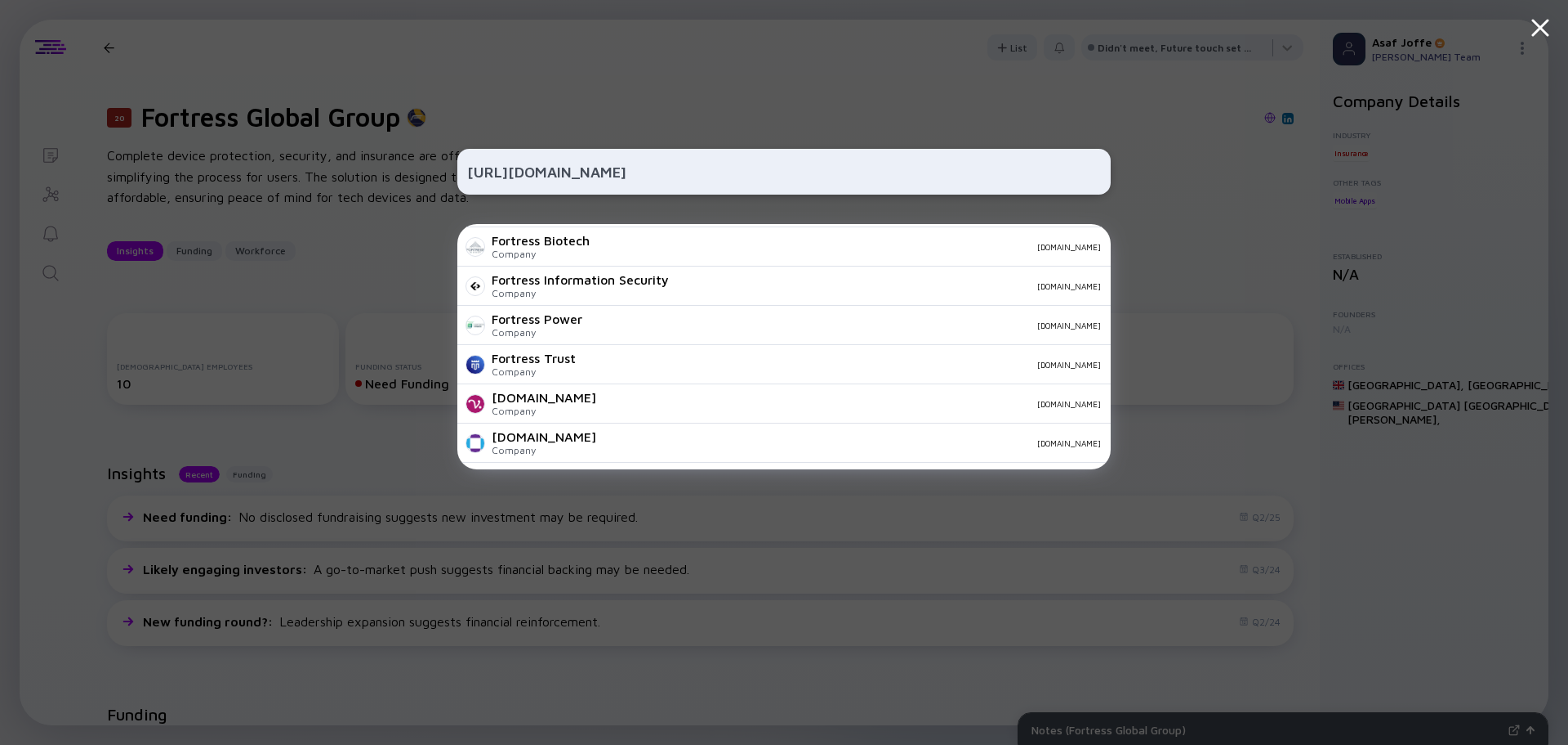
scroll to position [575, 0]
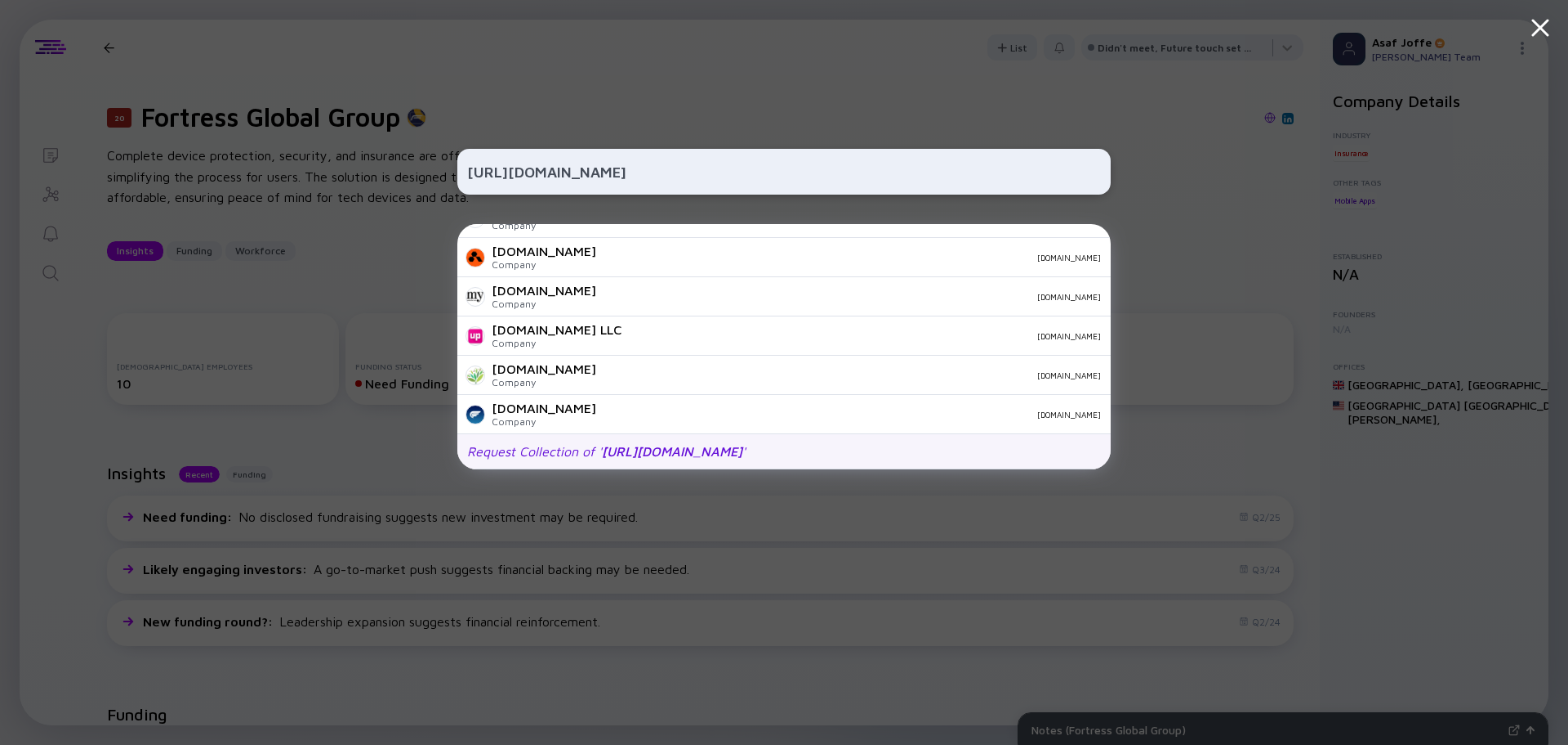
drag, startPoint x: 681, startPoint y: 453, endPoint x: 692, endPoint y: 440, distance: 17.0
click at [682, 453] on span "[URL][DOMAIN_NAME]" at bounding box center [672, 451] width 140 height 15
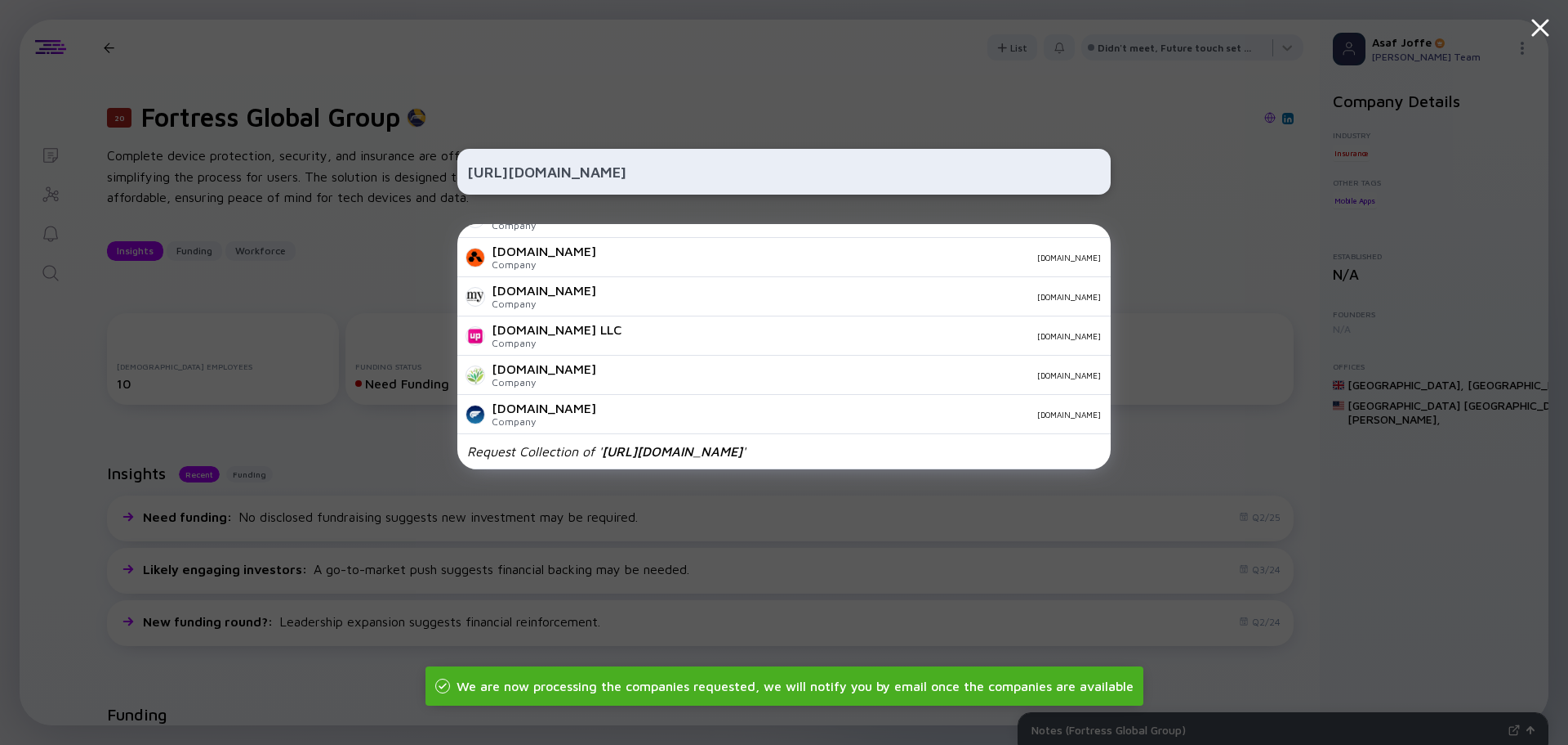
click at [745, 173] on input "[URL][DOMAIN_NAME]" at bounding box center [784, 172] width 634 height 30
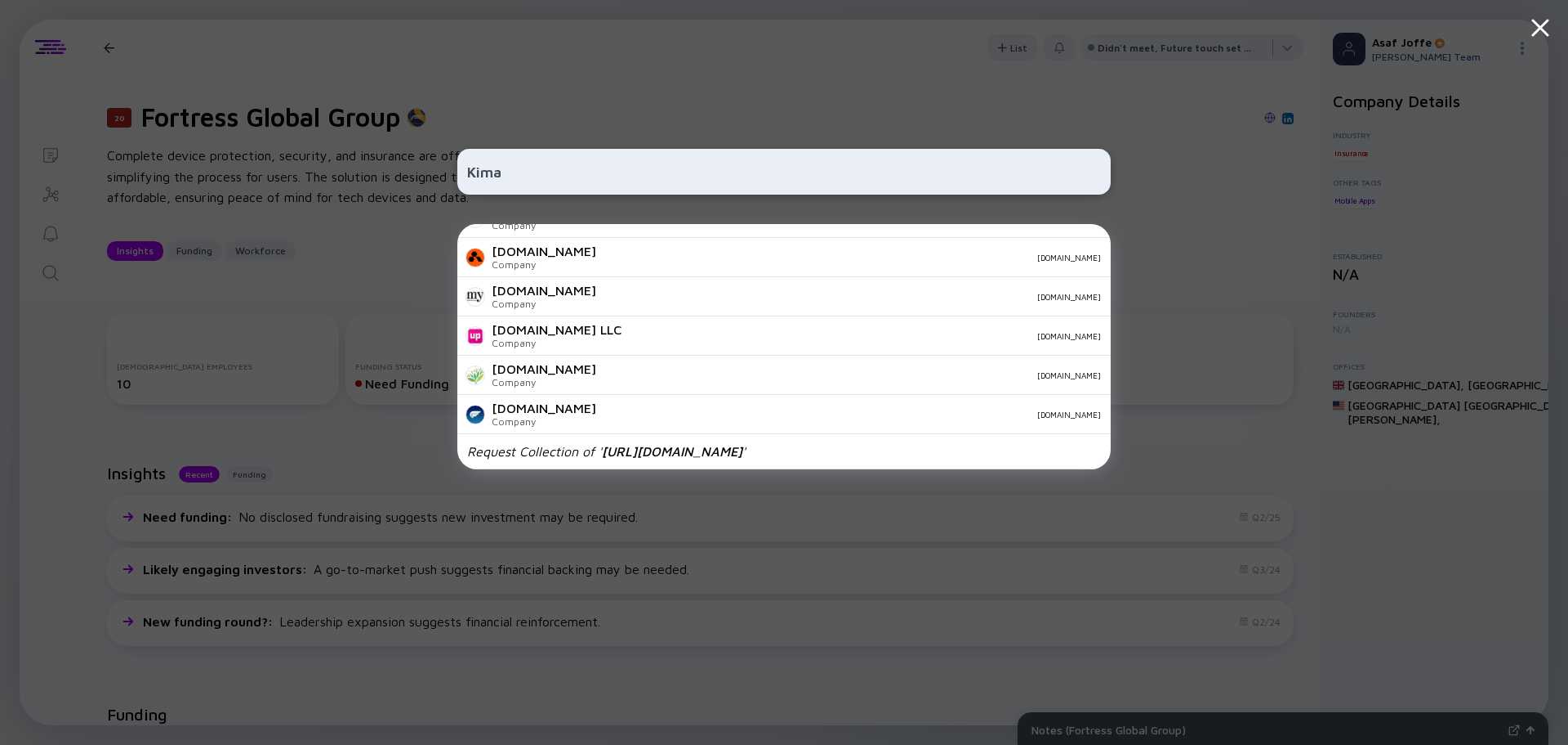
scroll to position [0, 0]
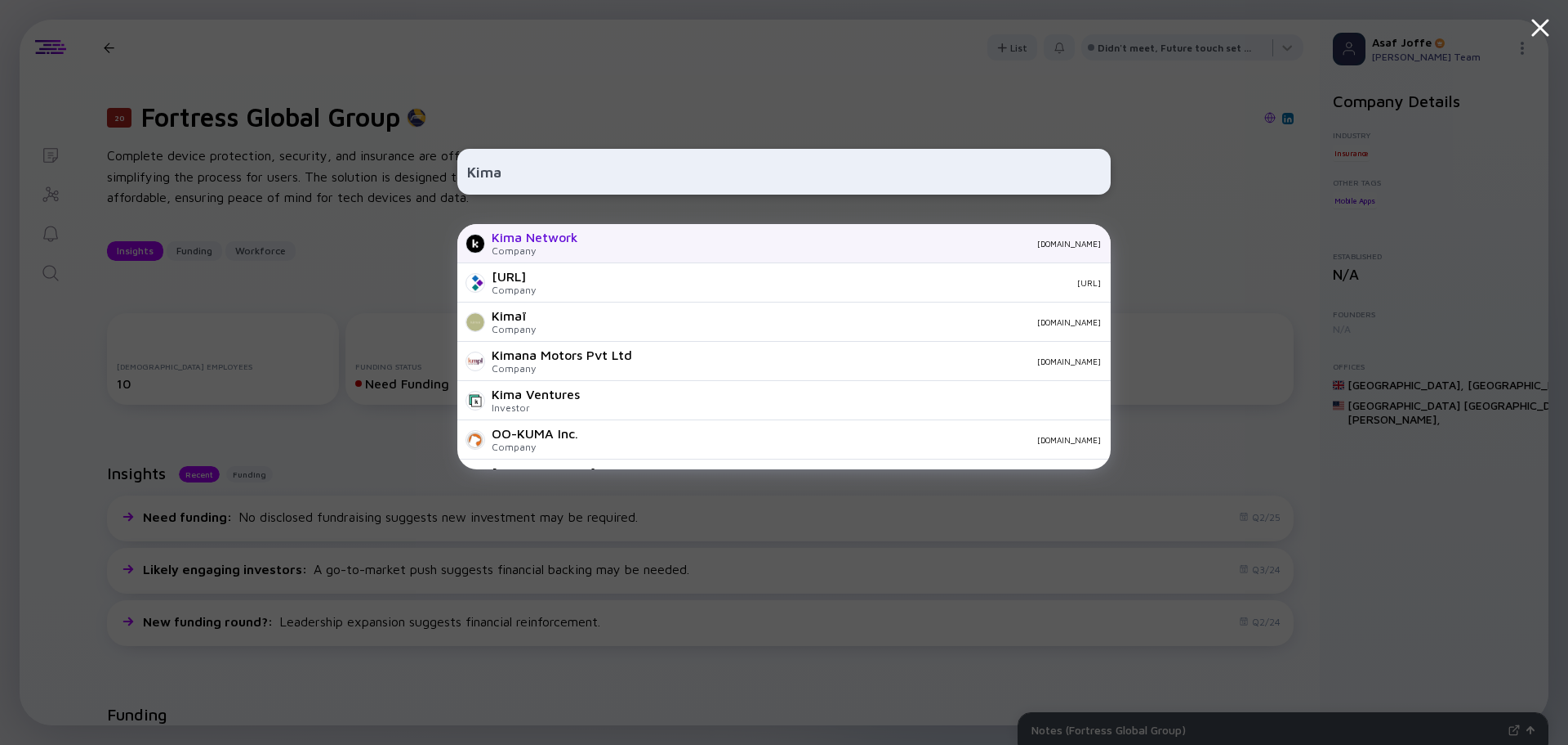
type input "Kima"
click at [709, 248] on div "Kima Network Company [DOMAIN_NAME]" at bounding box center [784, 244] width 654 height 40
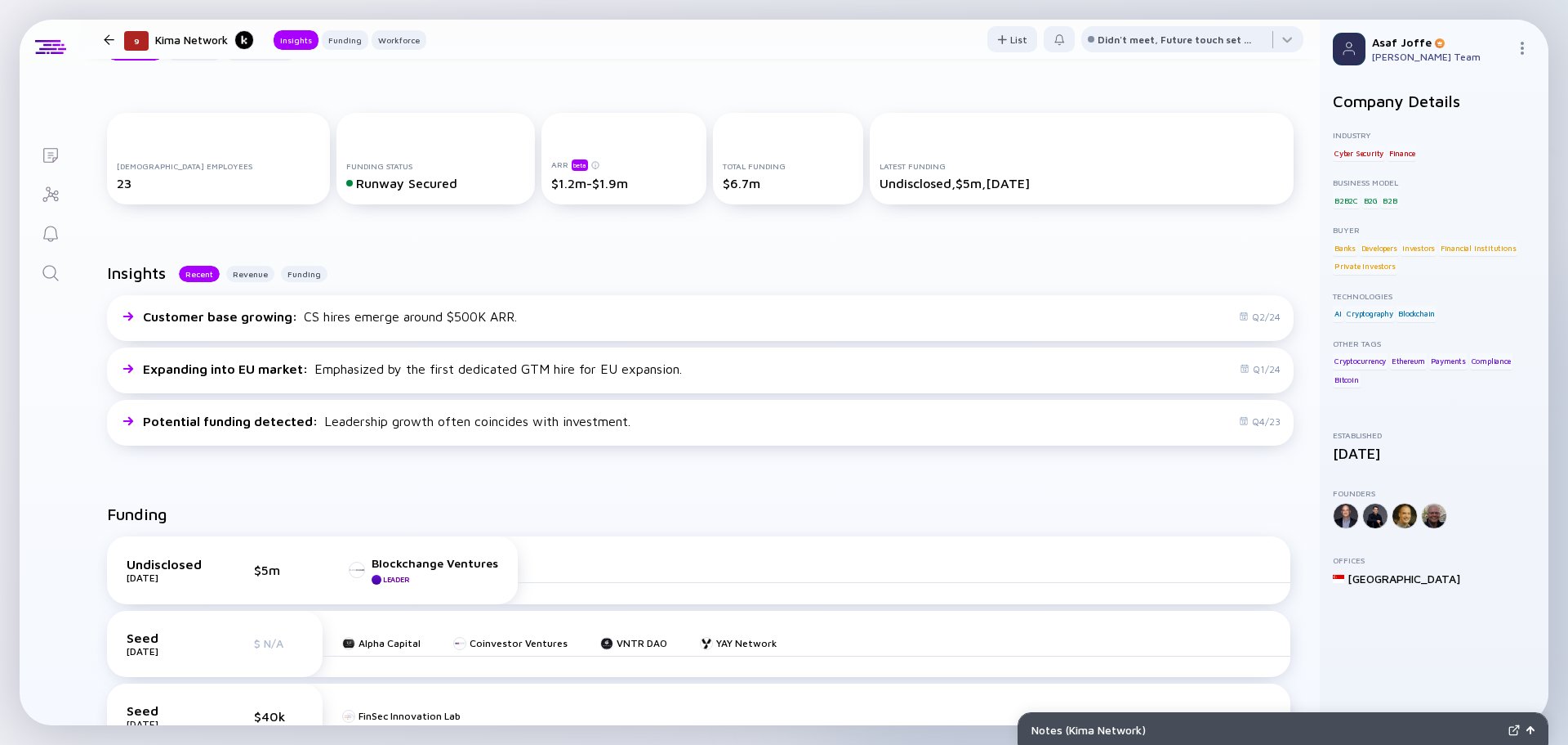
scroll to position [214, 0]
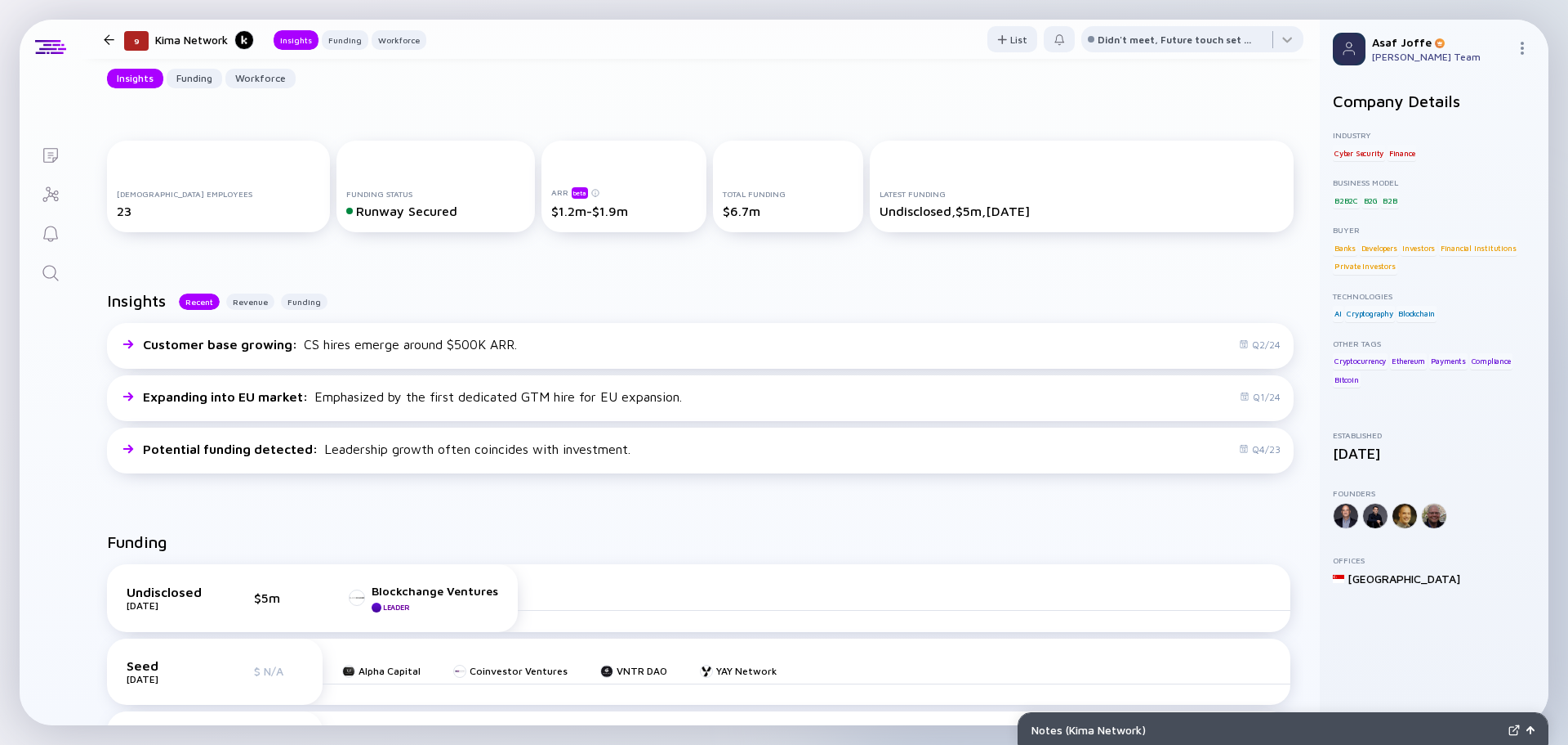
click at [69, 282] on link "Search" at bounding box center [50, 272] width 61 height 40
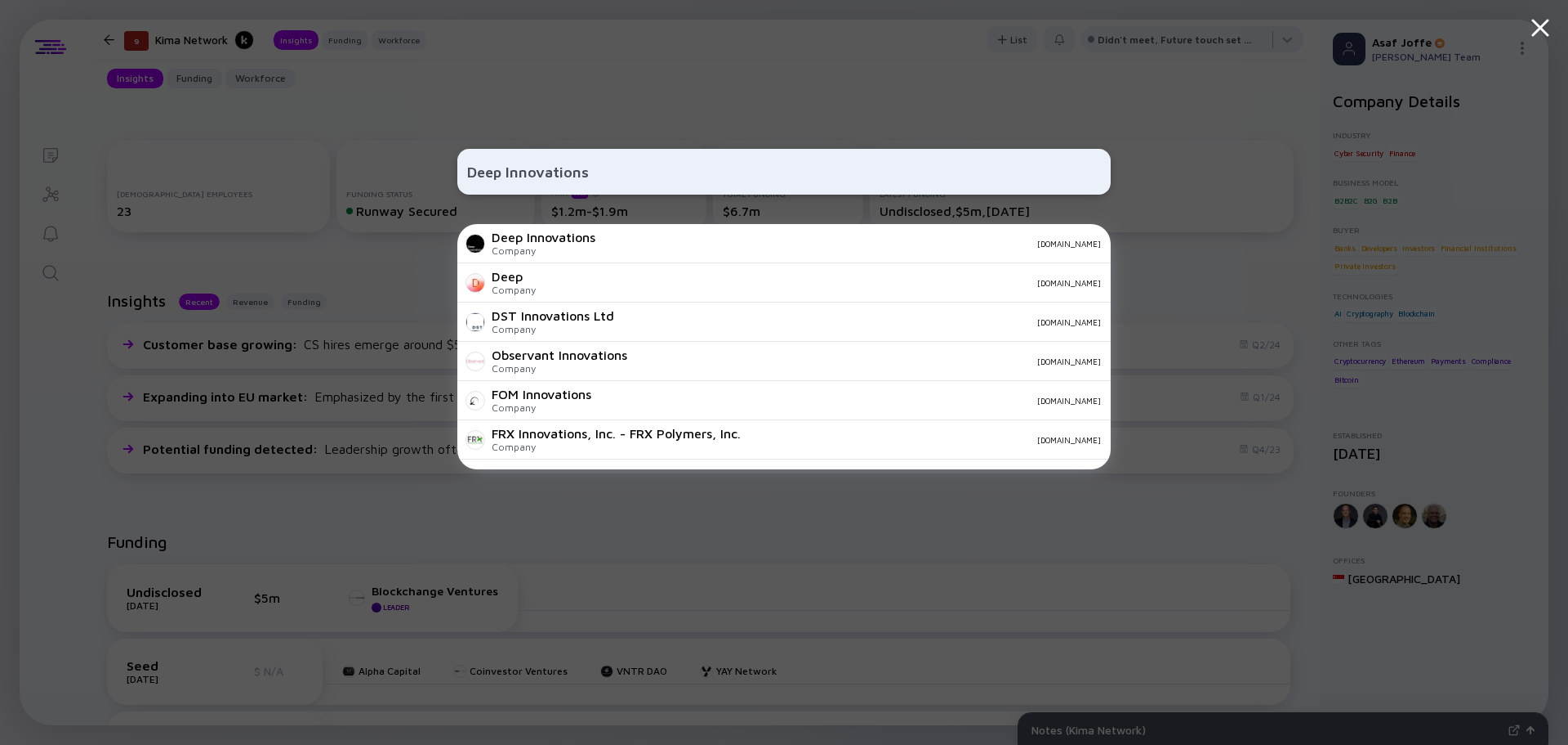
type input "Deep Innovations"
click at [548, 247] on div "Company" at bounding box center [543, 250] width 104 height 12
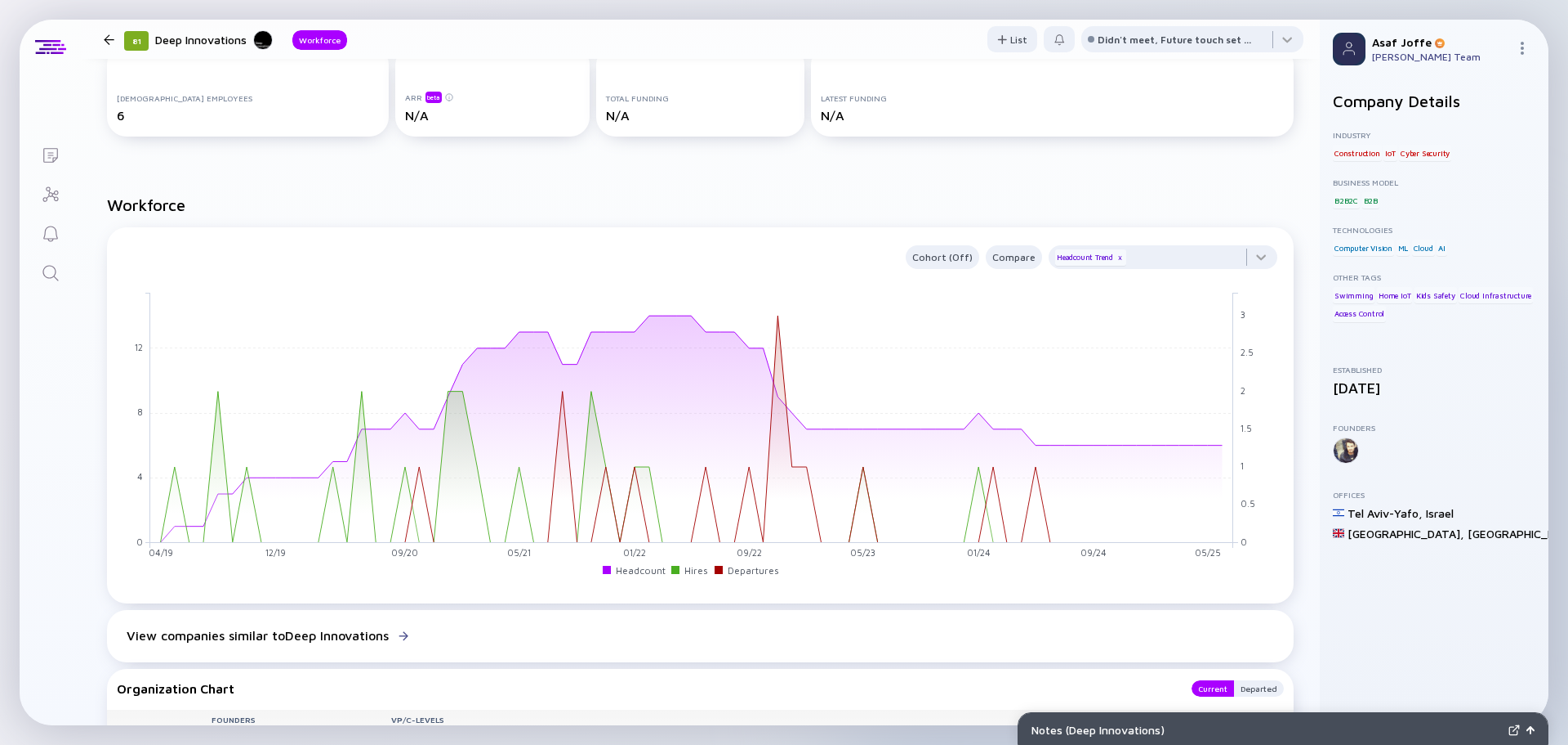
scroll to position [490, 0]
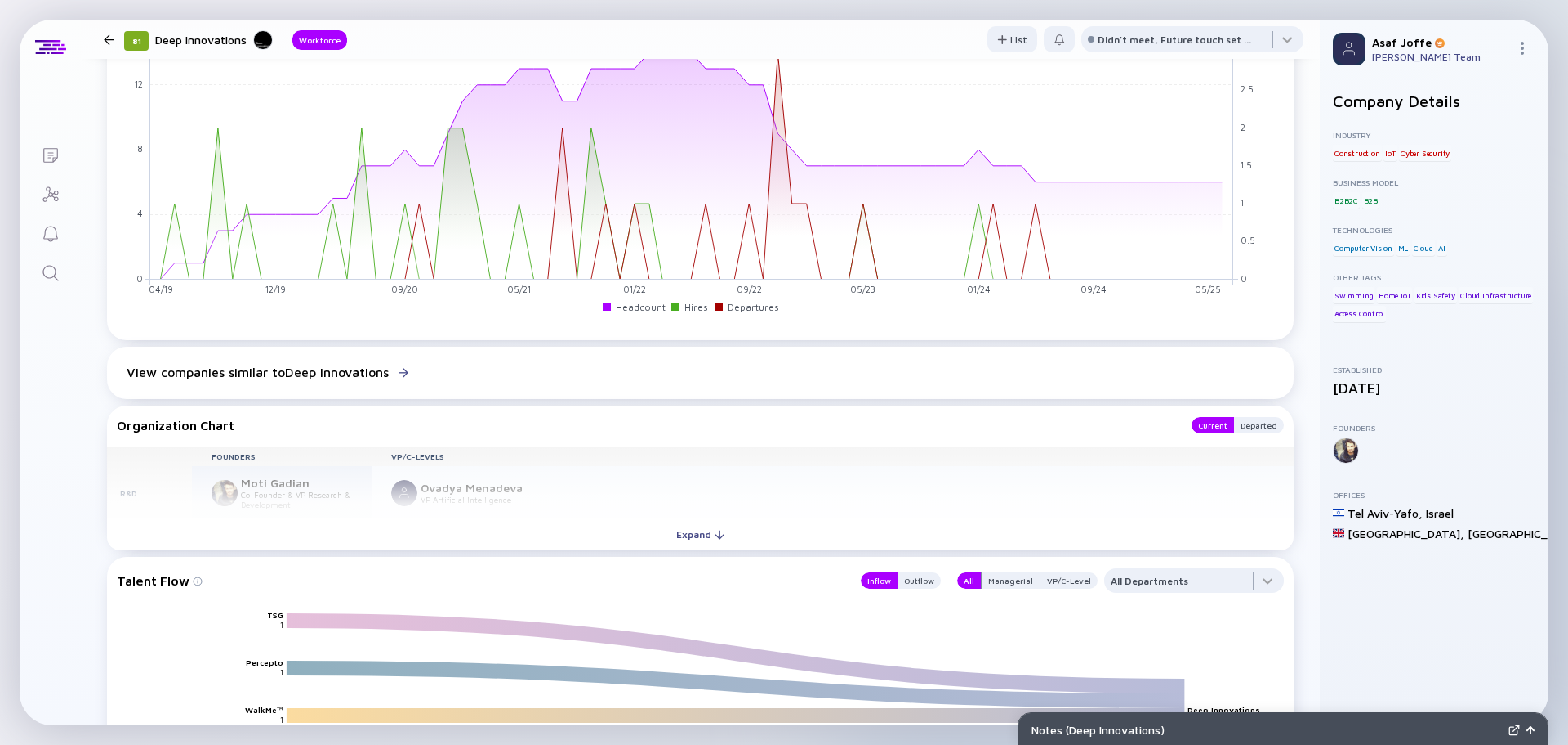
click at [45, 268] on icon "Search" at bounding box center [50, 273] width 20 height 20
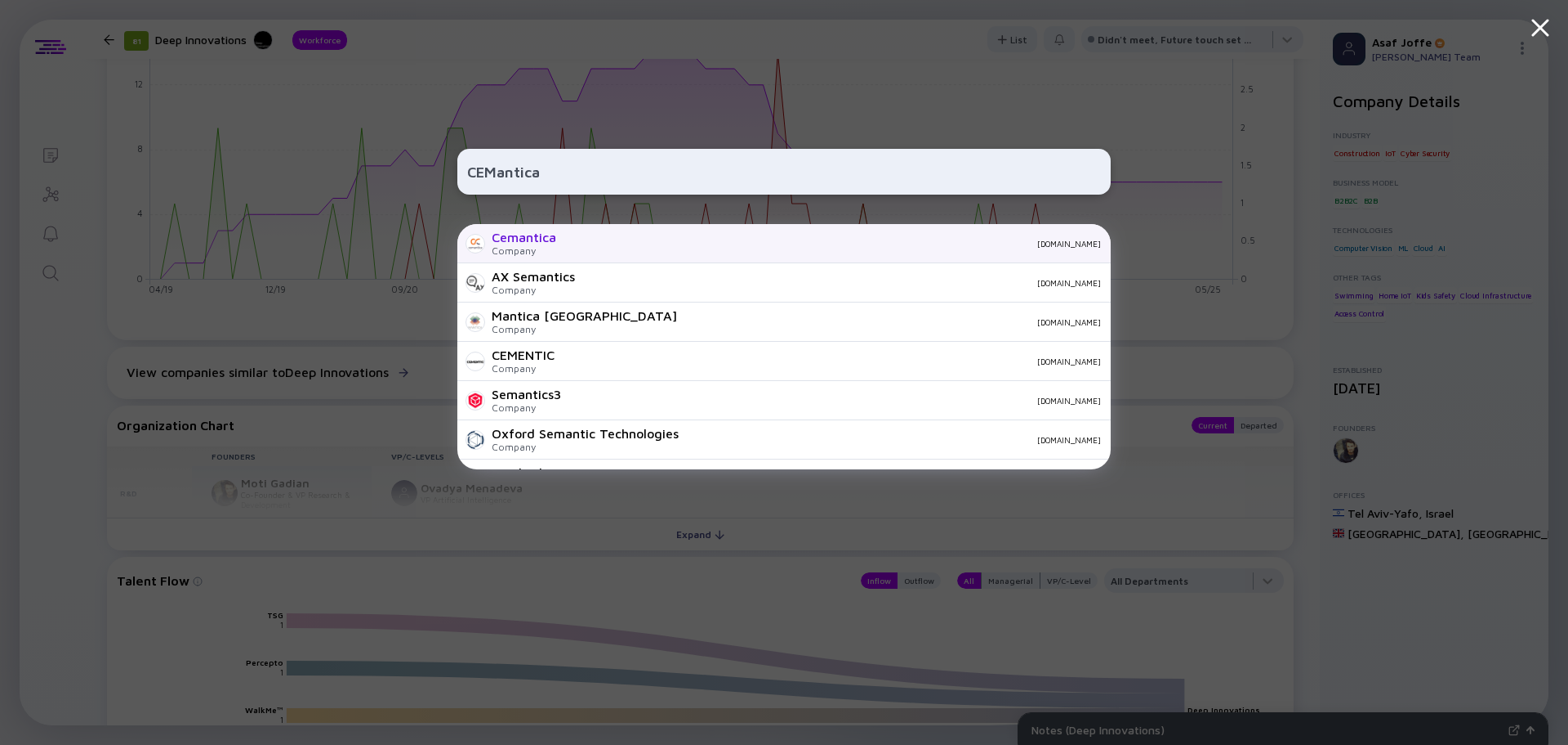
type input "CEMantica"
click at [546, 241] on div "Cemantica" at bounding box center [523, 236] width 64 height 15
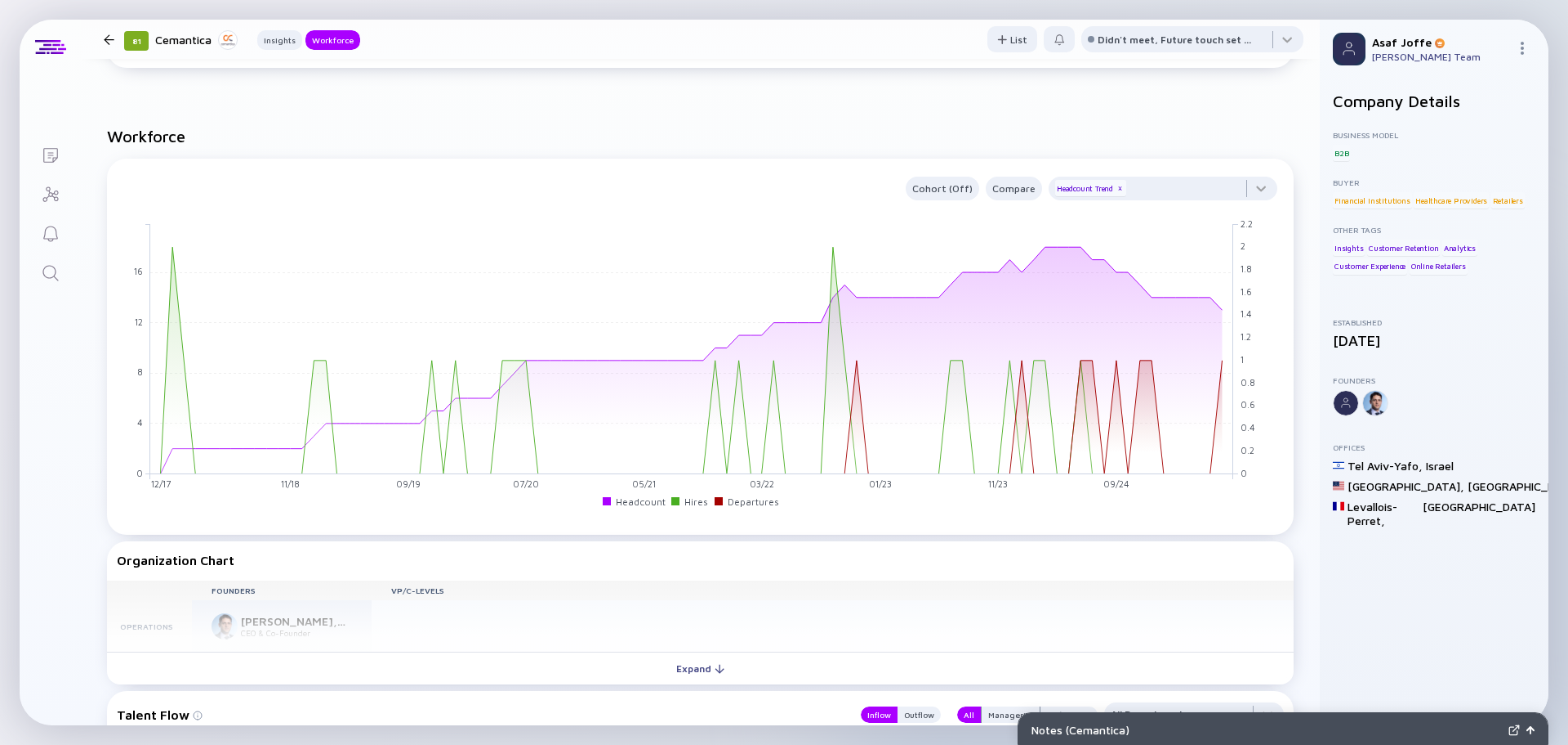
scroll to position [899, 0]
click at [58, 282] on icon "Search" at bounding box center [50, 273] width 20 height 20
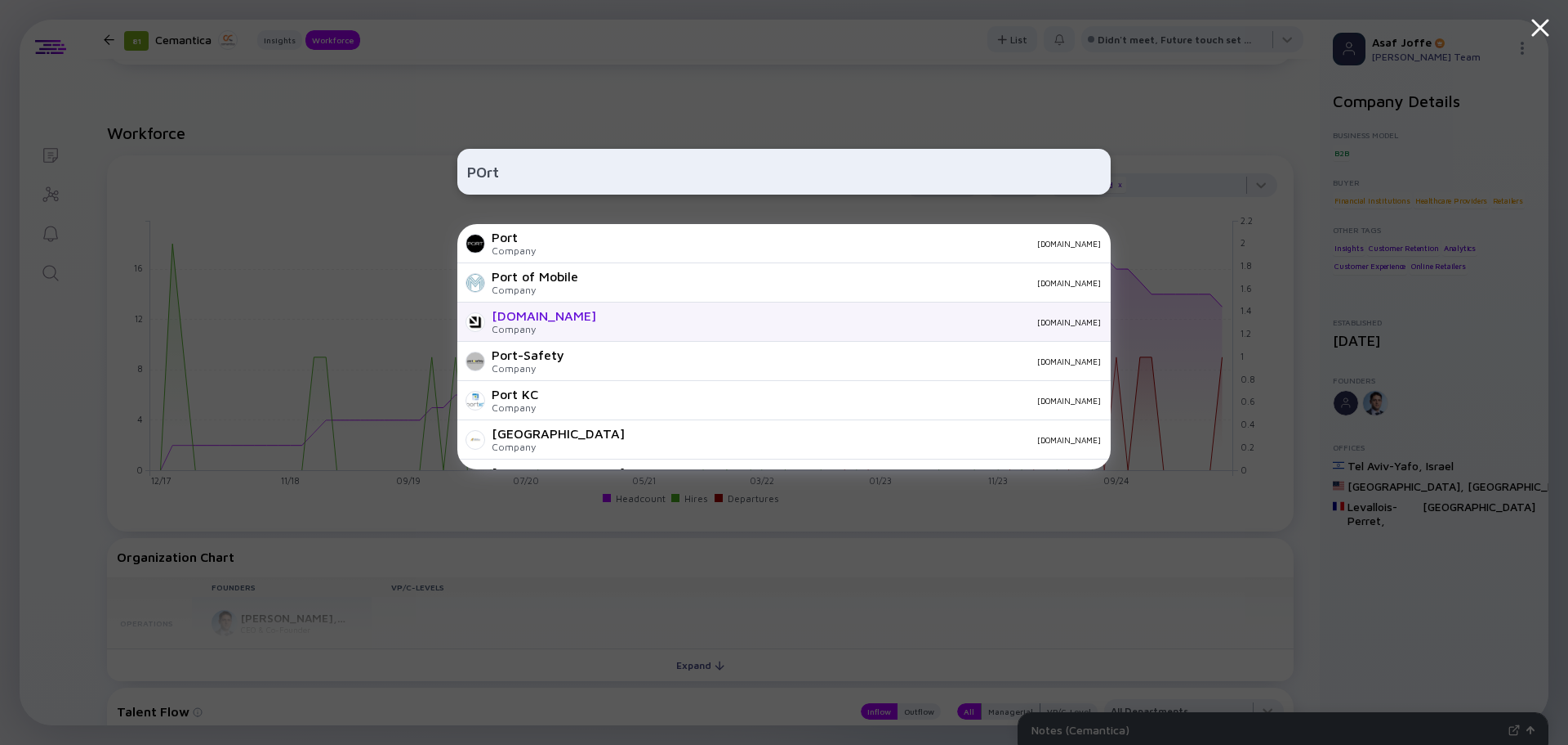
type input "POrt"
click at [530, 321] on div "[DOMAIN_NAME]" at bounding box center [544, 315] width 105 height 15
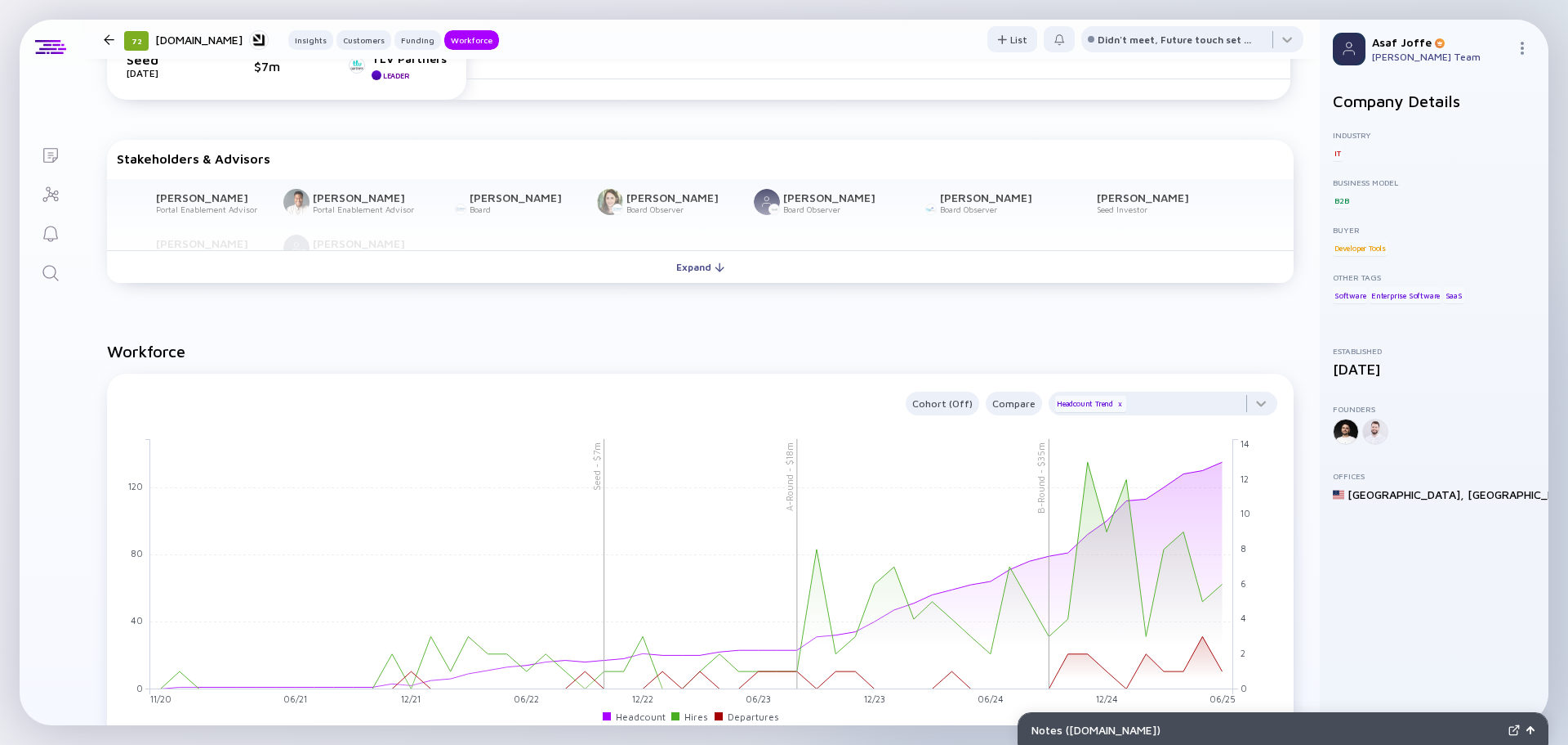
scroll to position [1062, 0]
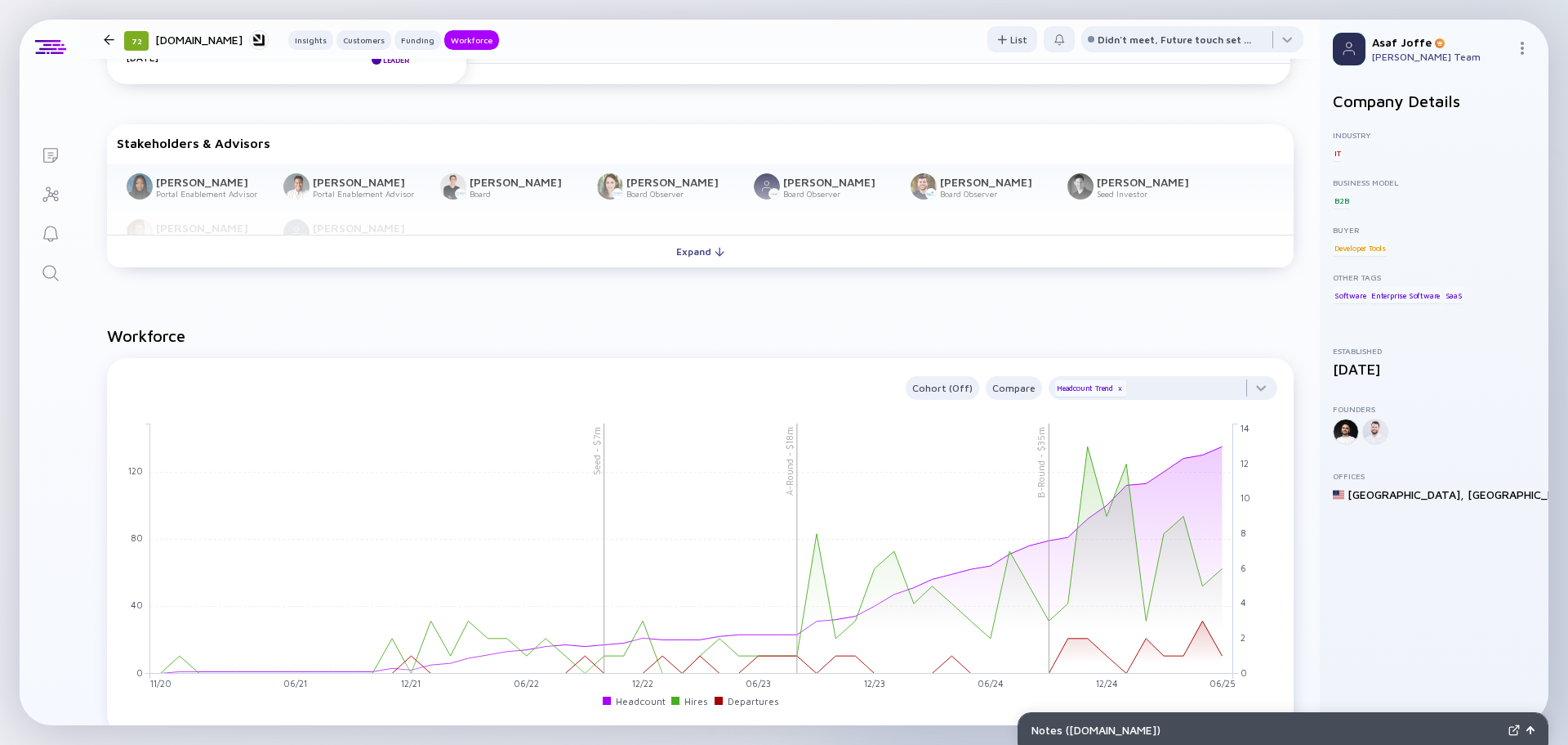
click at [58, 270] on icon "Search" at bounding box center [50, 273] width 20 height 20
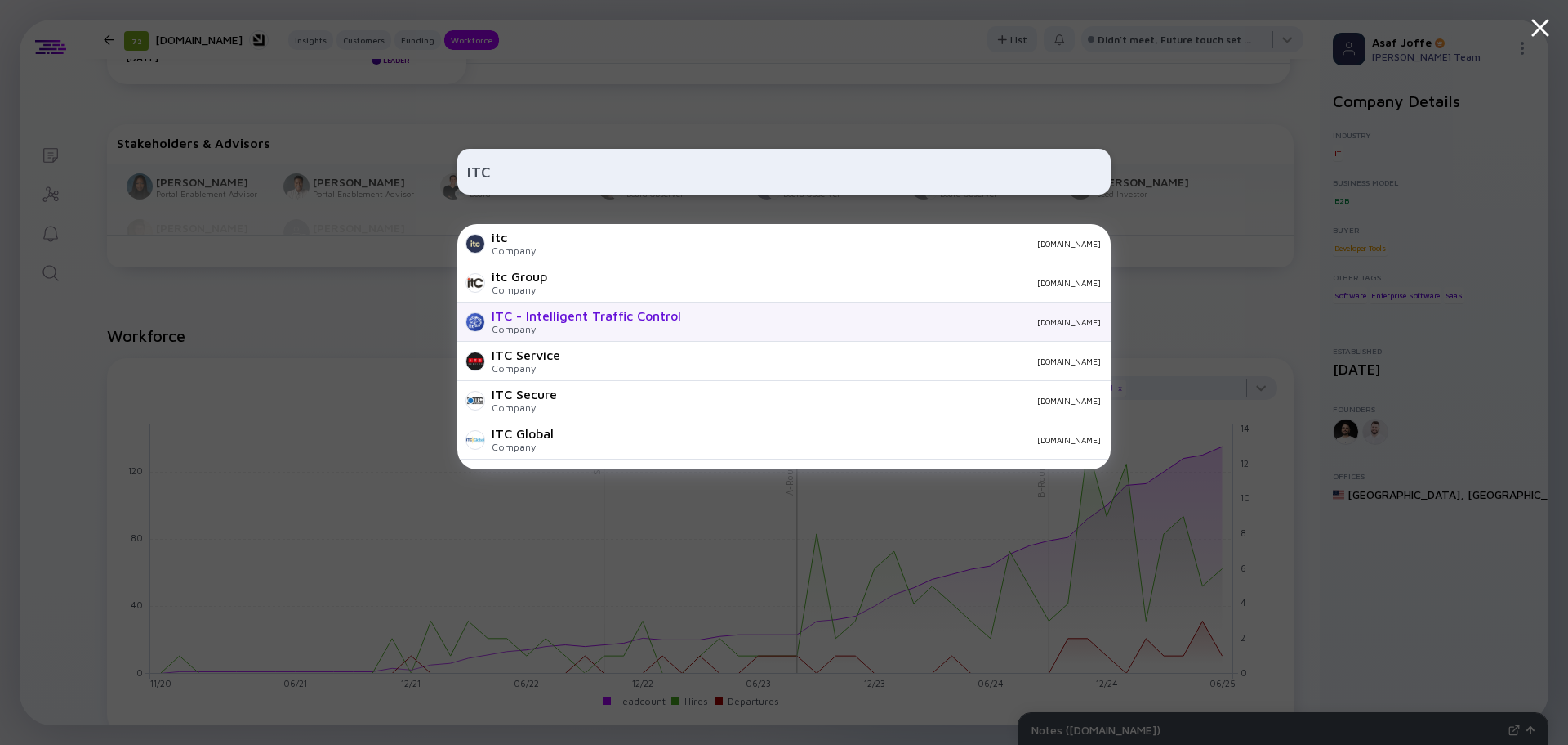
type input "ITC"
click at [560, 310] on div "ITC - Intelligent Traffic Control" at bounding box center [587, 315] width 190 height 15
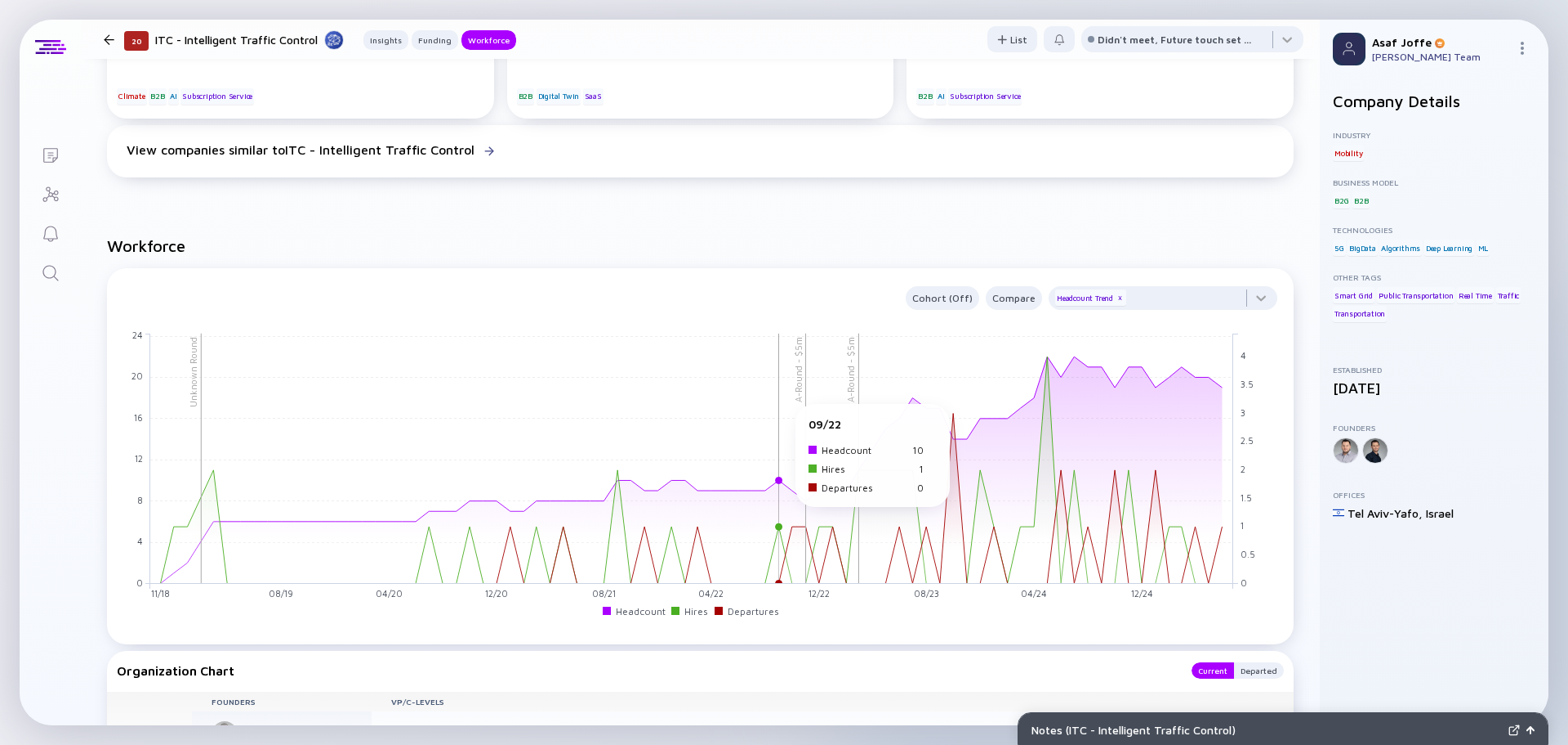
scroll to position [1226, 0]
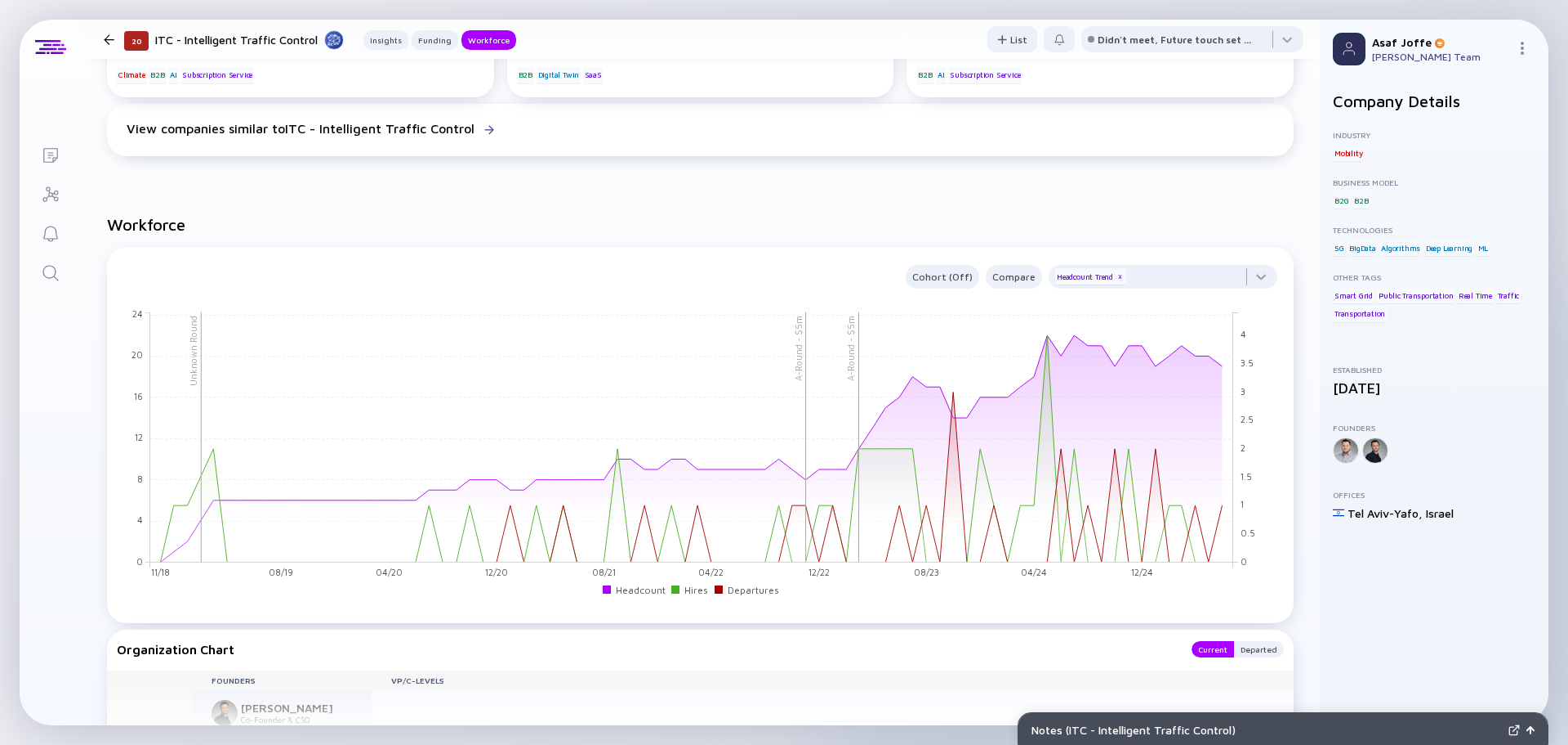
click at [54, 265] on icon "Search" at bounding box center [50, 273] width 20 height 20
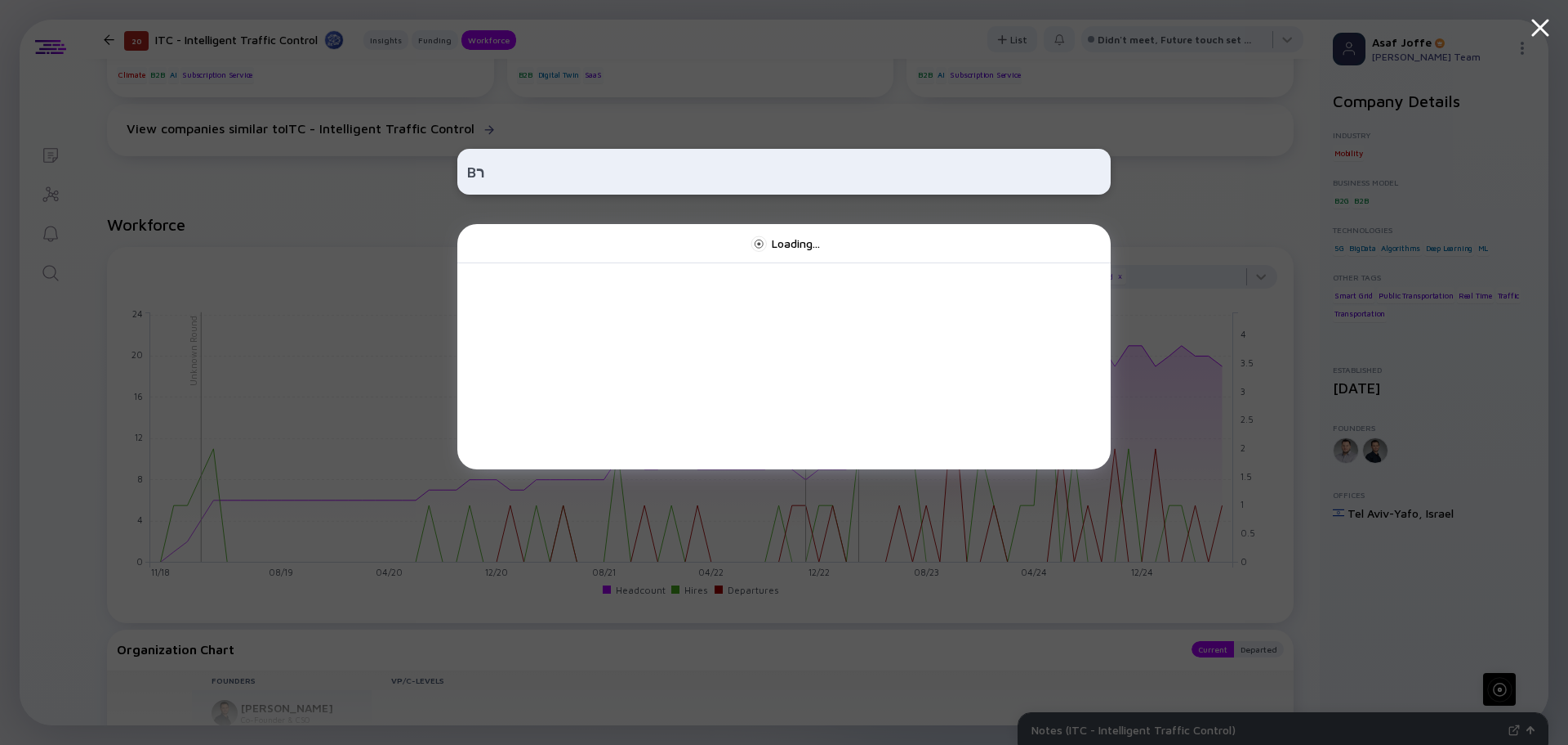
type input "B"
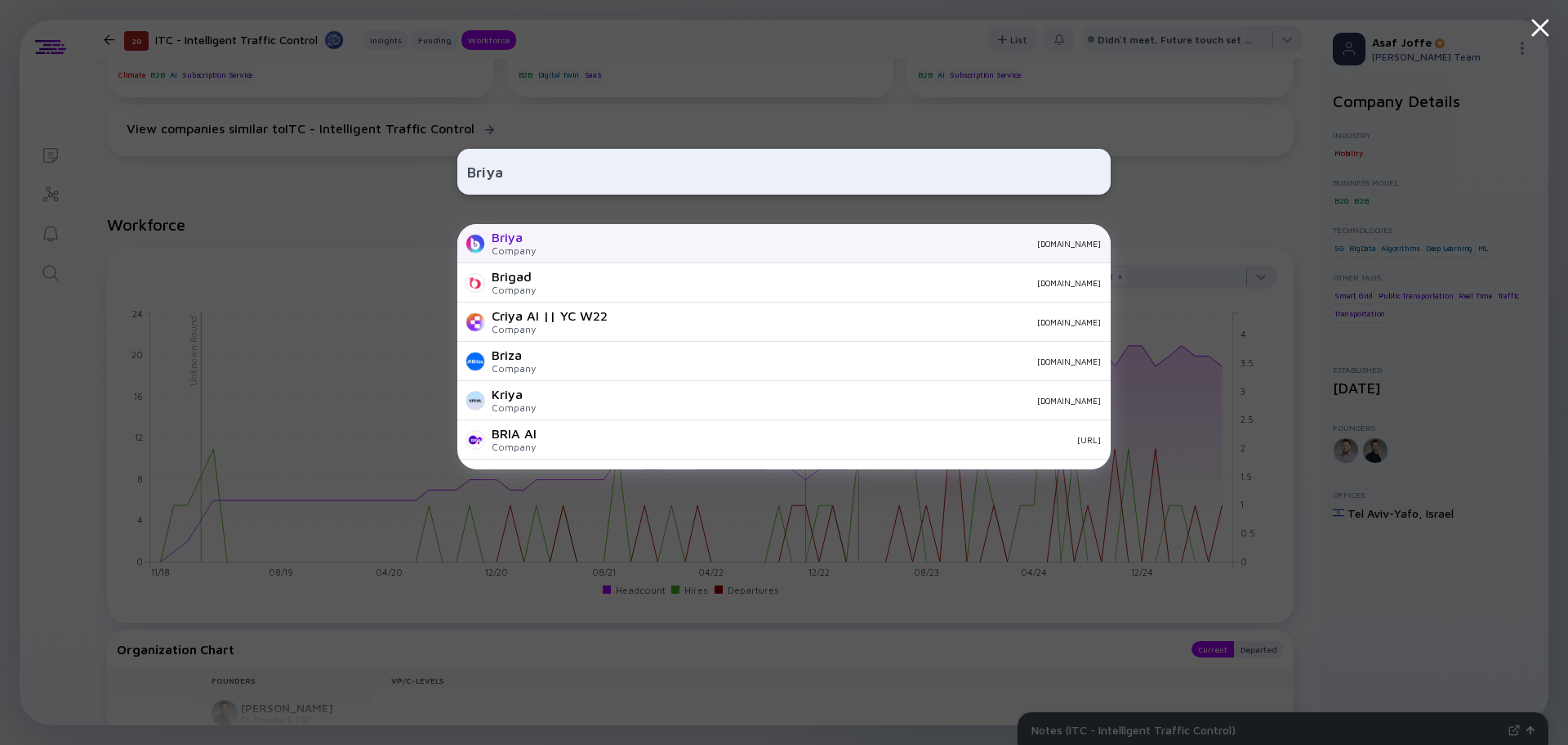
type input "Briya"
click at [521, 238] on div "Briya" at bounding box center [513, 236] width 44 height 15
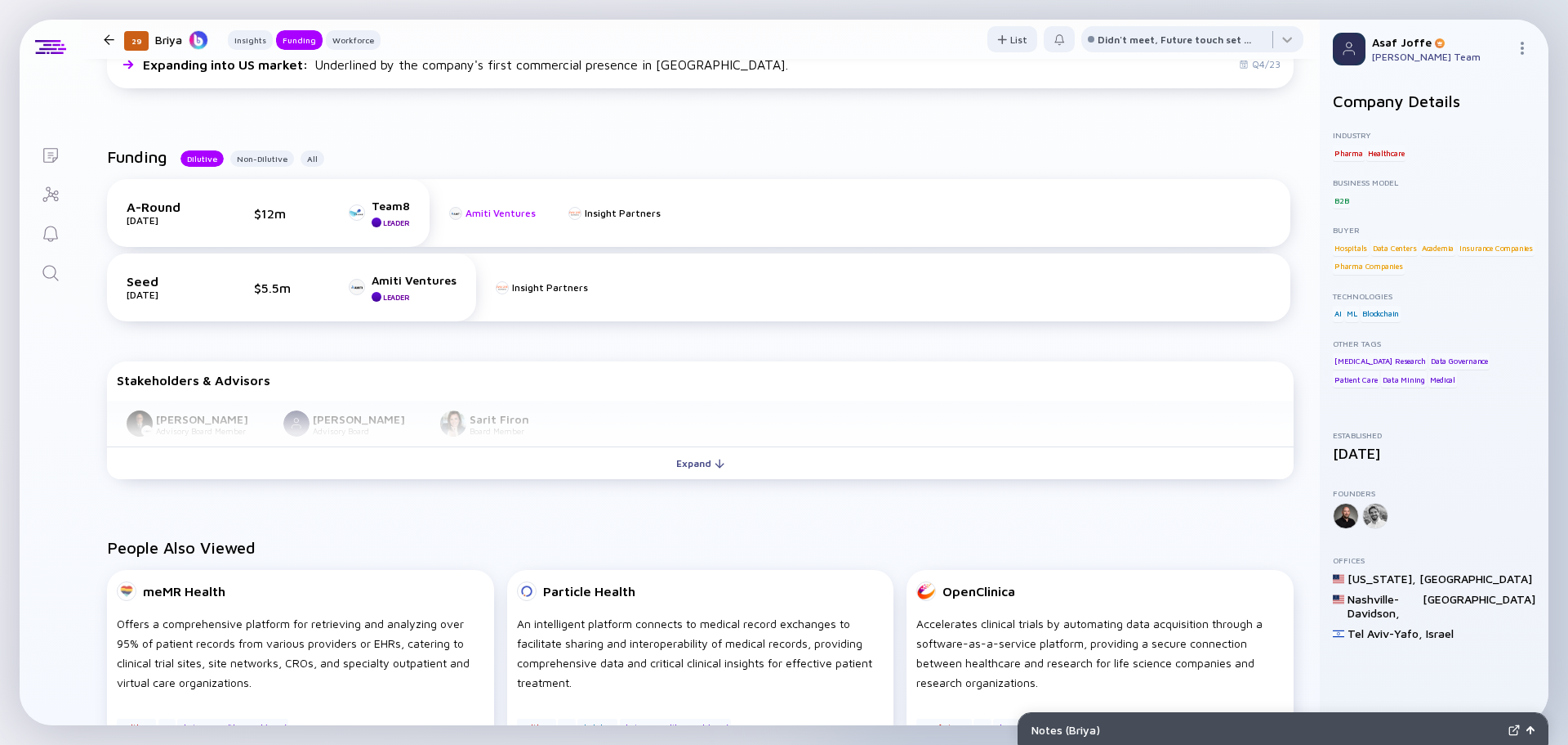
scroll to position [572, 0]
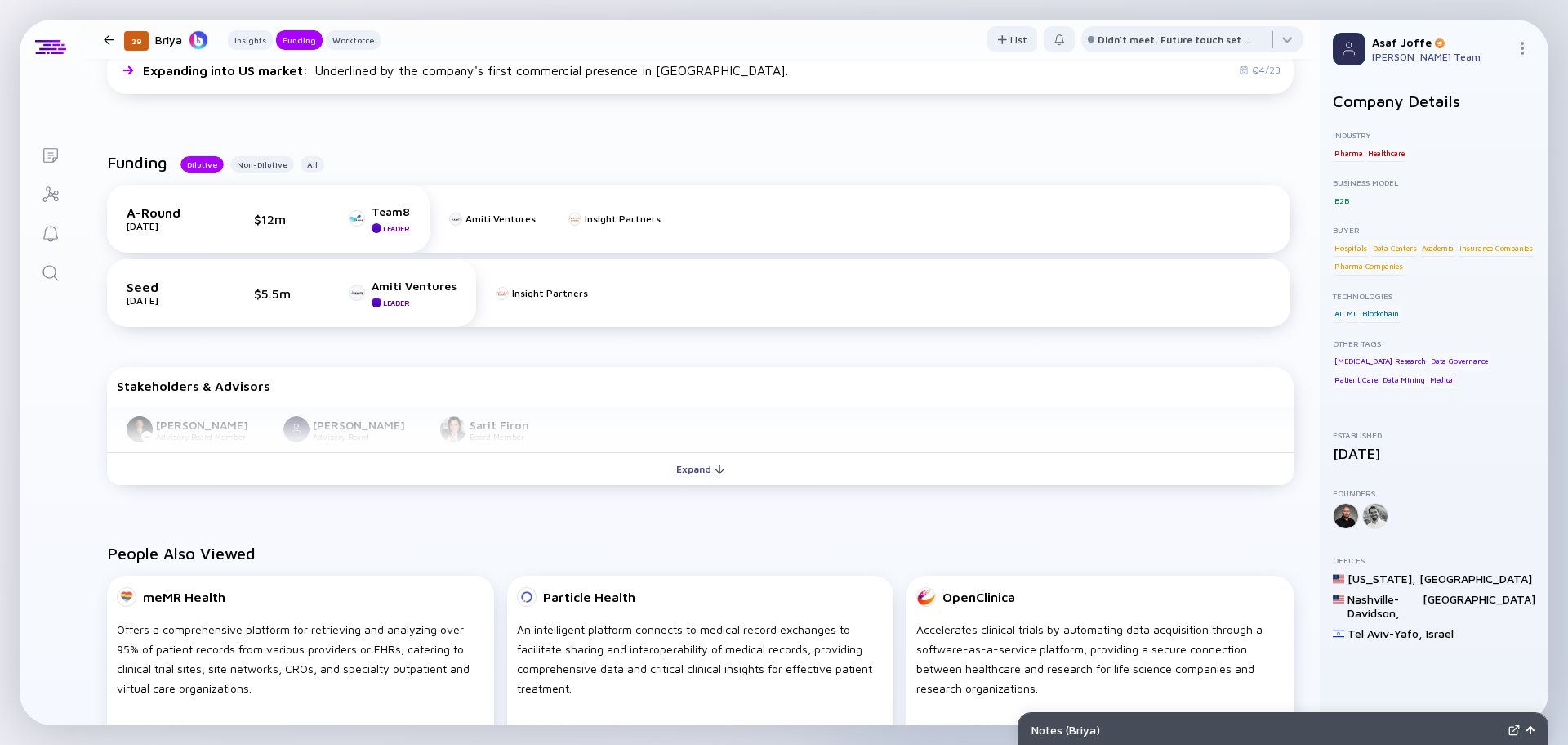
click at [58, 272] on icon "Search" at bounding box center [50, 273] width 20 height 20
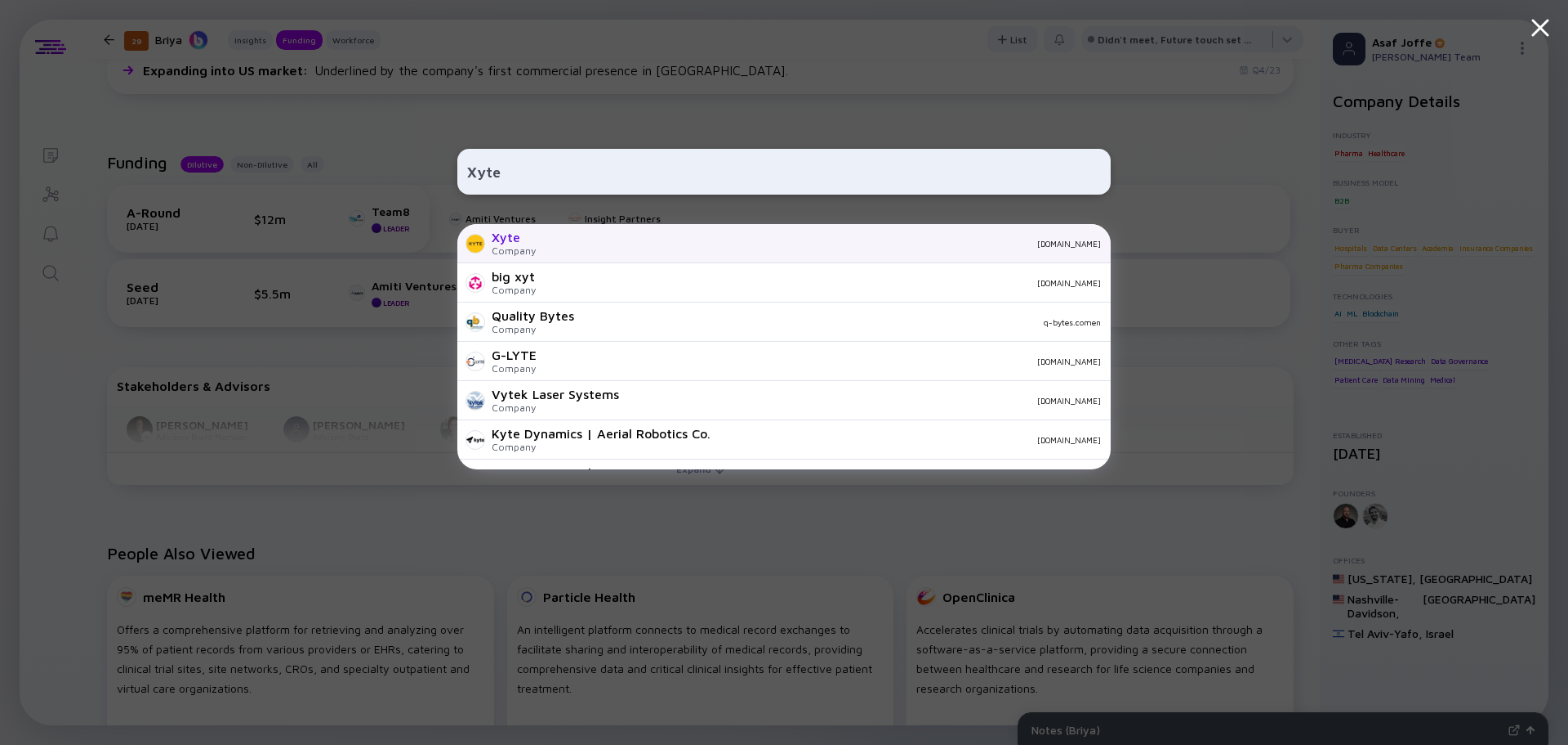
type input "Xyte"
click at [497, 230] on div "Xyte" at bounding box center [513, 236] width 44 height 15
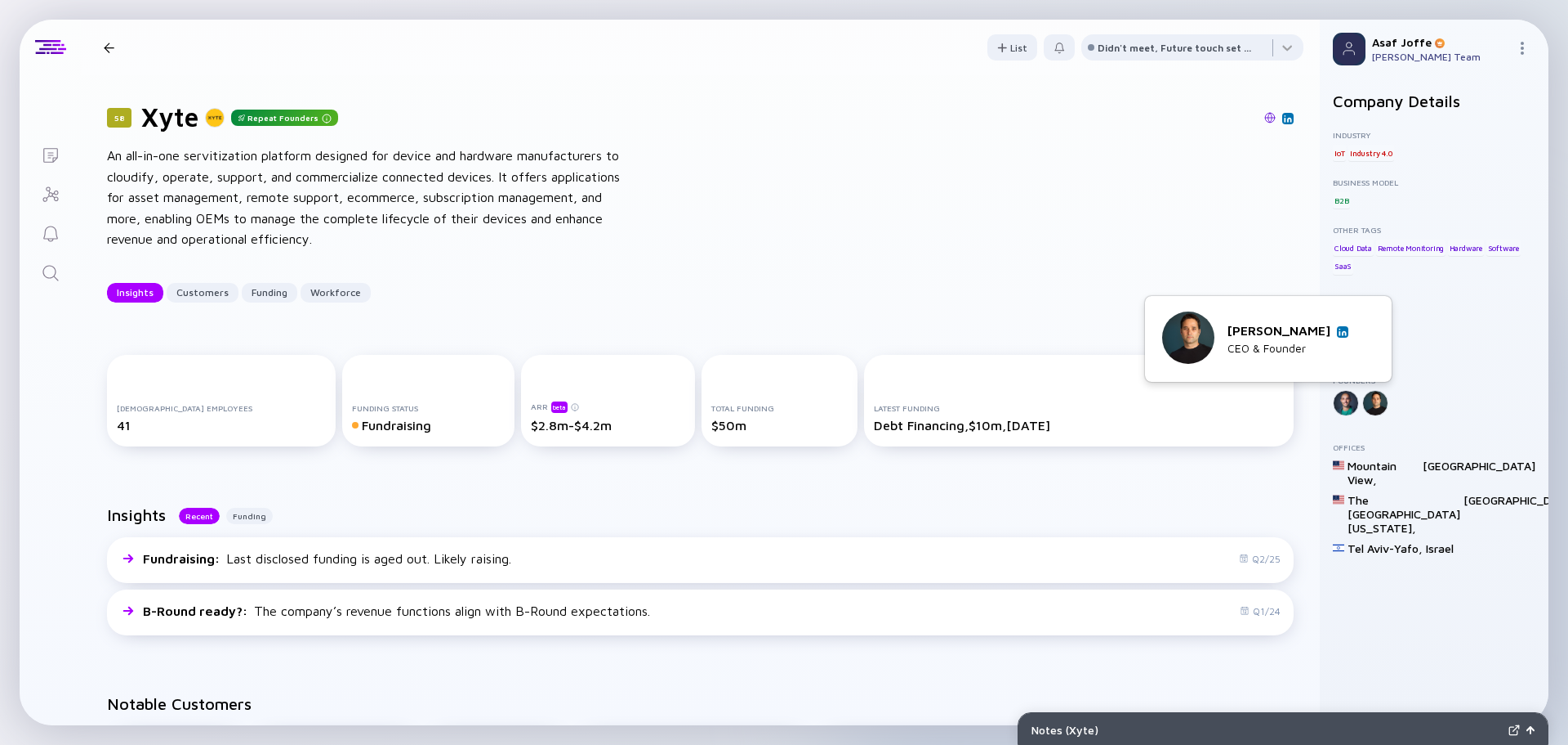
click at [1341, 330] on img at bounding box center [1343, 332] width 8 height 8
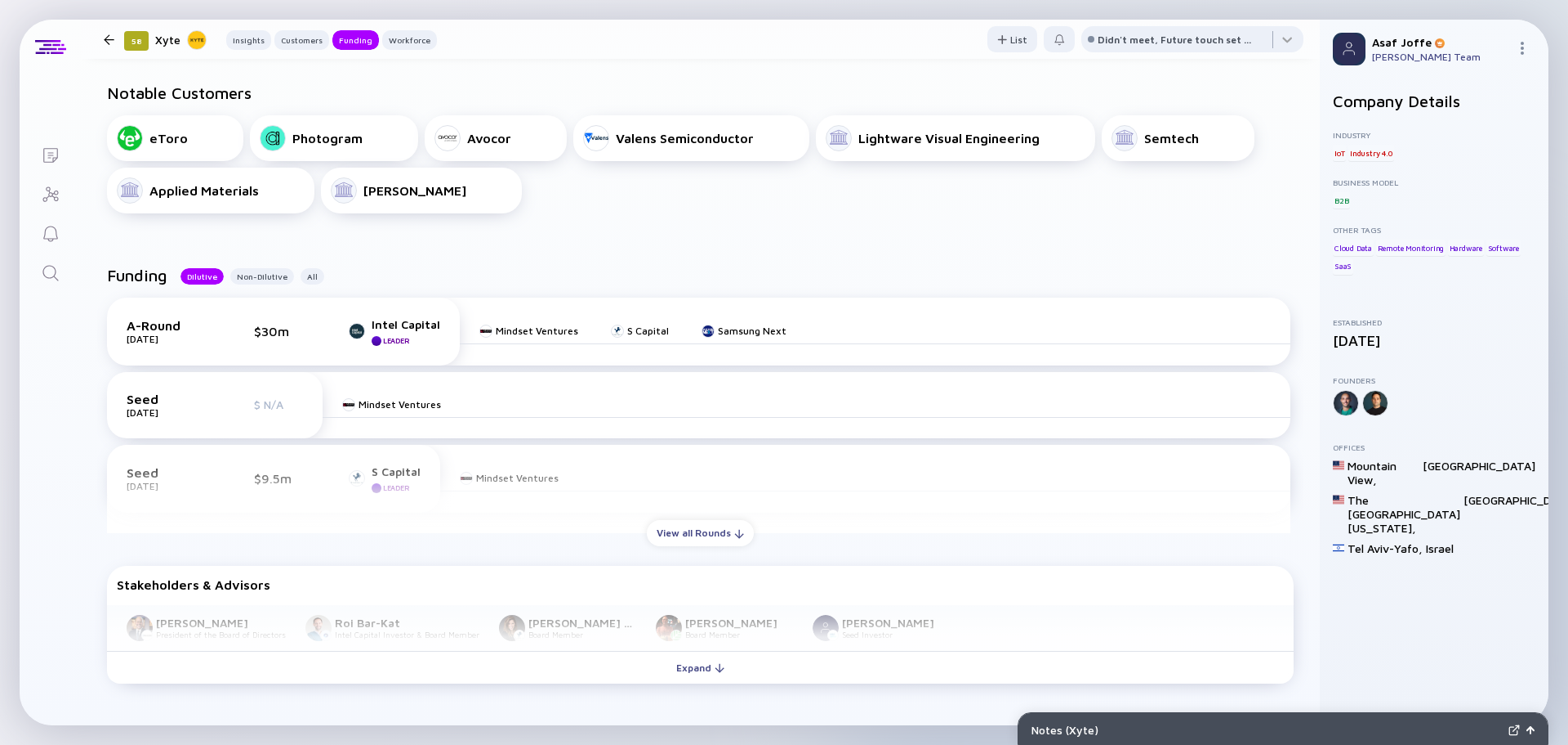
scroll to position [654, 0]
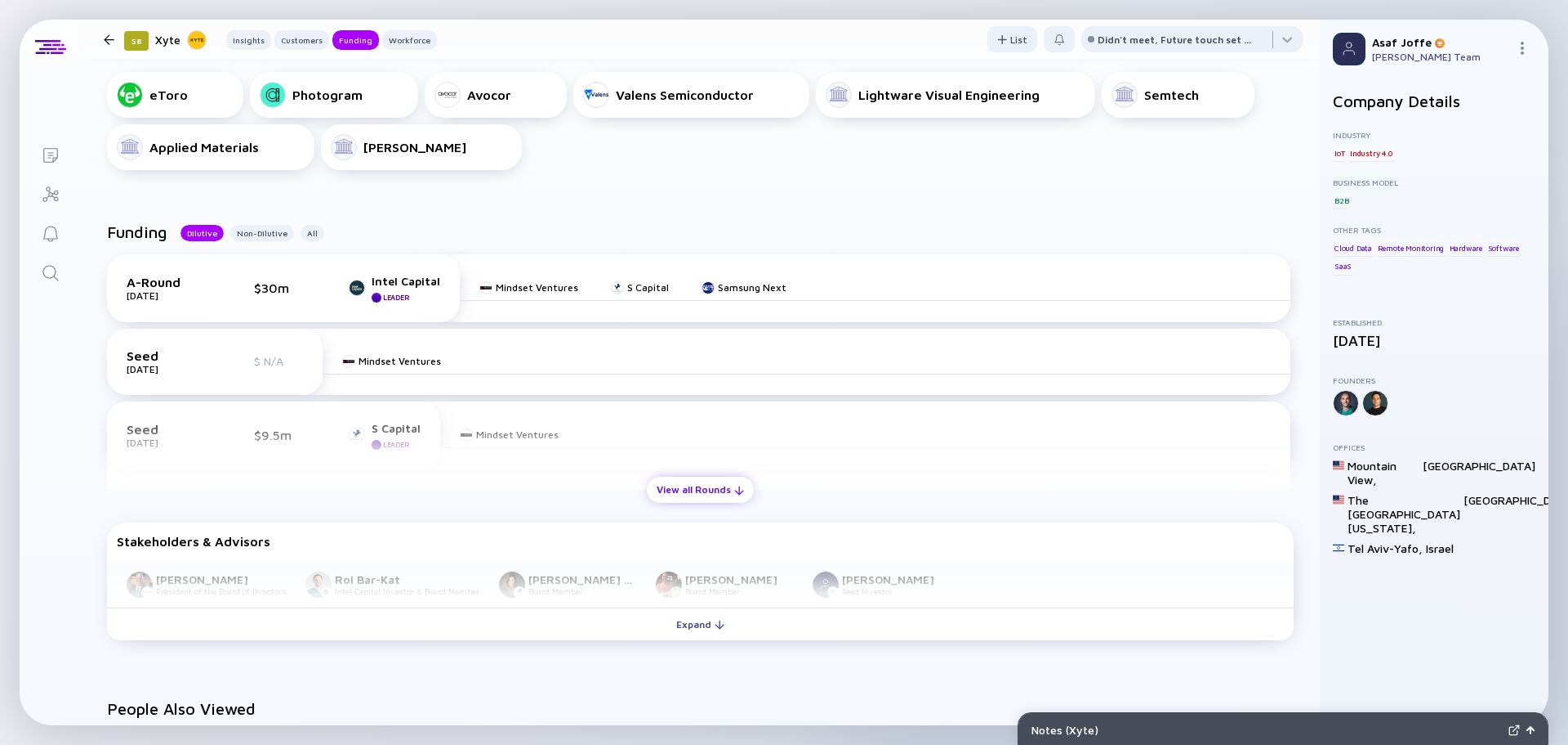
click at [706, 485] on div "View all Rounds" at bounding box center [700, 489] width 107 height 26
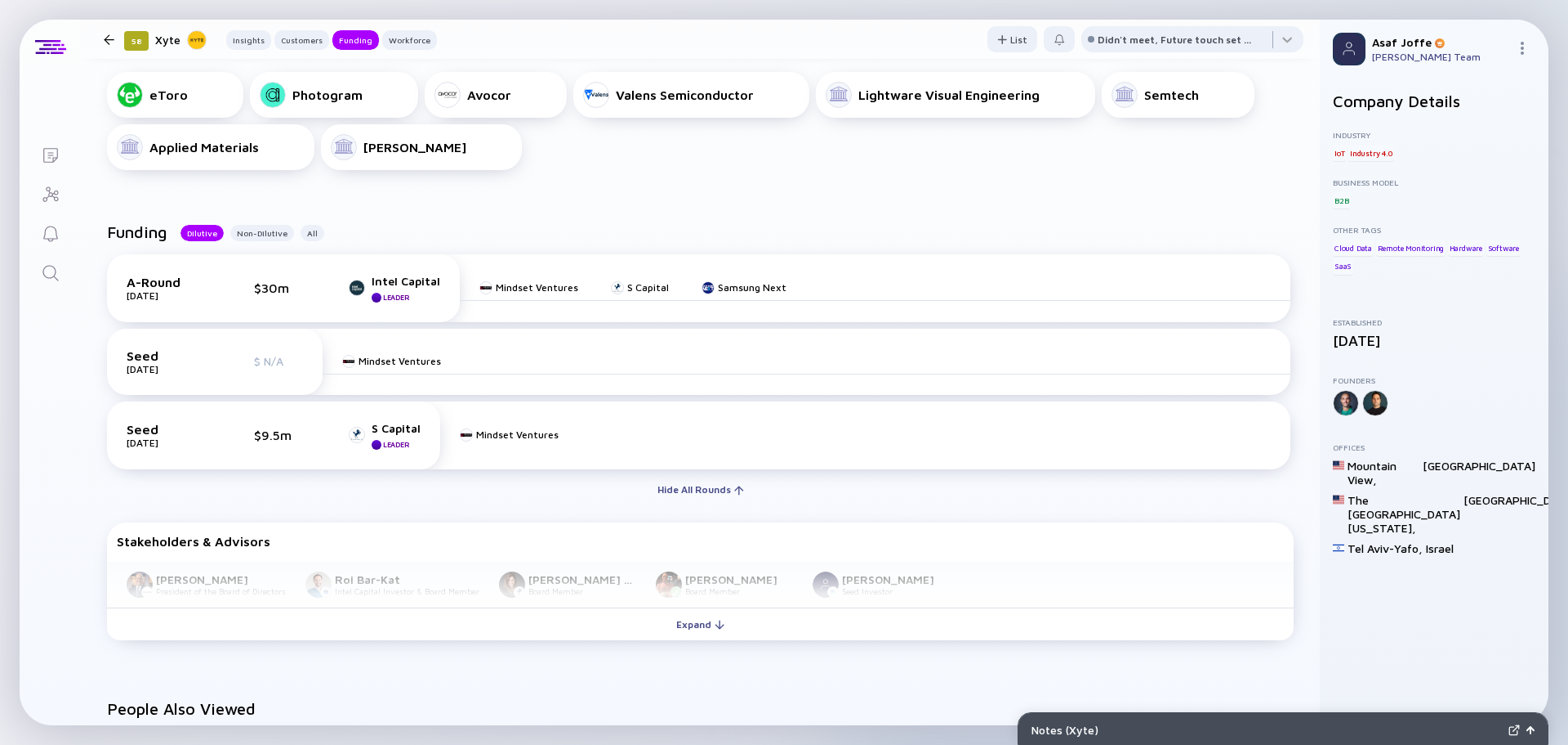
click at [49, 267] on icon "Search" at bounding box center [50, 273] width 20 height 20
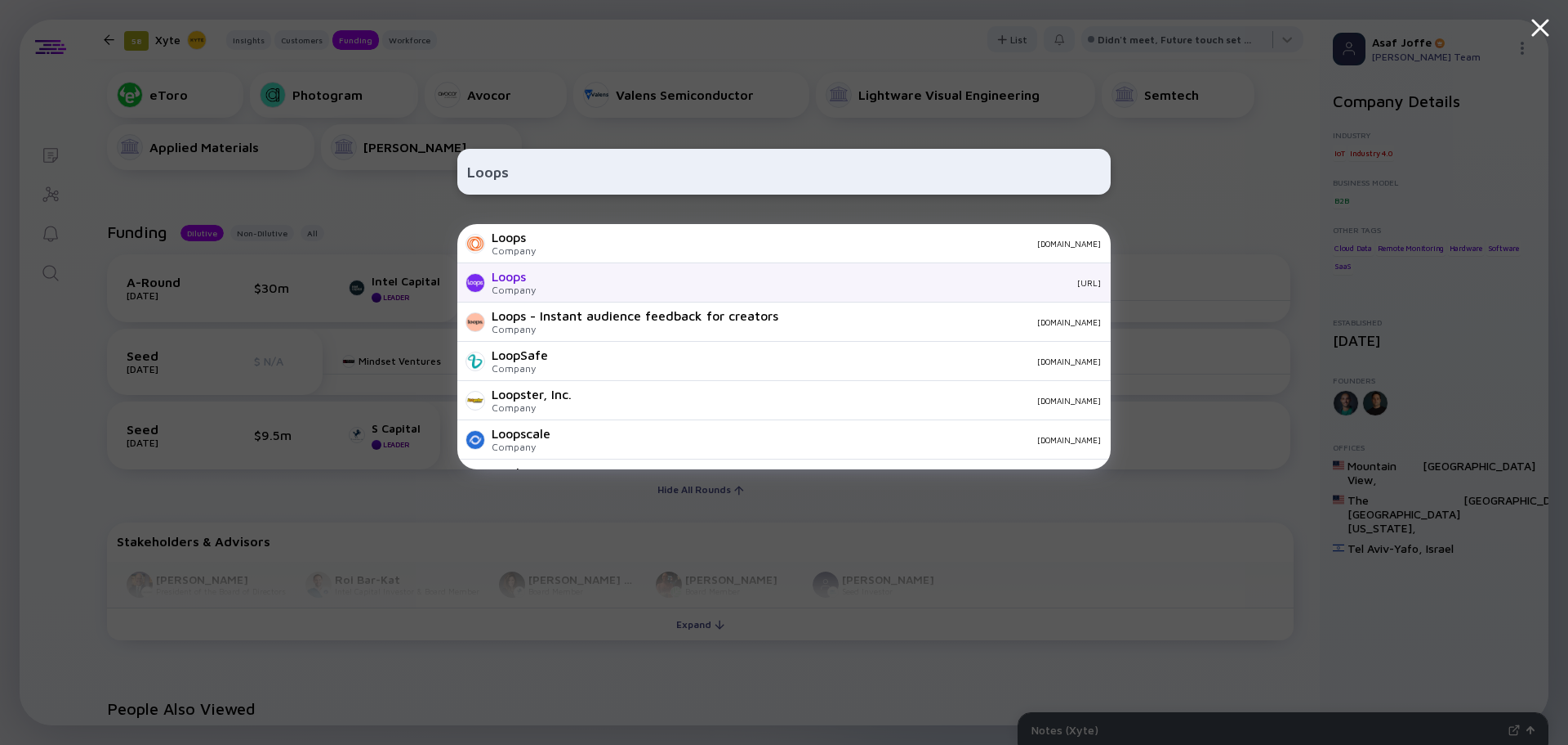
type input "Loops"
click at [635, 289] on div "Loops Company getloops.ai" at bounding box center [784, 283] width 654 height 40
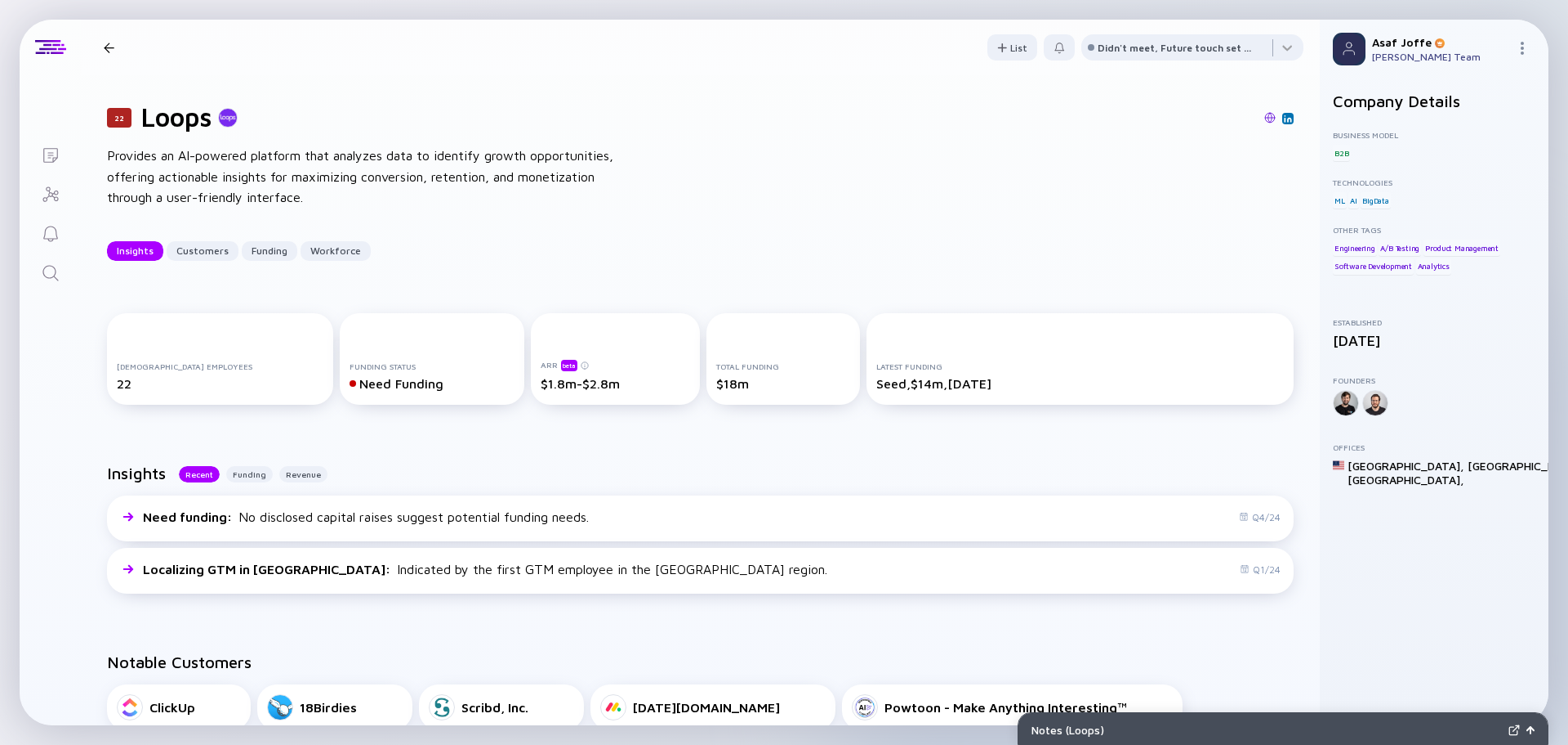
click at [51, 272] on icon "Search" at bounding box center [50, 273] width 20 height 20
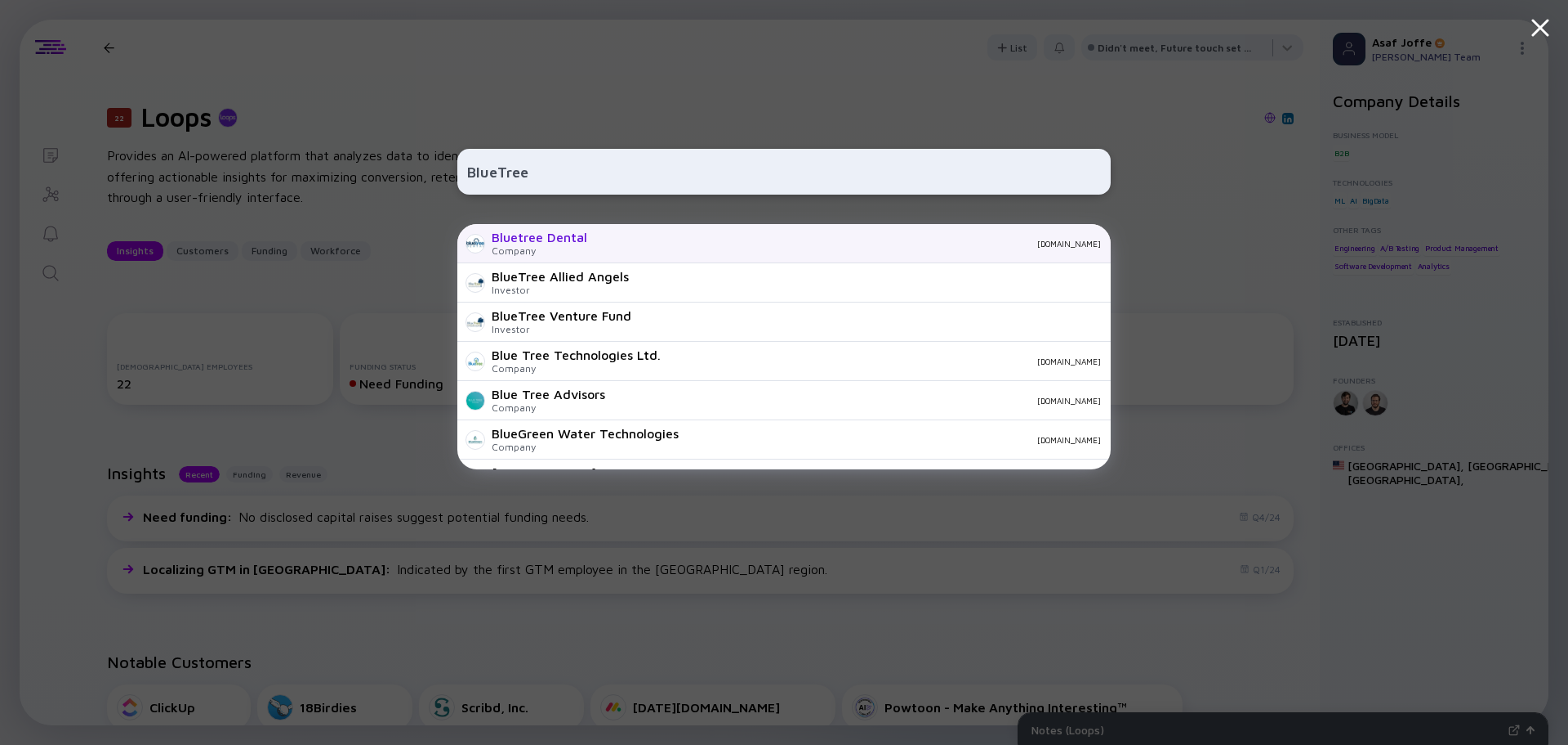
type input "BlueTree"
click at [591, 236] on div "Bluetree Dental Company bluetreedental.com" at bounding box center [784, 244] width 654 height 40
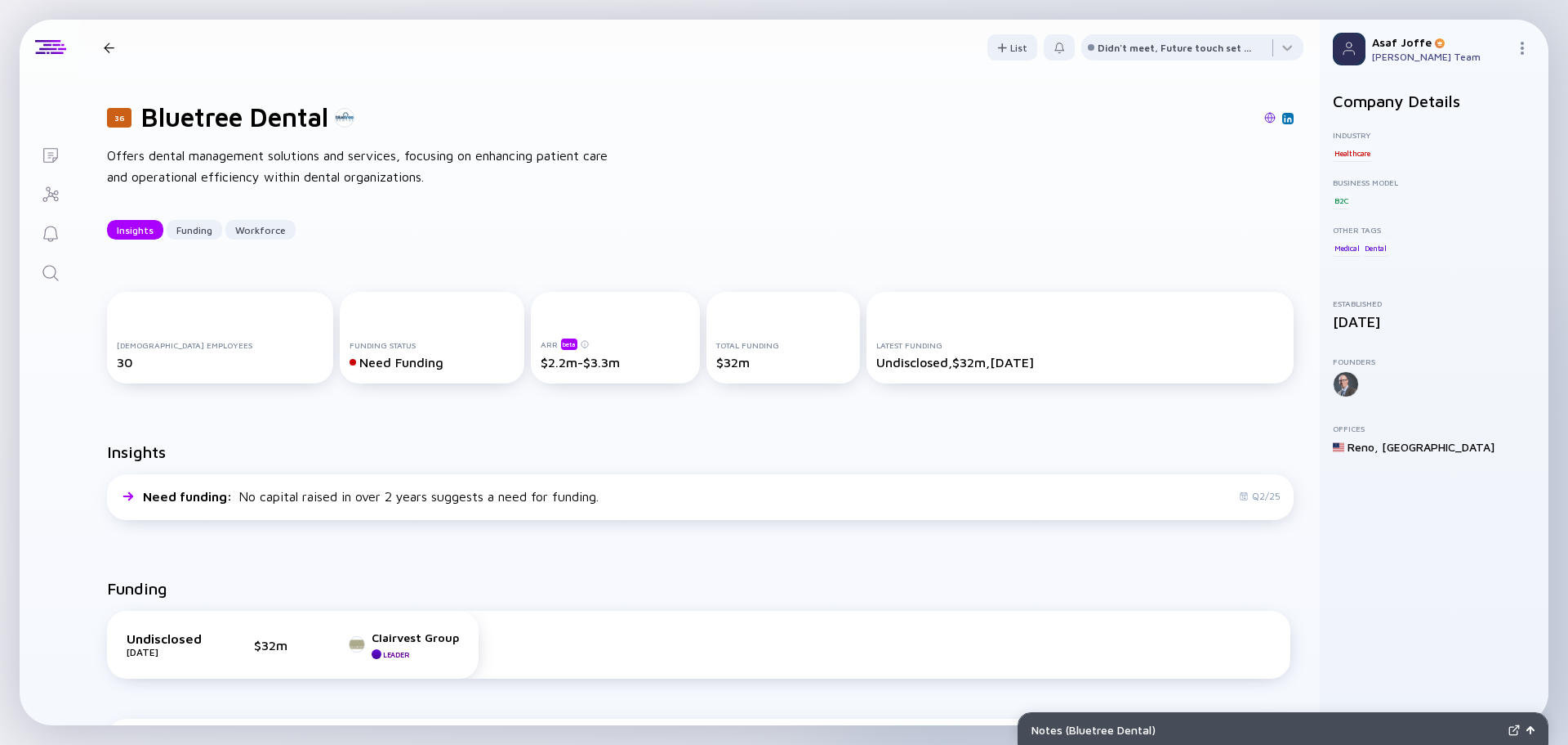
click at [52, 275] on icon "Search" at bounding box center [50, 273] width 20 height 20
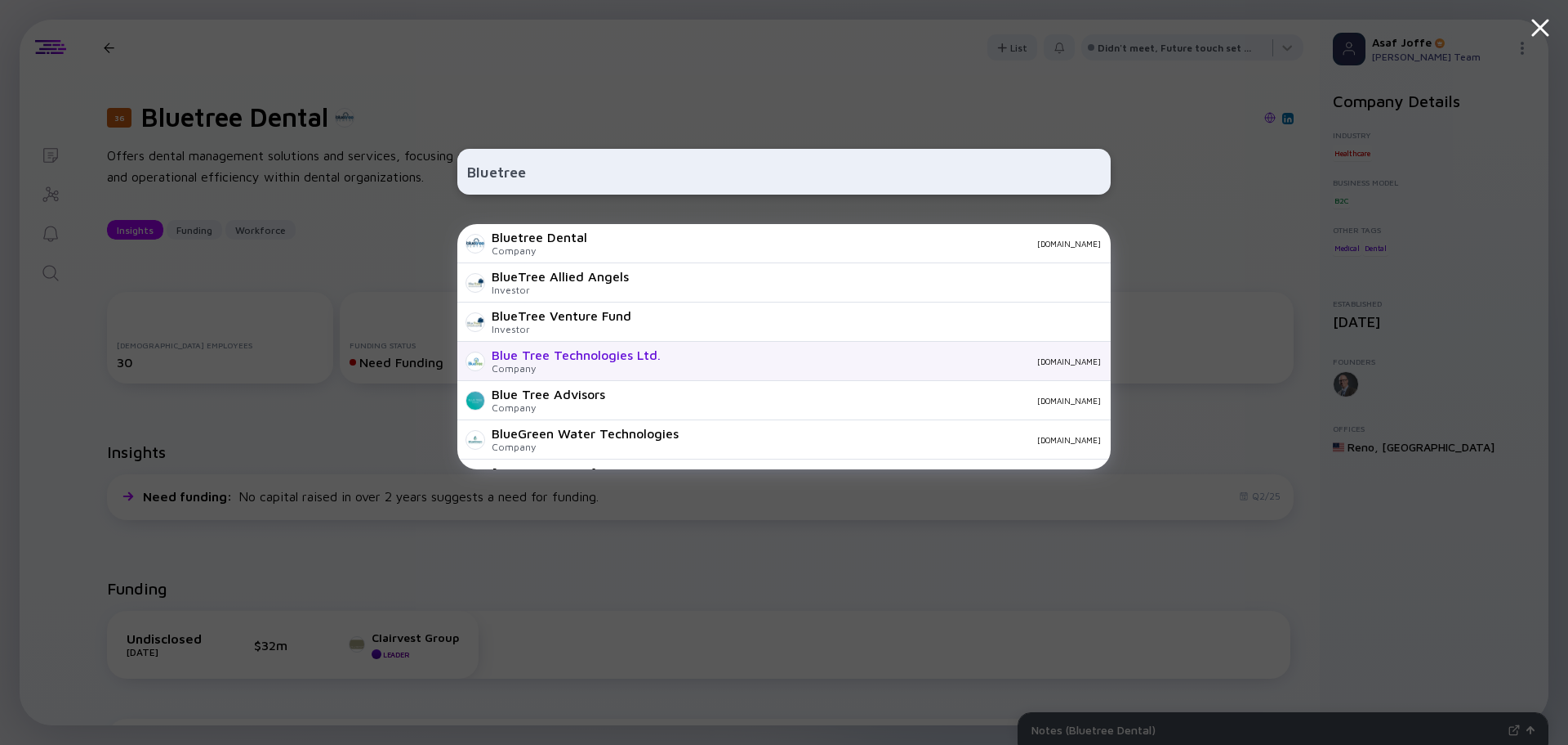
type input "Bluetree"
click at [614, 355] on div "Blue Tree Technologies Ltd." at bounding box center [576, 355] width 169 height 15
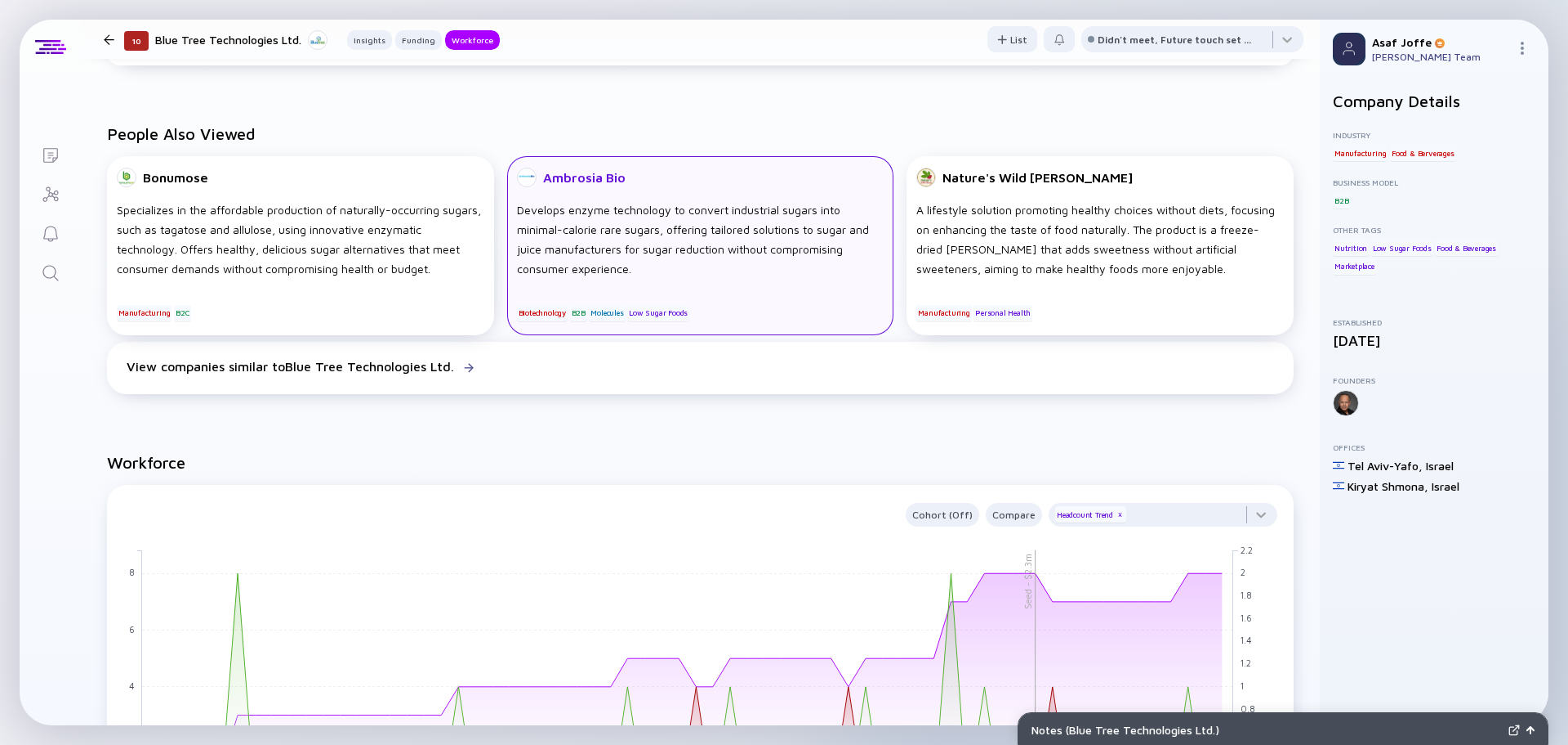
scroll to position [1226, 0]
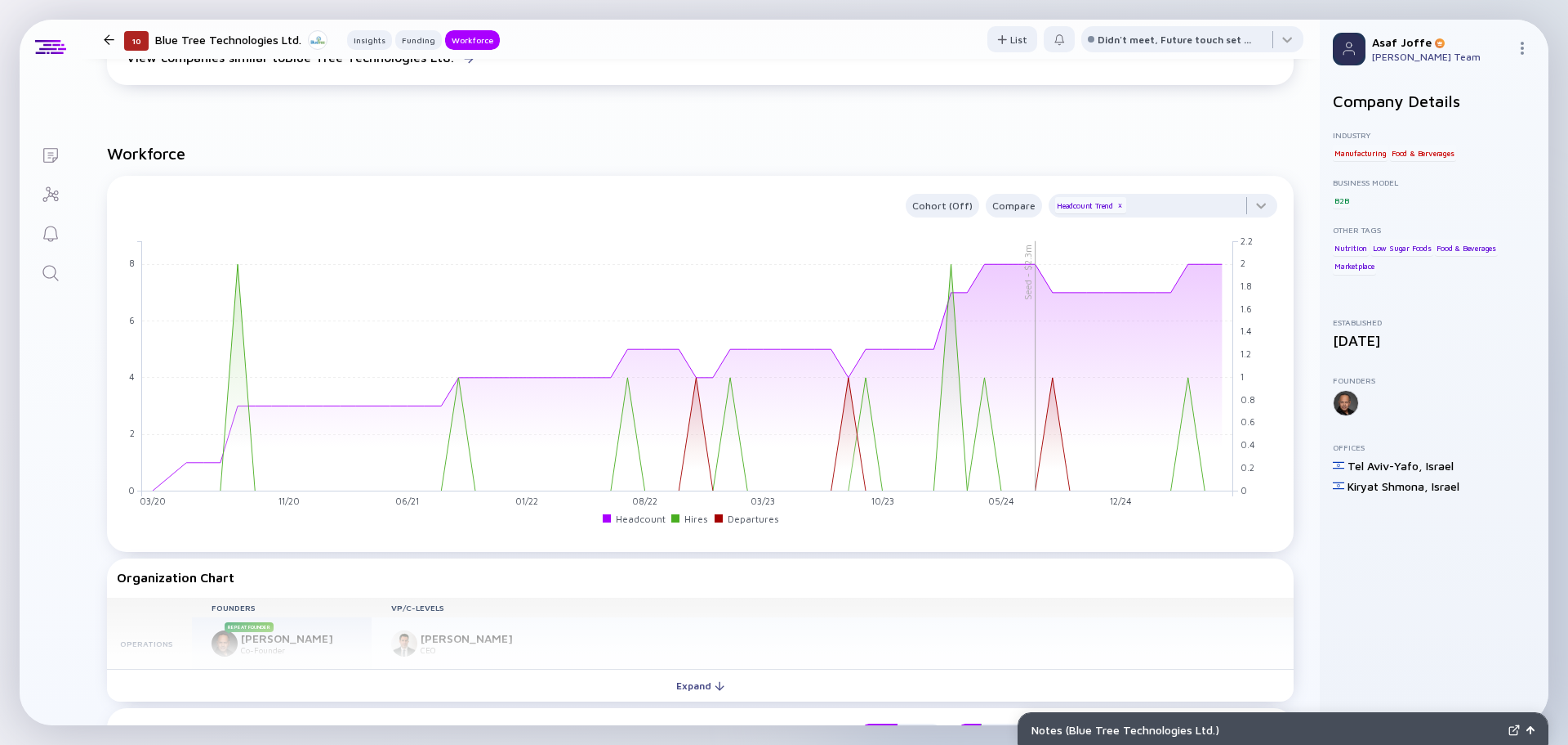
click at [44, 267] on icon "Search" at bounding box center [50, 273] width 16 height 16
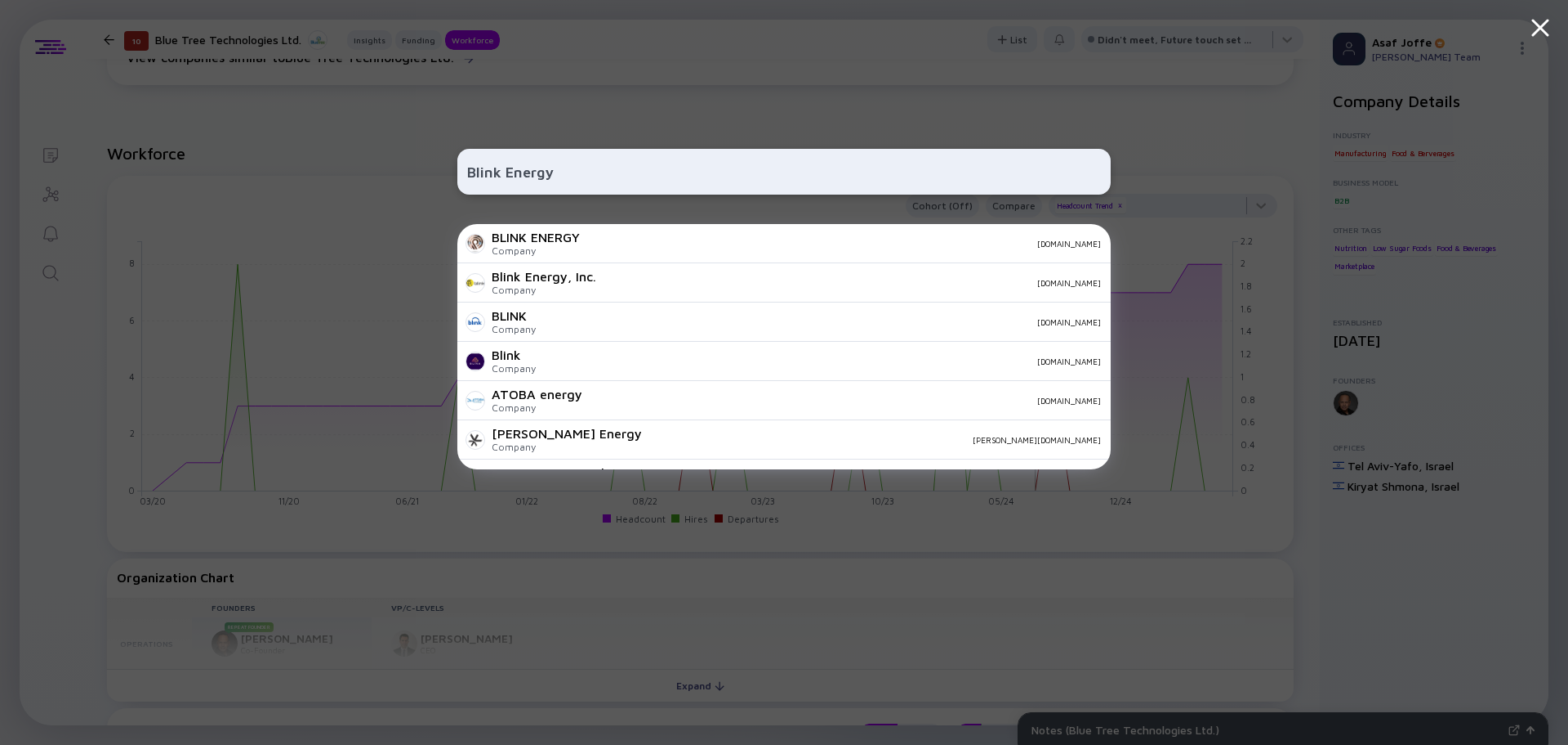
type input "Blink Energy"
click at [549, 244] on div "BLINK ENERGY" at bounding box center [535, 236] width 88 height 15
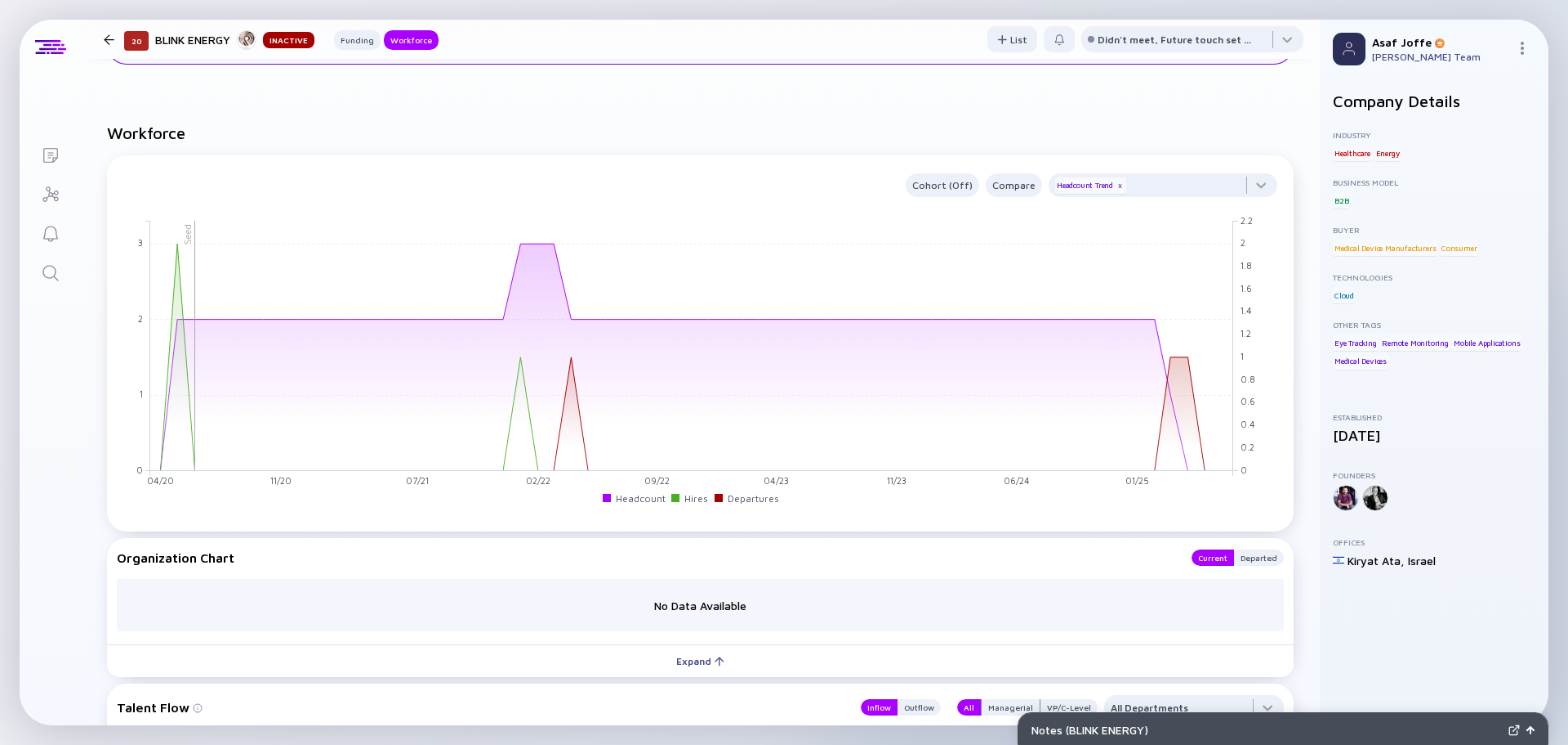
scroll to position [981, 0]
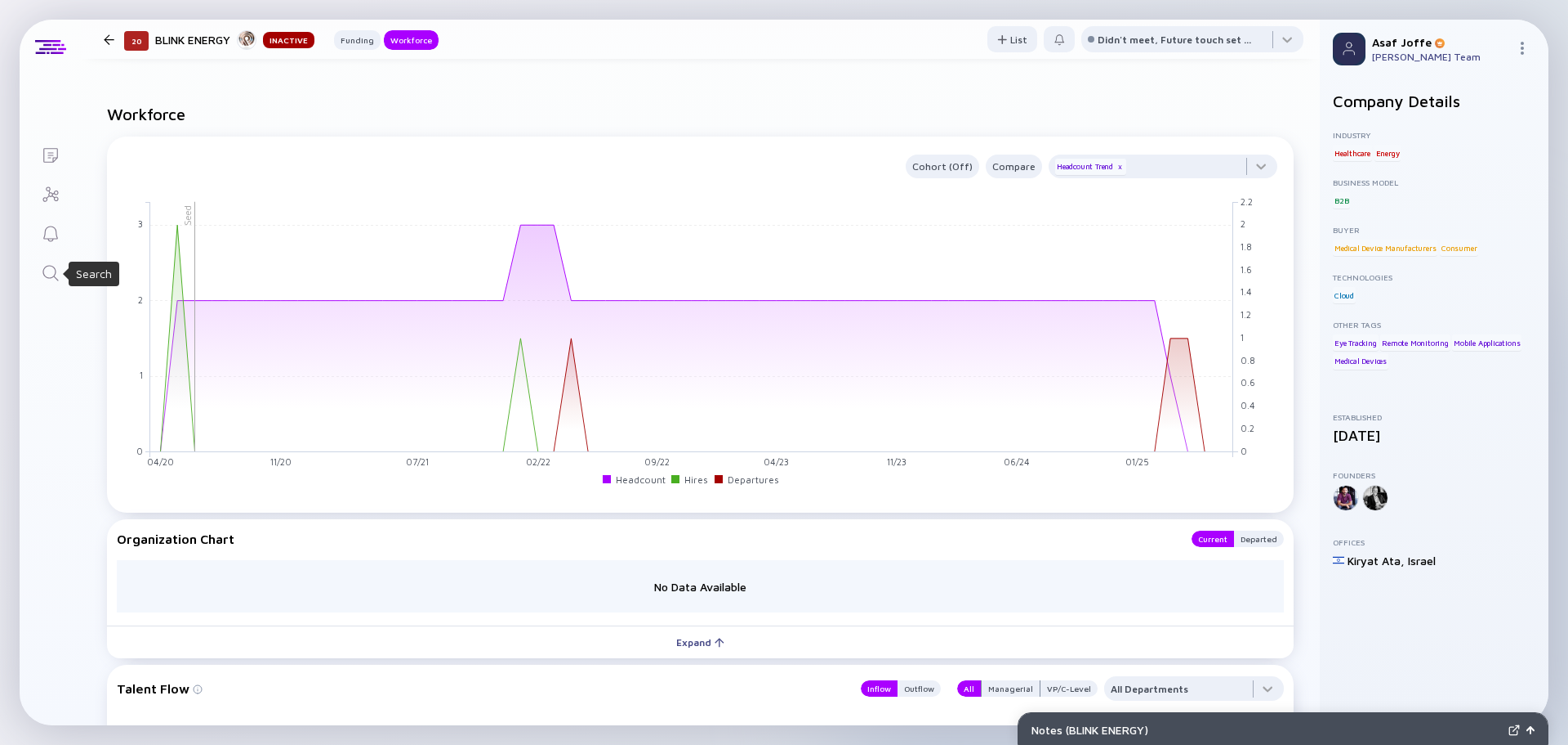
click at [57, 278] on icon "Search" at bounding box center [50, 273] width 20 height 20
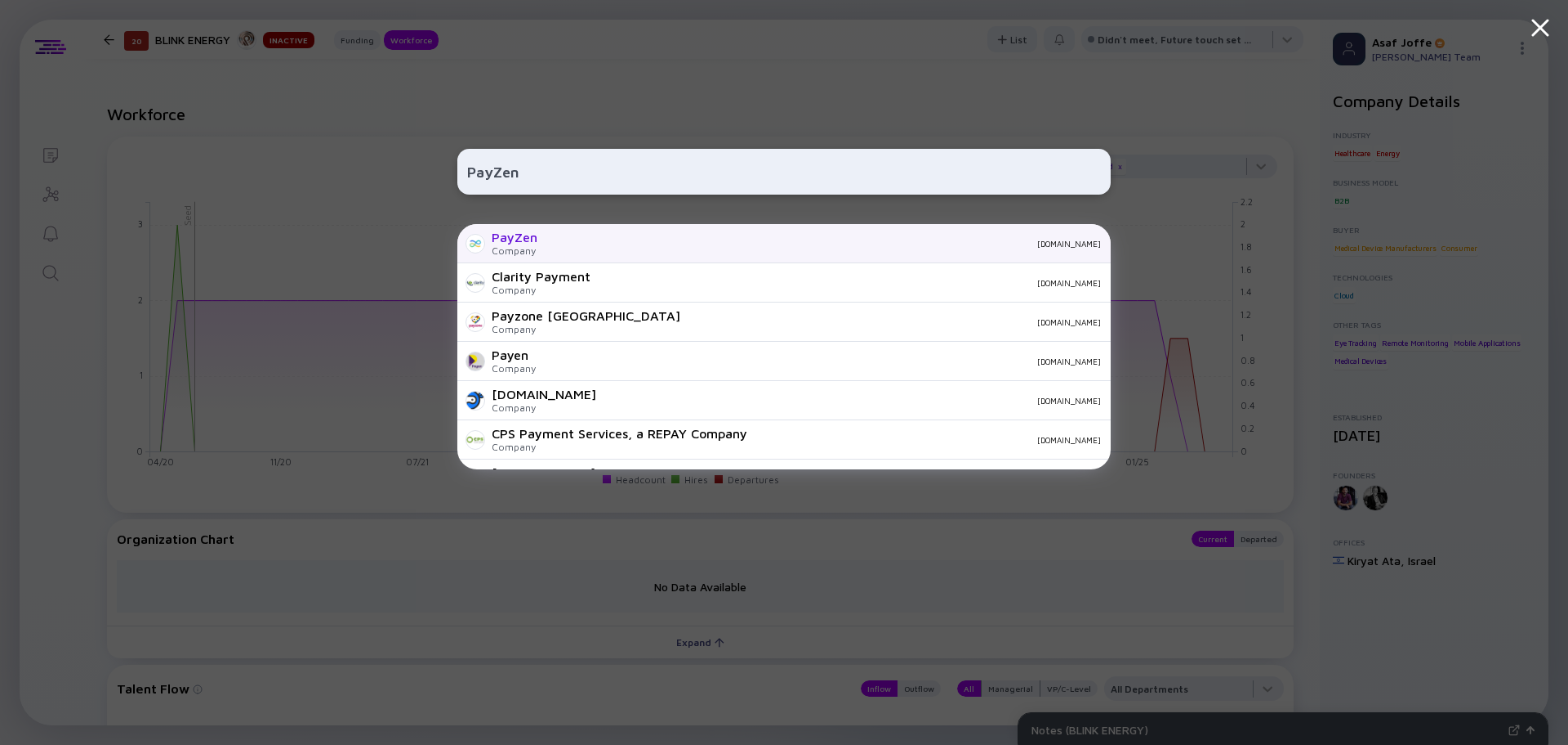
type input "PayZen"
click at [565, 252] on div "PayZen Company payzen.com" at bounding box center [784, 244] width 654 height 40
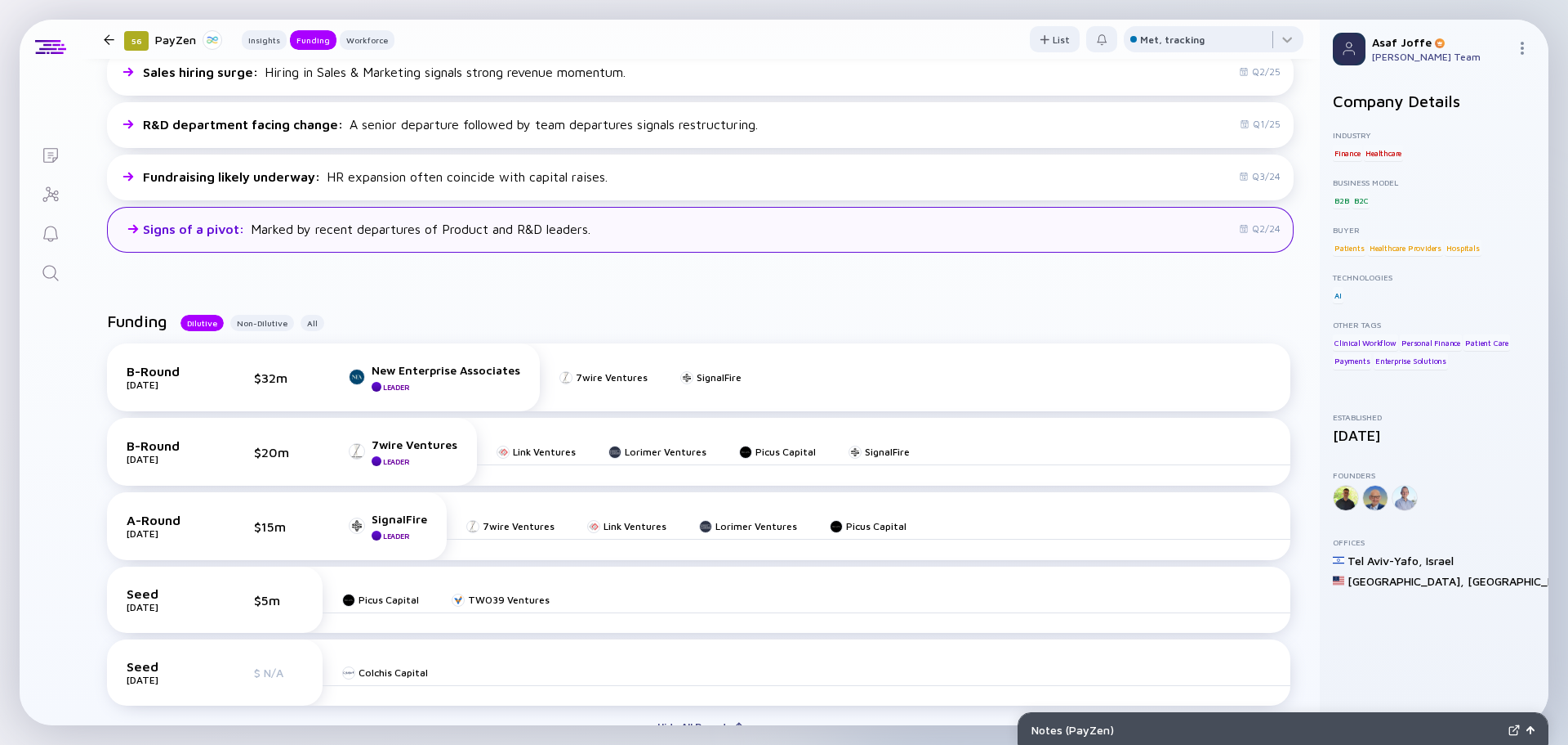
scroll to position [490, 0]
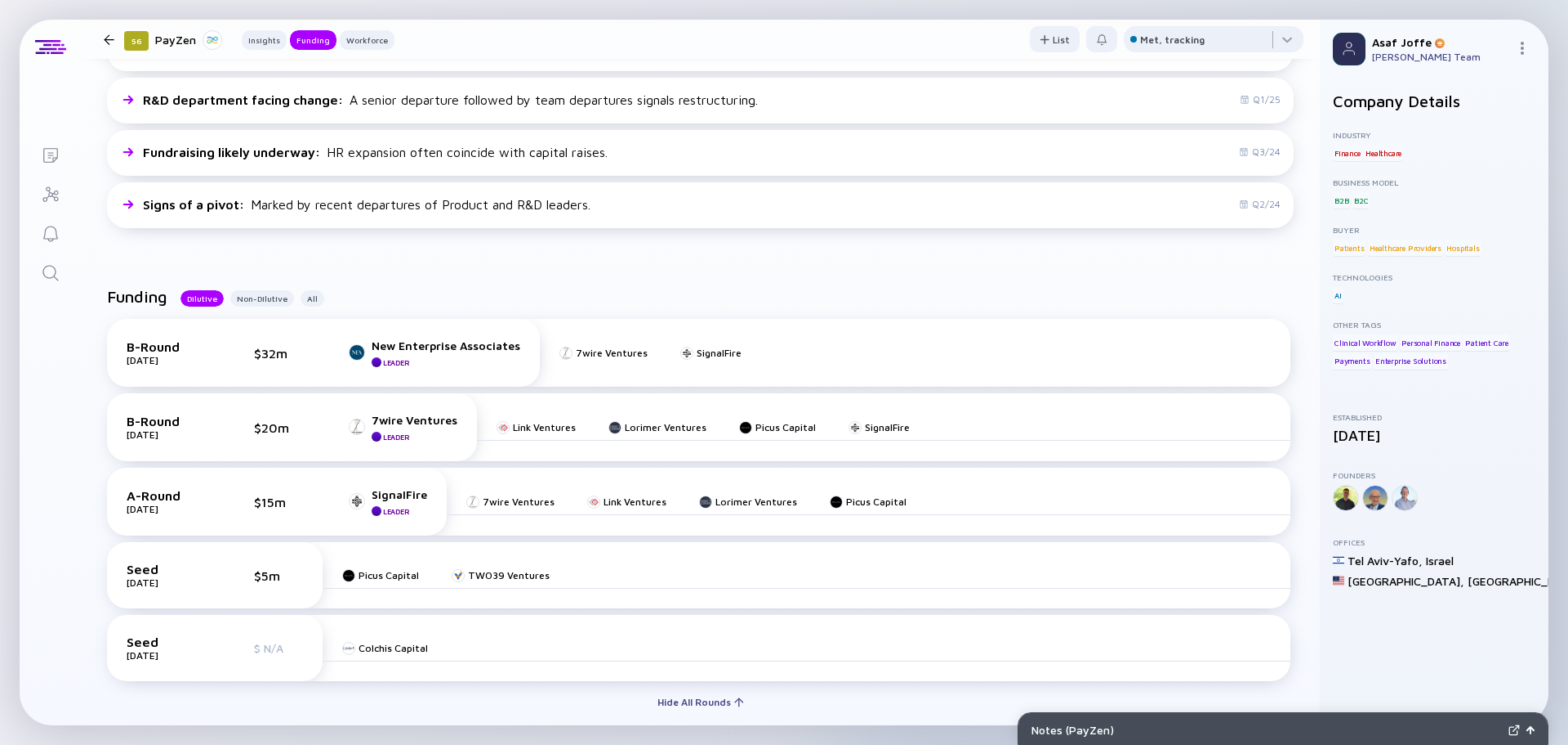
drag, startPoint x: 29, startPoint y: 272, endPoint x: 39, endPoint y: 266, distance: 11.7
click at [39, 266] on link "Search" at bounding box center [50, 272] width 61 height 40
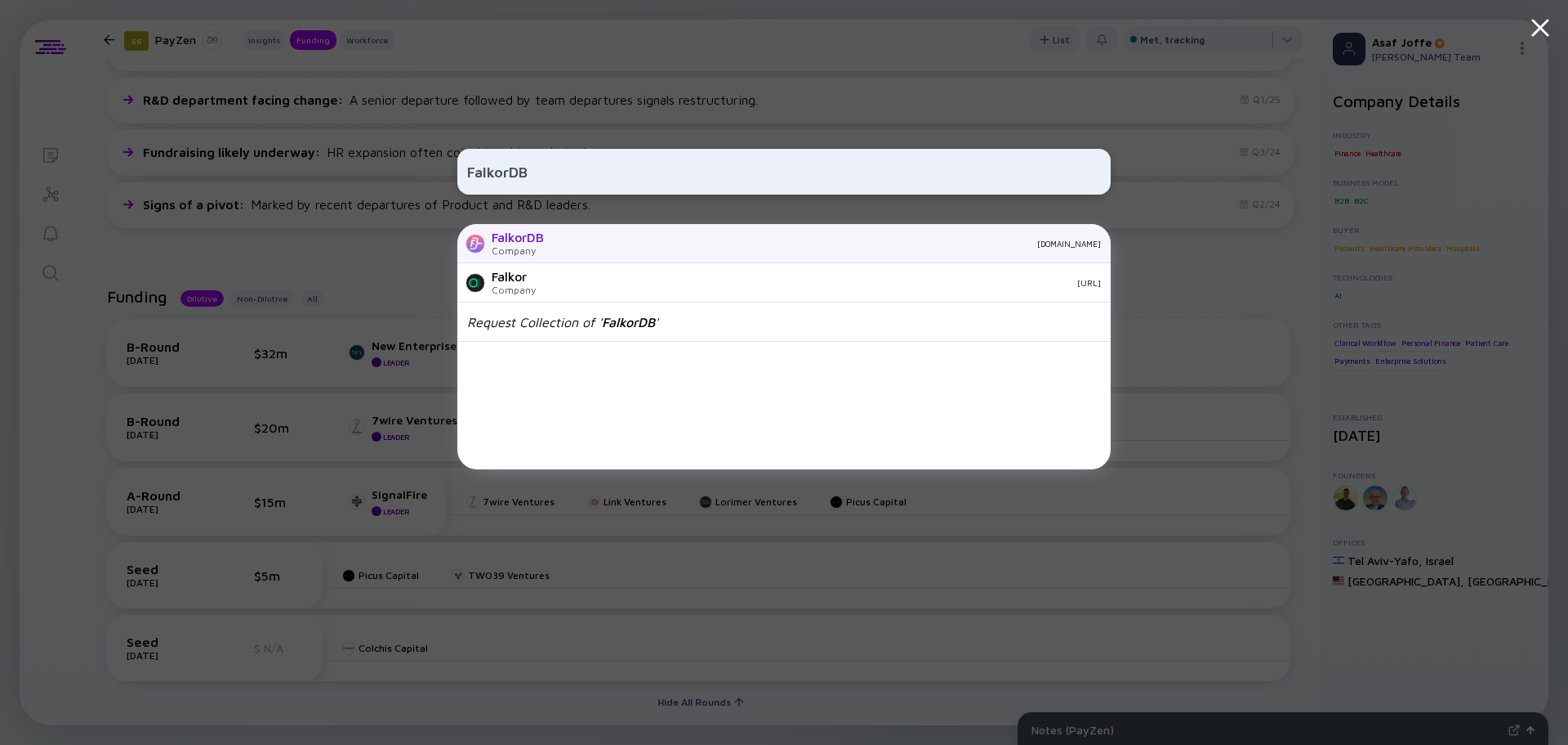
type input "FalkorDB"
click at [549, 244] on div "FalkorDB Company falkordb.com" at bounding box center [784, 244] width 654 height 40
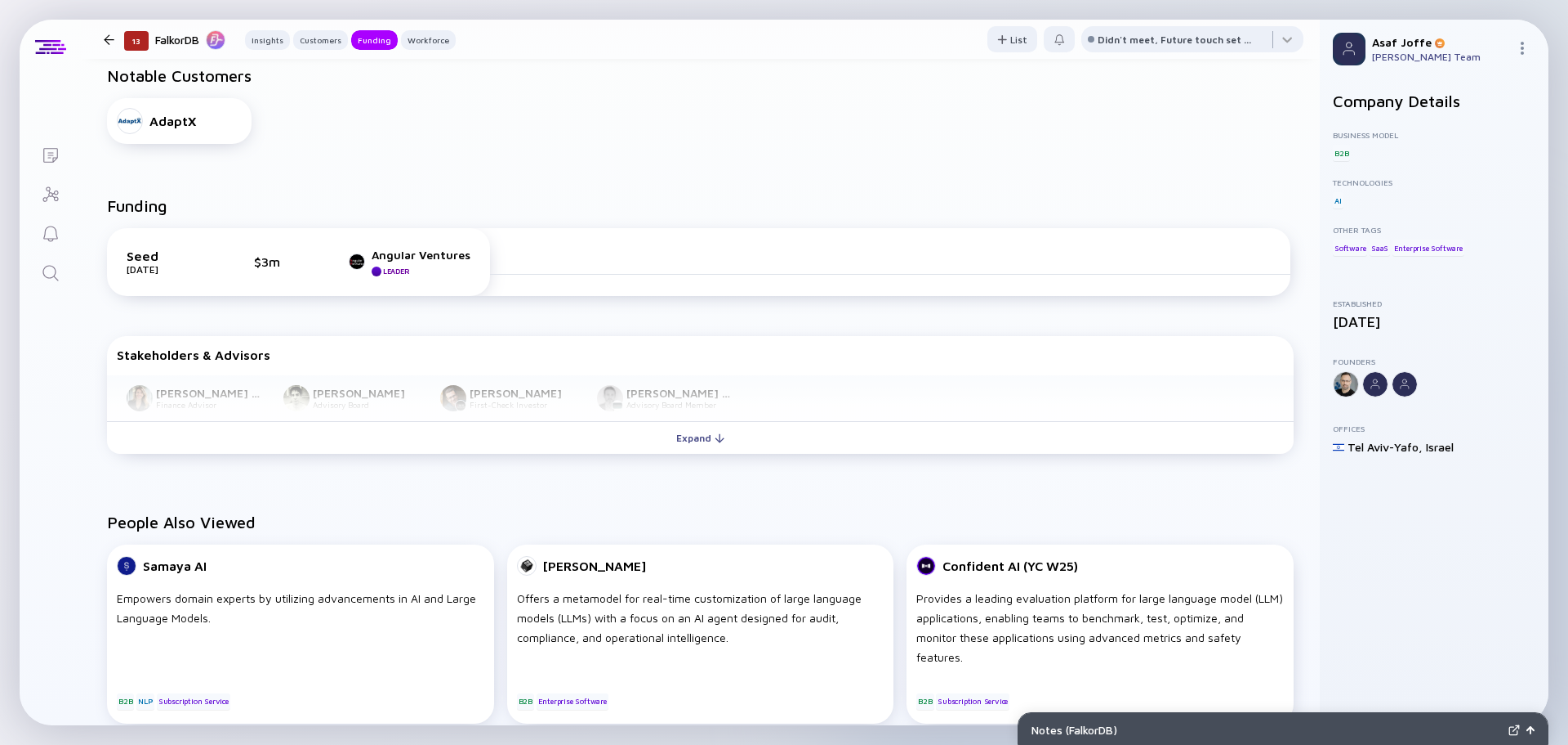
scroll to position [654, 0]
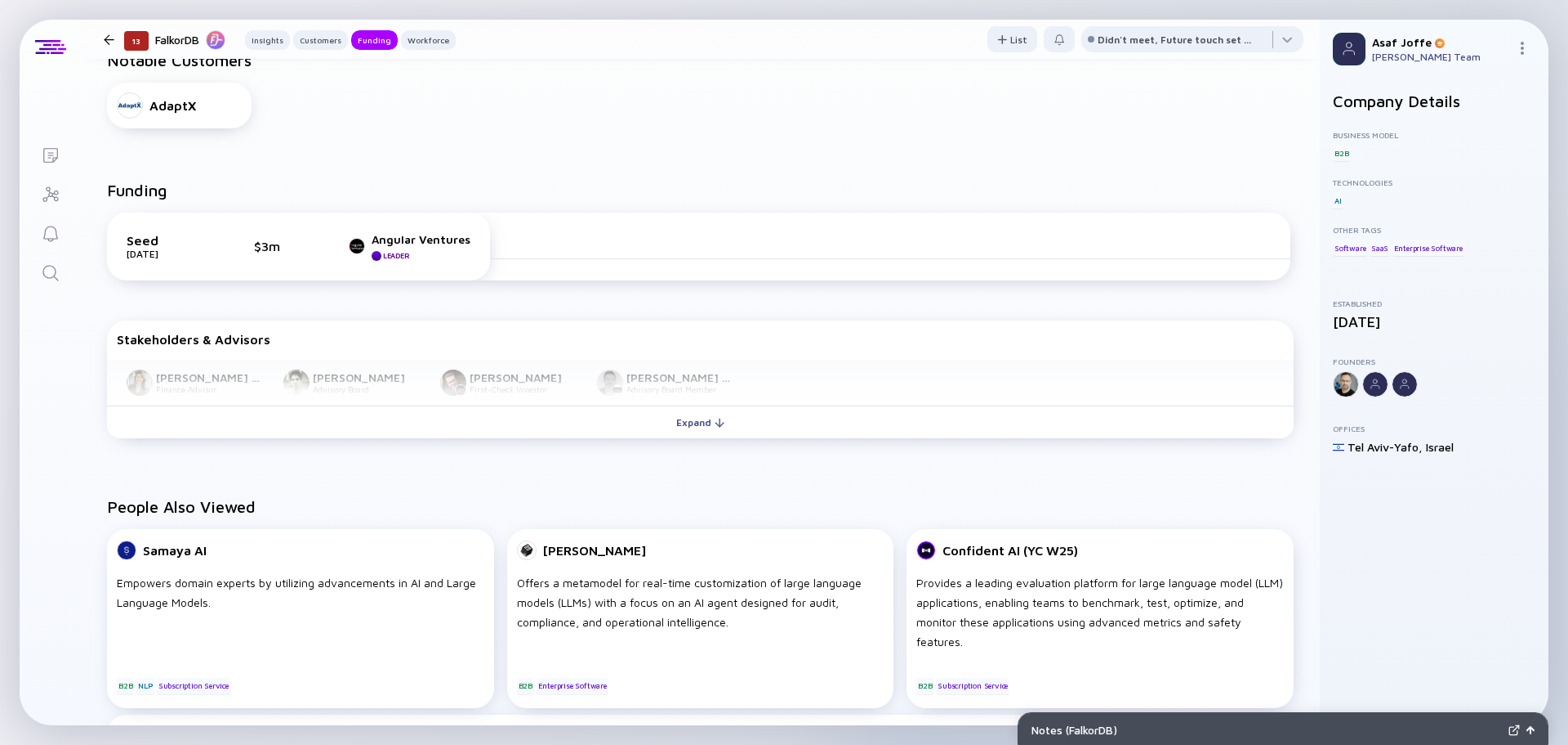
click at [40, 267] on link "Search" at bounding box center [50, 272] width 61 height 40
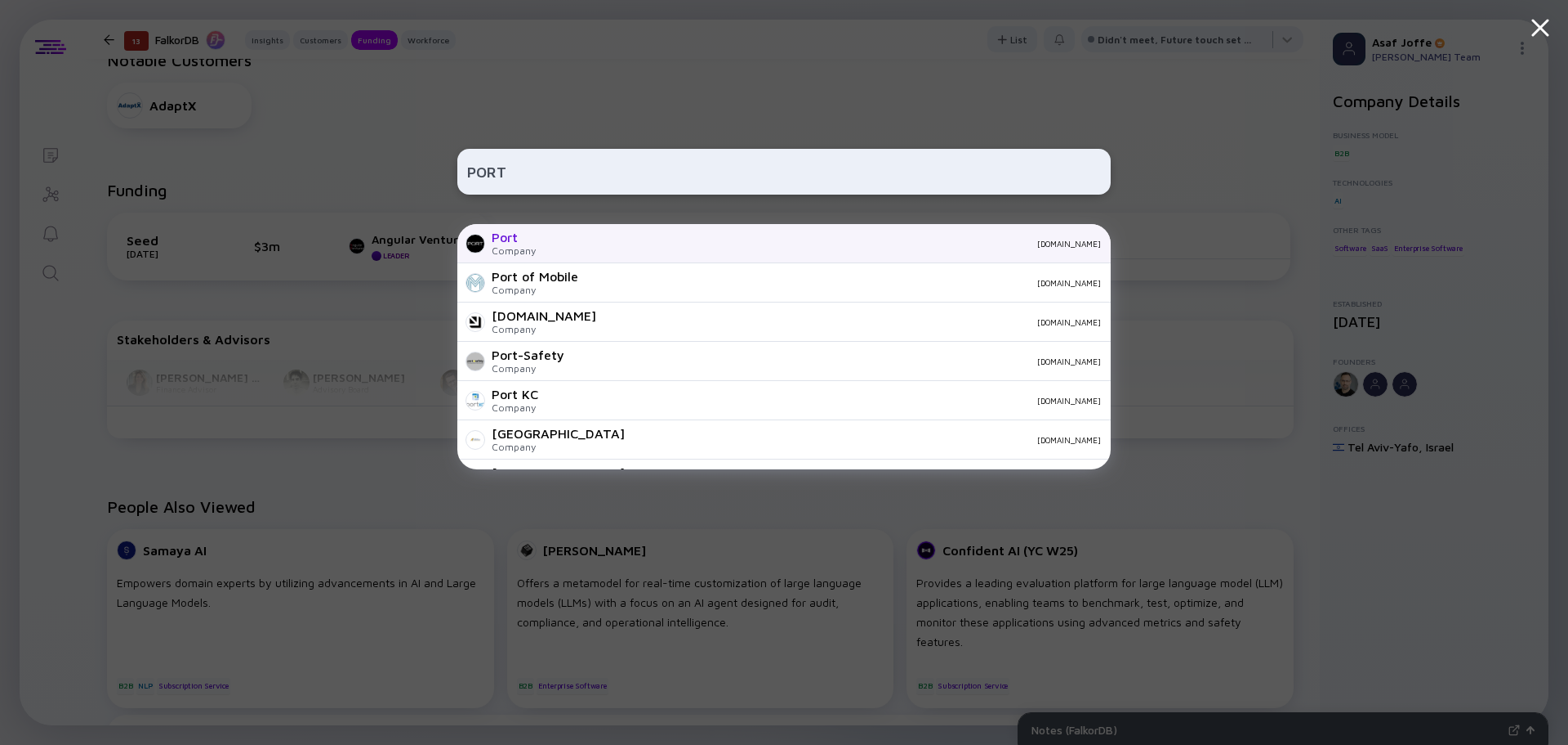
type input "PORT"
click at [588, 248] on div "Port Company port.app" at bounding box center [784, 244] width 654 height 40
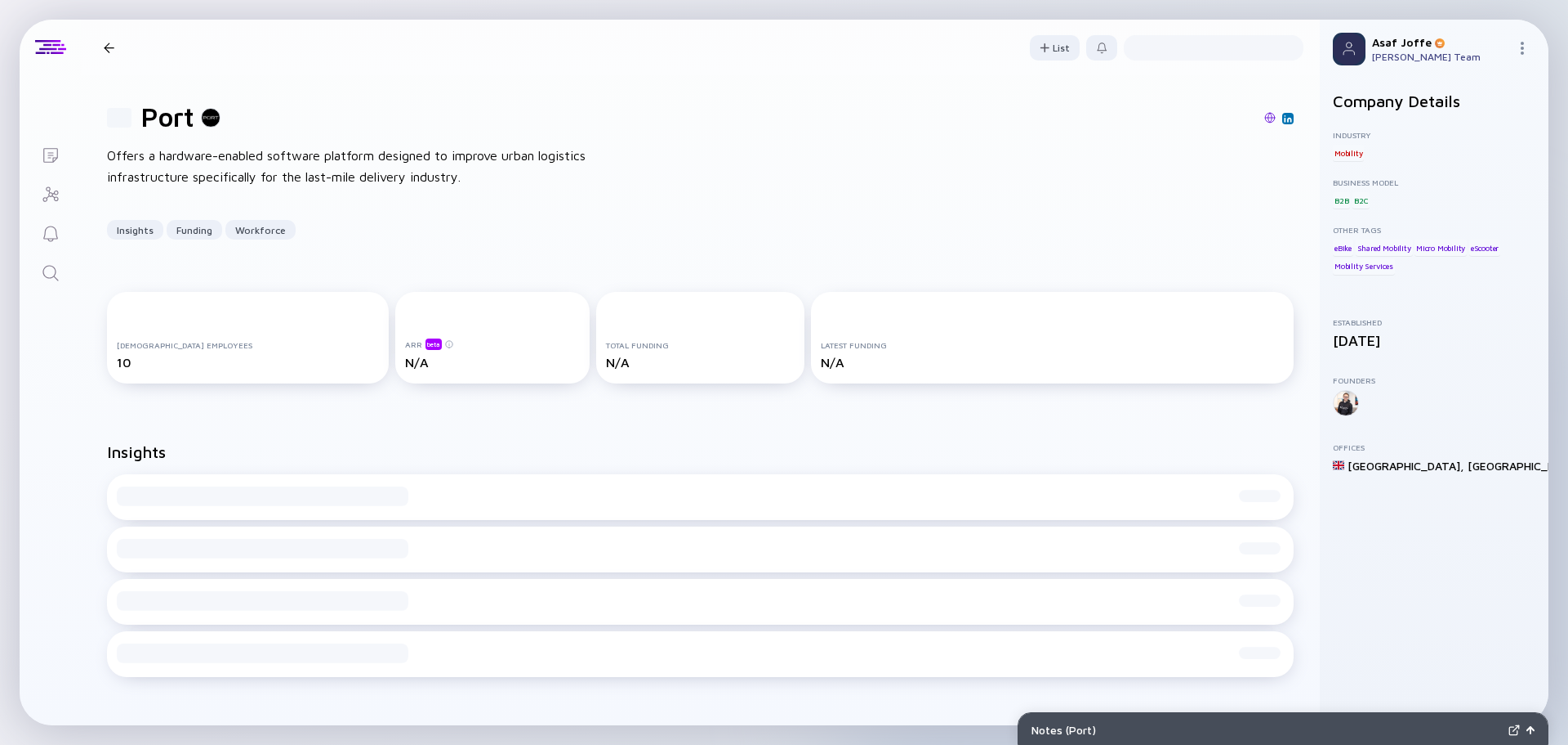
click at [57, 275] on icon "Search" at bounding box center [50, 273] width 20 height 20
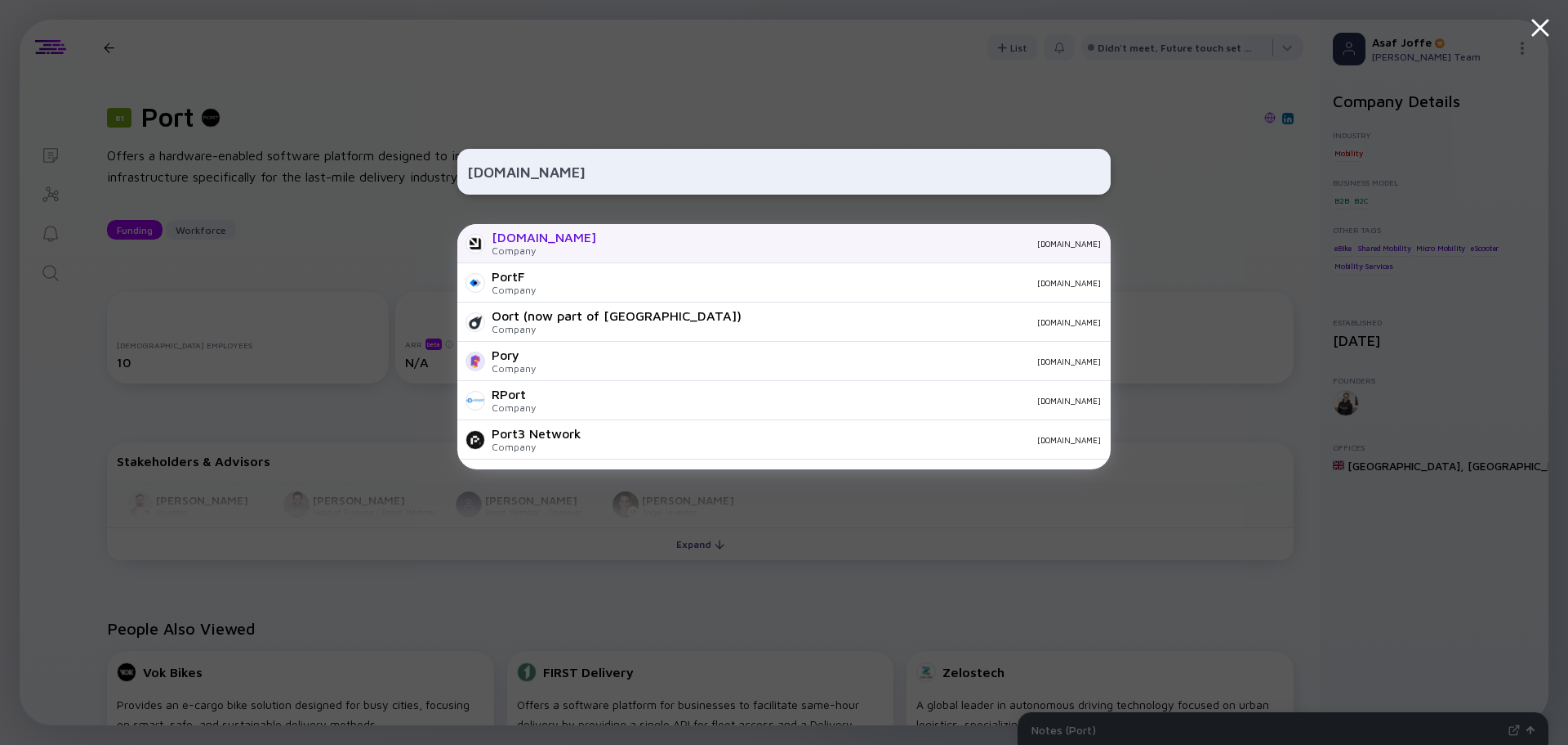
type input "[DOMAIN_NAME]"
click at [560, 251] on div "Port.io Company port.io" at bounding box center [784, 244] width 654 height 40
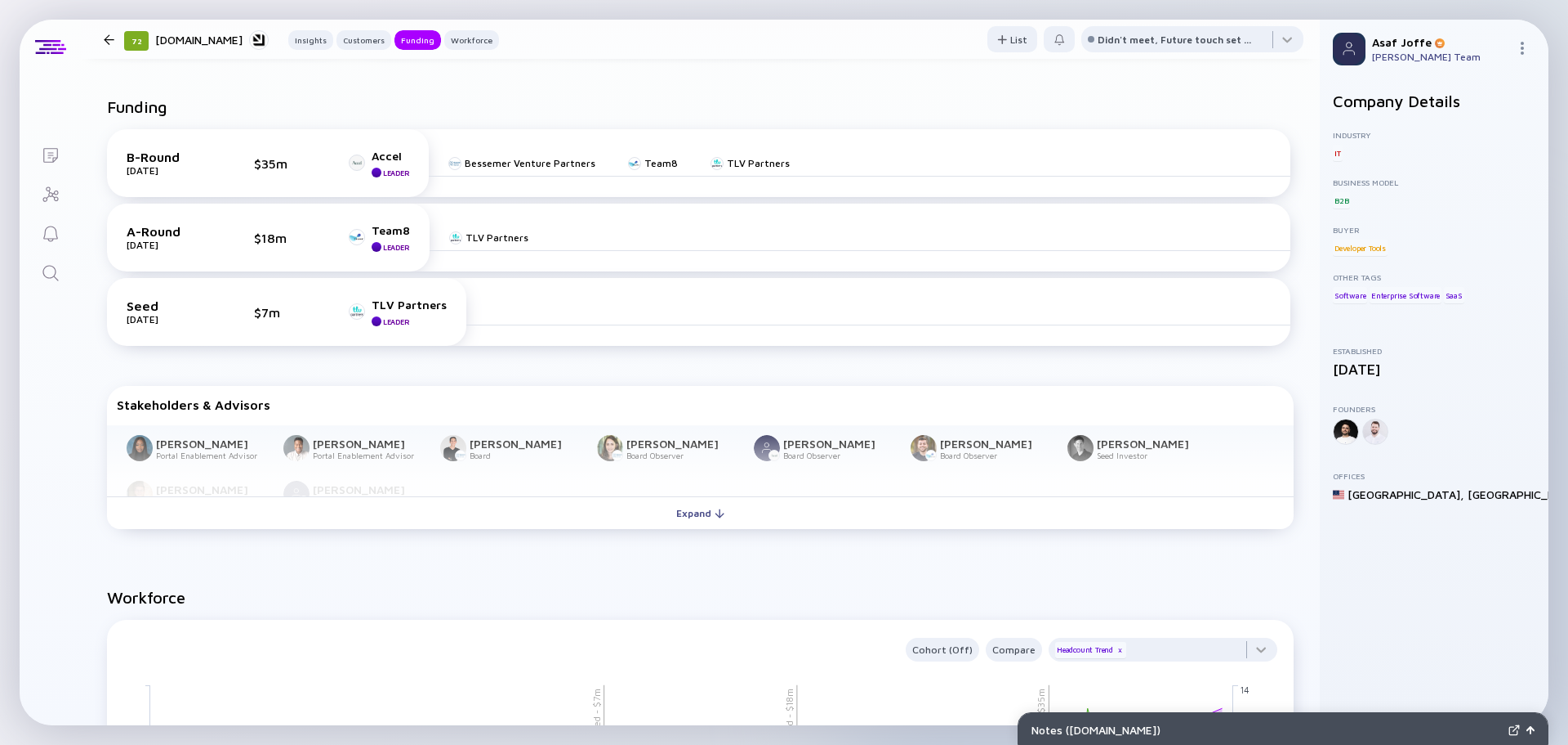
scroll to position [817, 0]
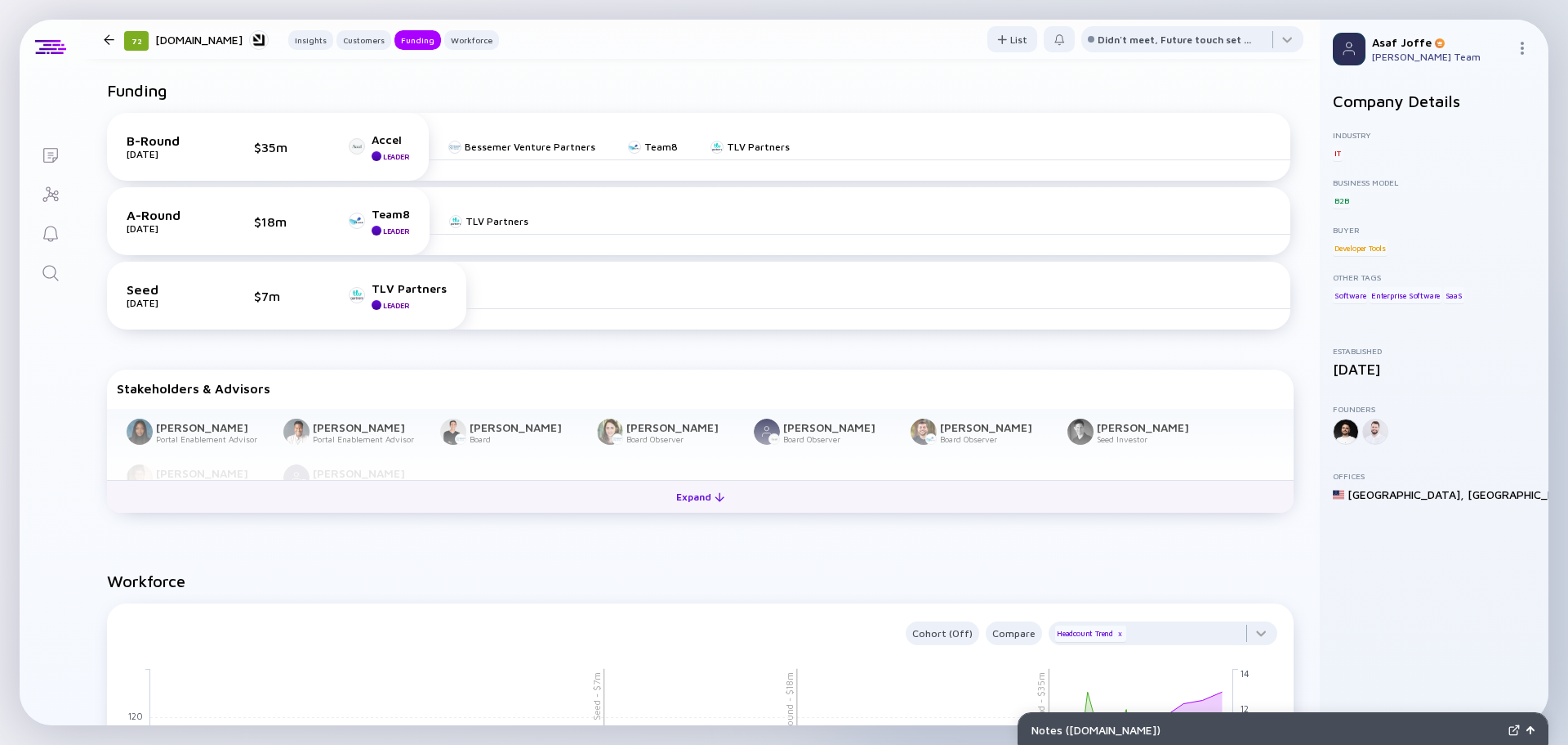
click at [844, 483] on button "Expand" at bounding box center [700, 496] width 1187 height 33
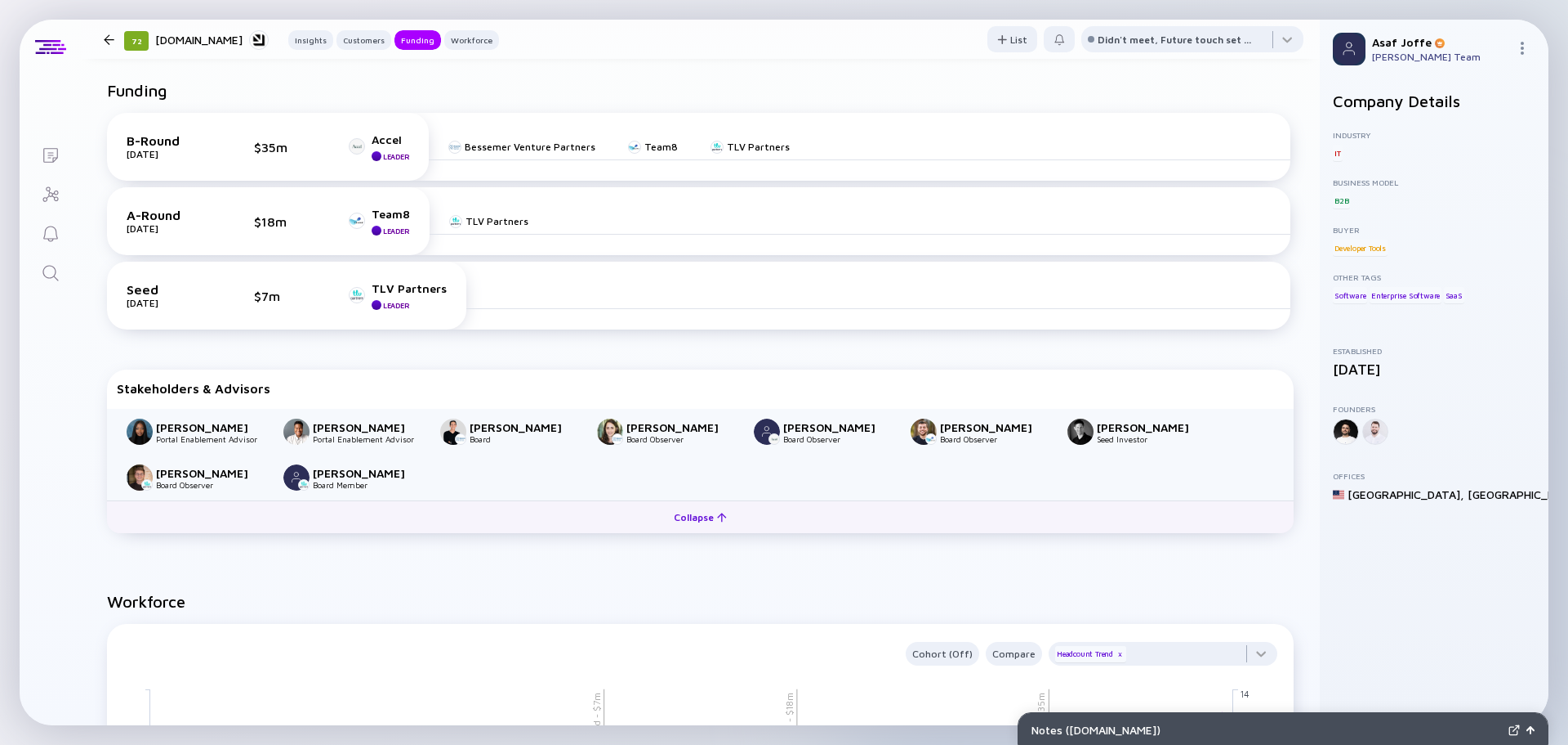
click at [802, 520] on button "Collapse" at bounding box center [700, 516] width 1187 height 33
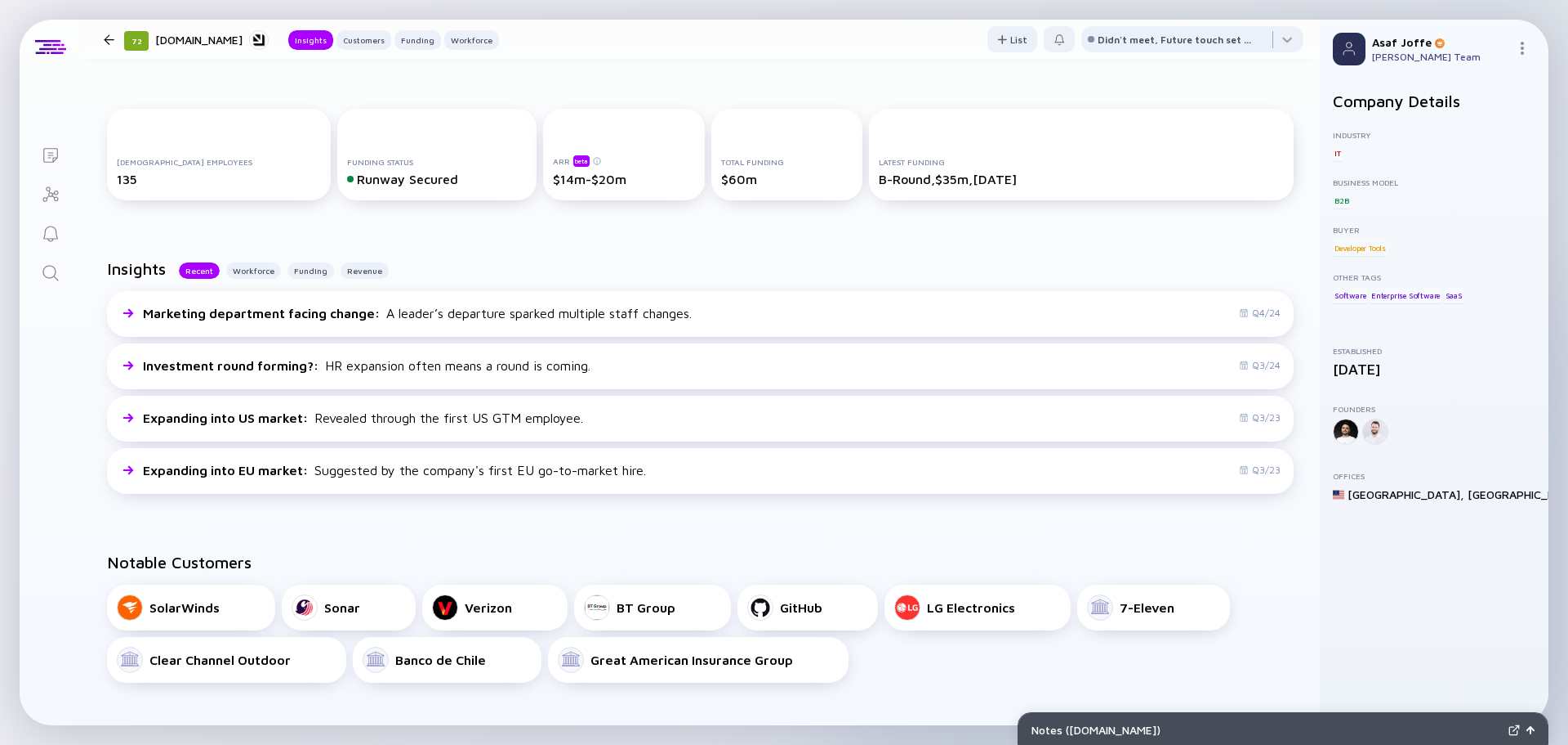
scroll to position [0, 0]
